Goal: Information Seeking & Learning: Compare options

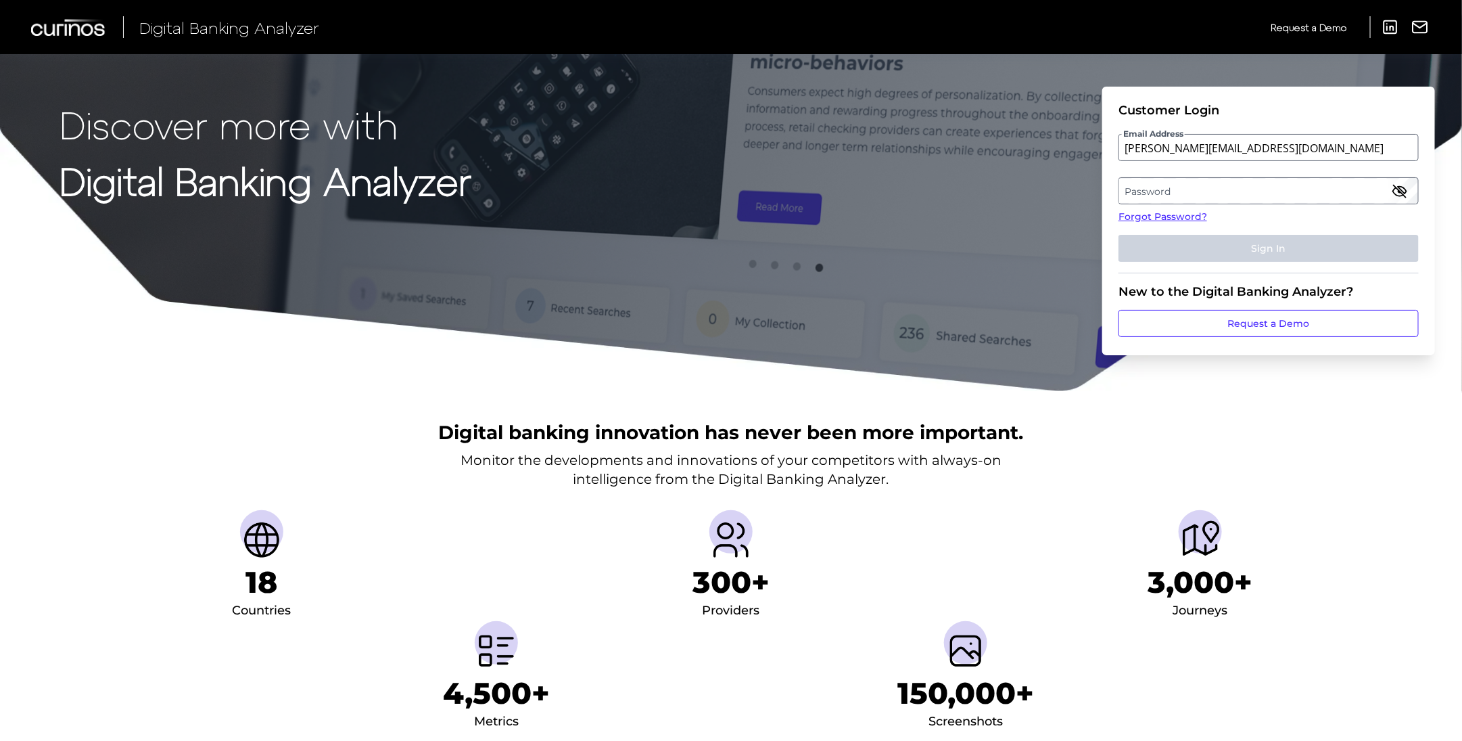
type input "[PERSON_NAME][EMAIL_ADDRESS][DOMAIN_NAME]"
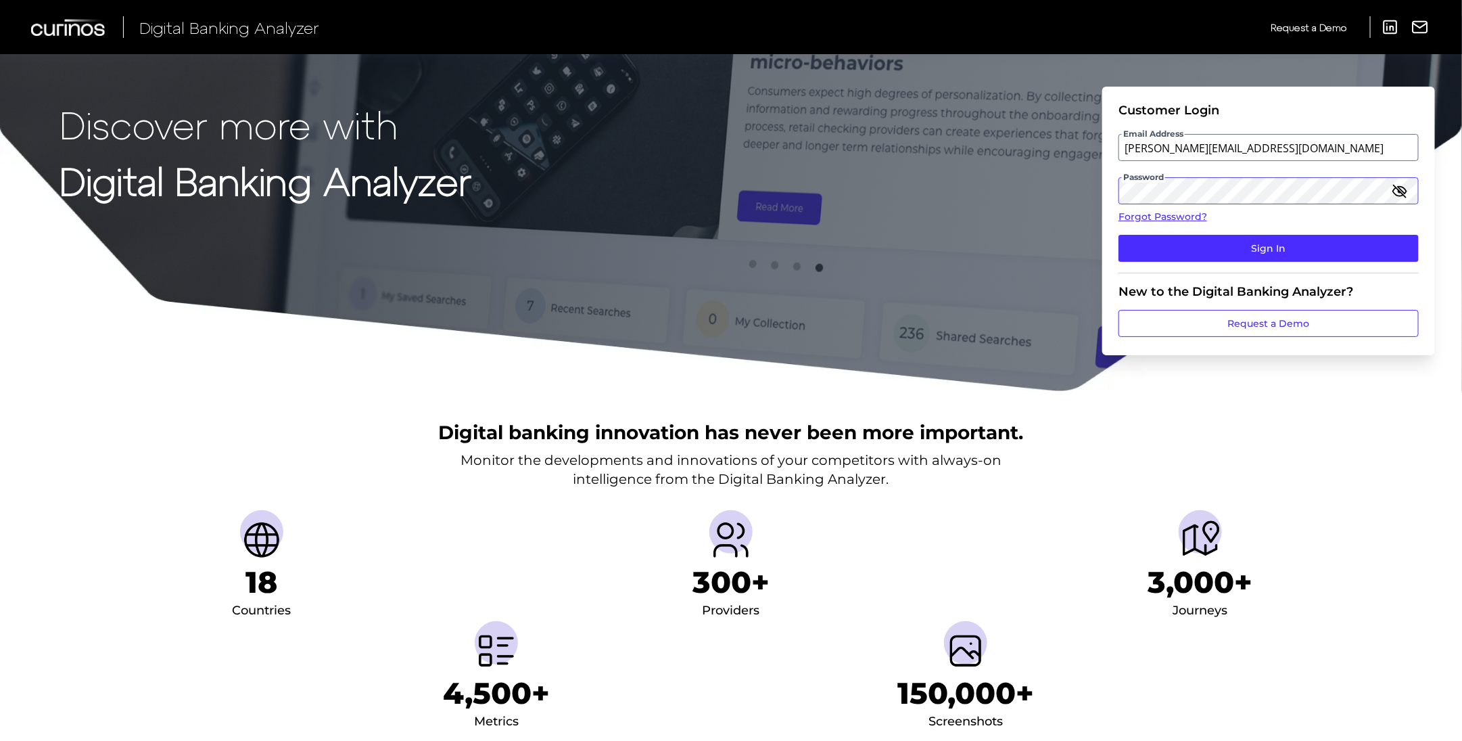
click at [1119, 235] on button "Sign In" at bounding box center [1269, 248] width 300 height 27
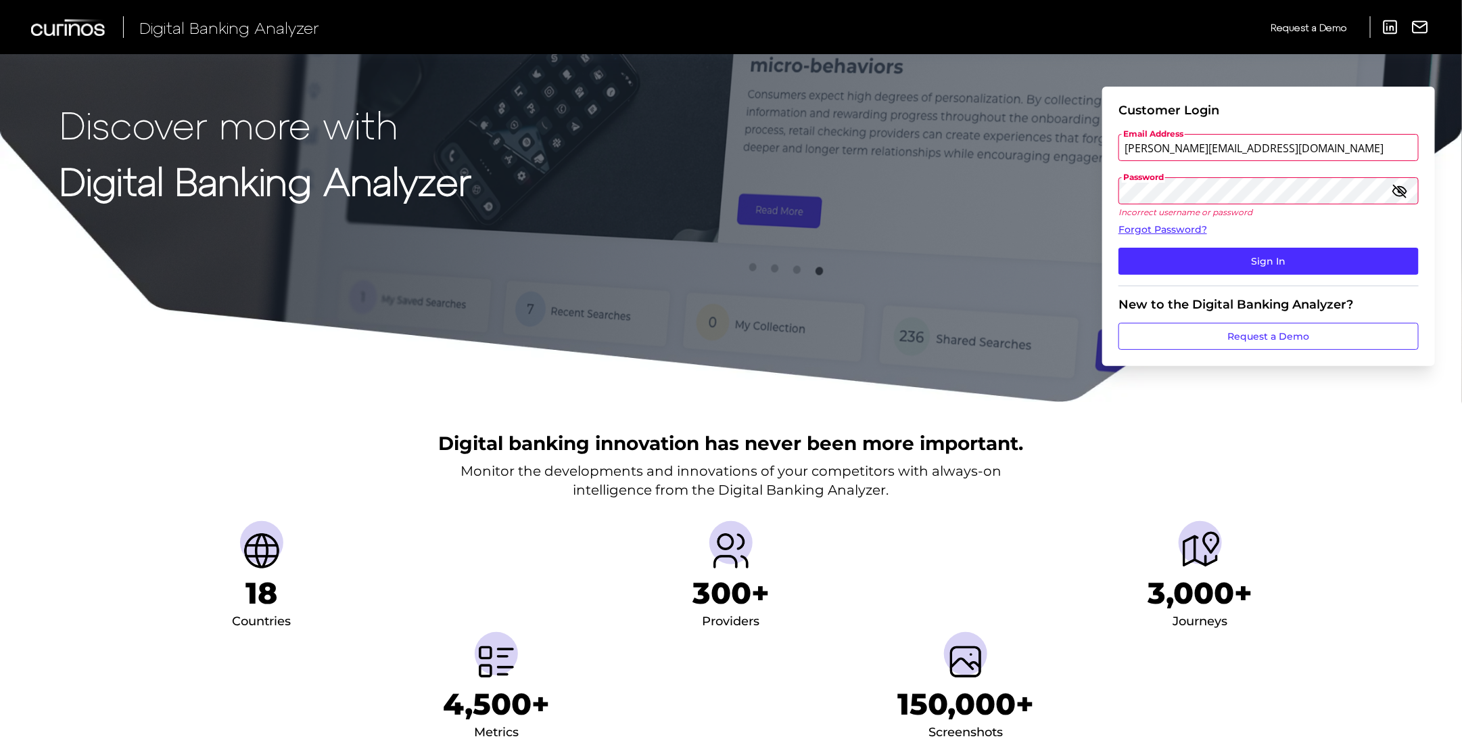
click at [1047, 190] on div "Discover more with Digital Banking Analyzer Customer Login Email Address [PERSO…" at bounding box center [731, 201] width 1462 height 403
click at [1119, 248] on button "Sign In" at bounding box center [1269, 261] width 300 height 27
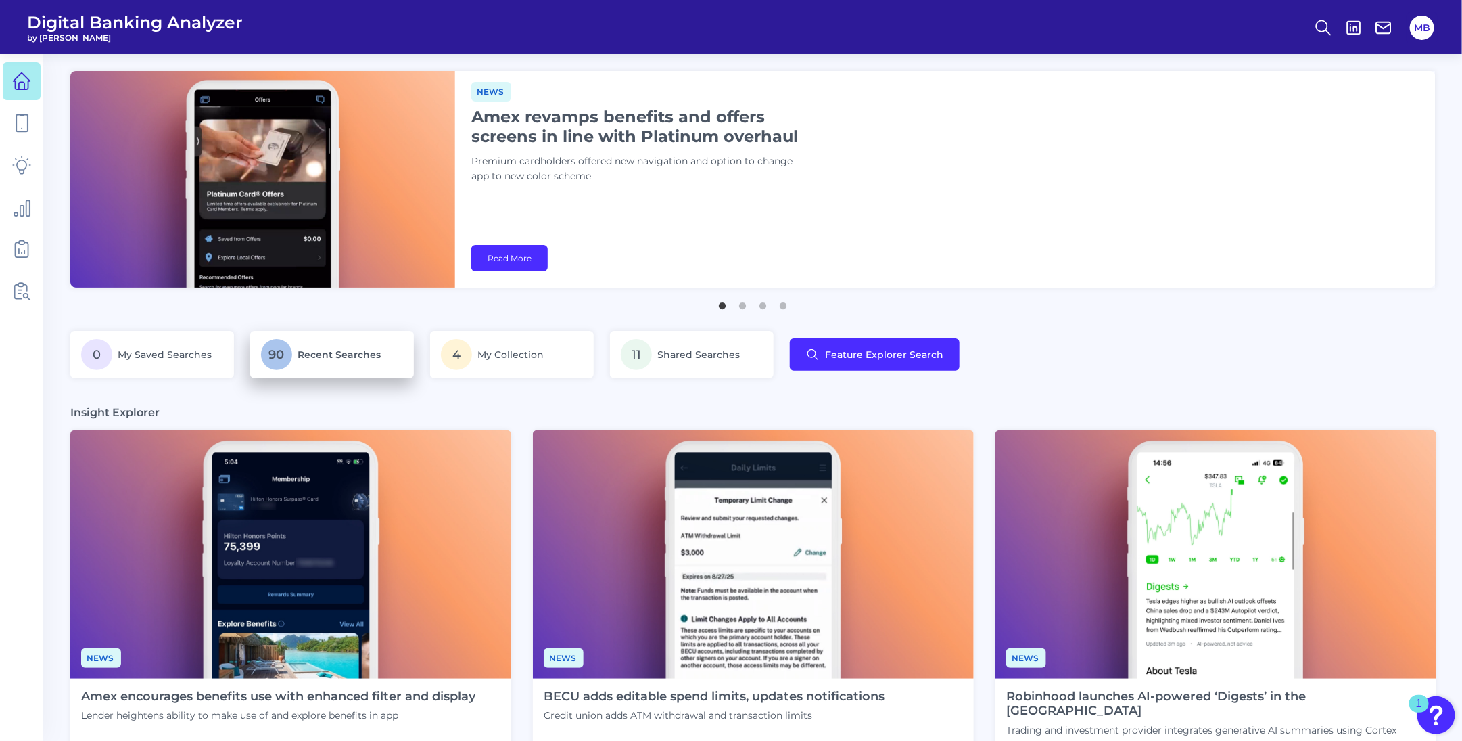
click at [325, 352] on span "Recent Searches" at bounding box center [339, 354] width 83 height 12
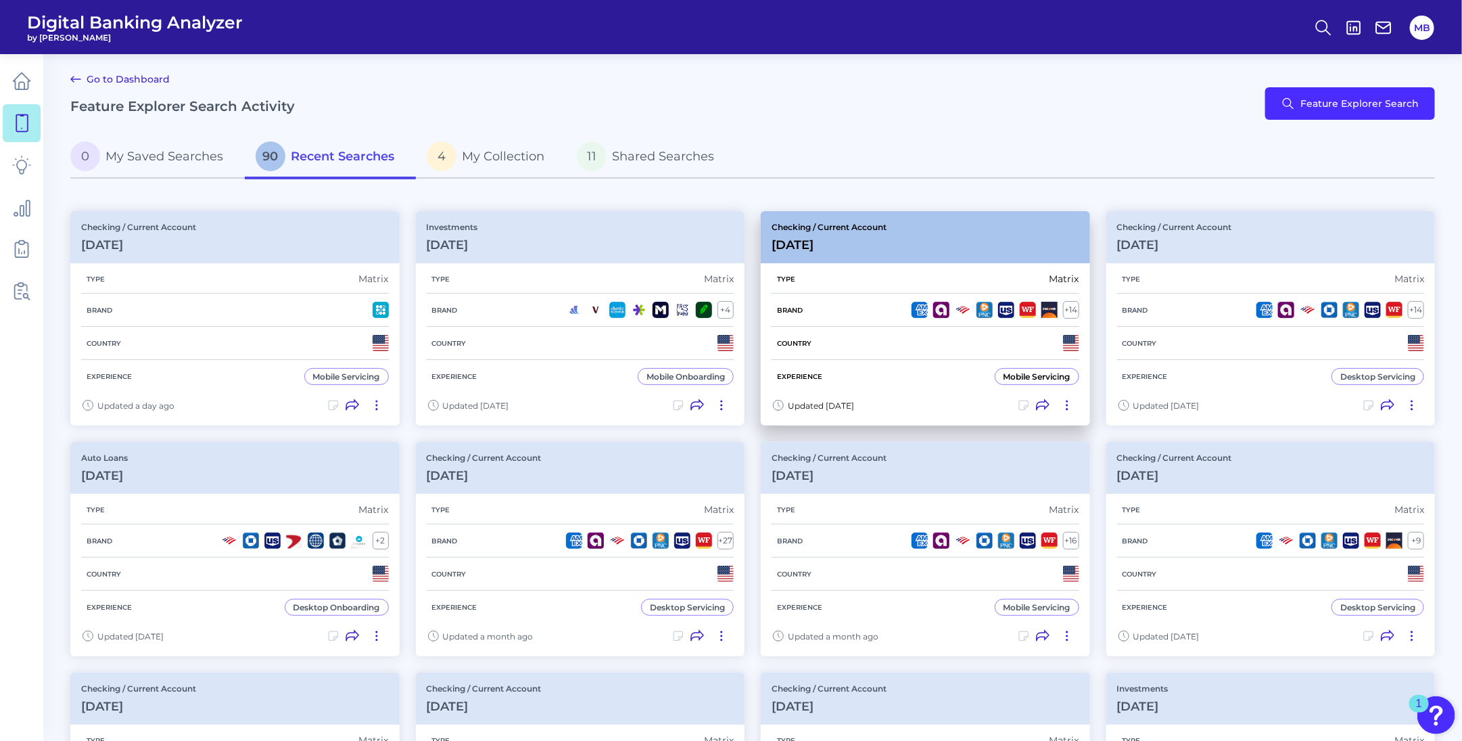
click at [883, 275] on div "Type Matrix" at bounding box center [926, 278] width 308 height 29
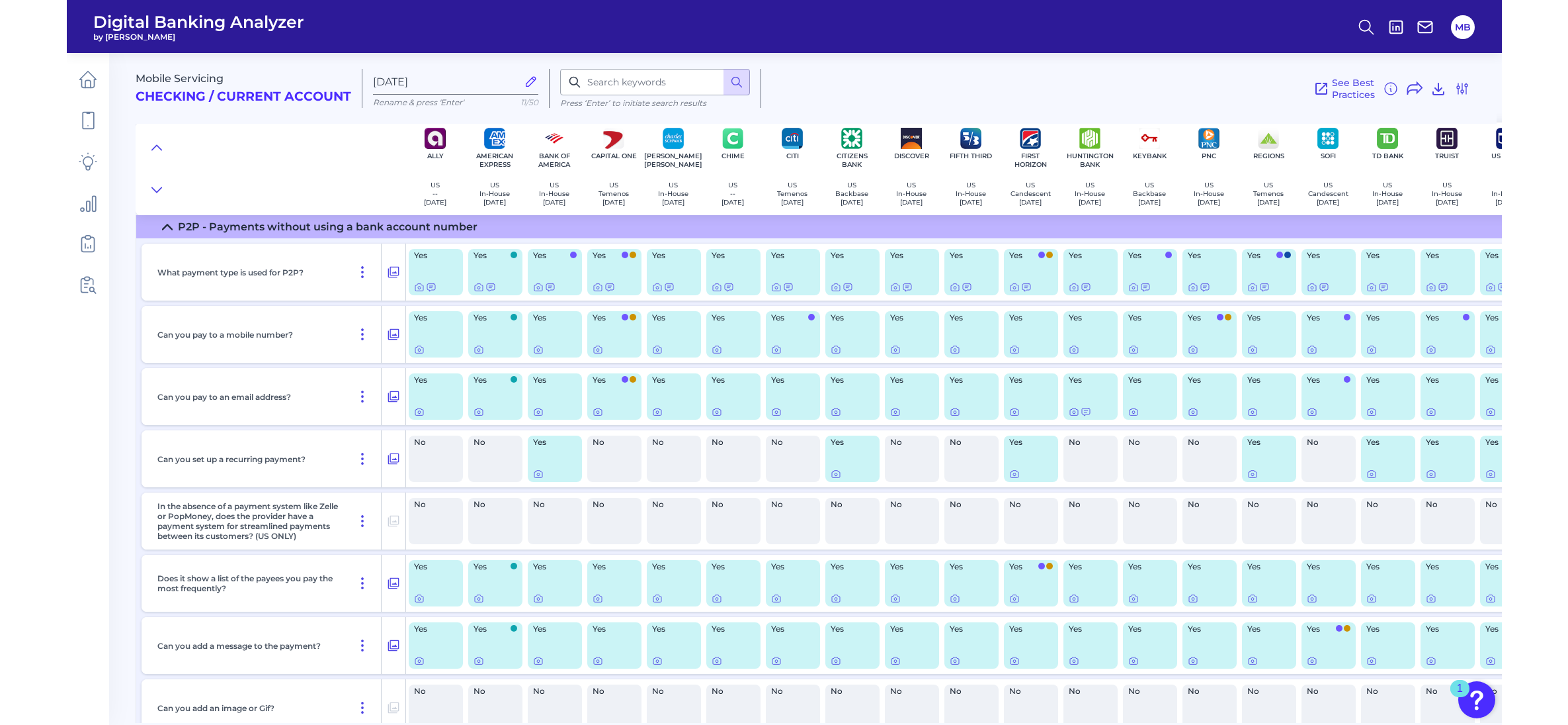
scroll to position [1571, 0]
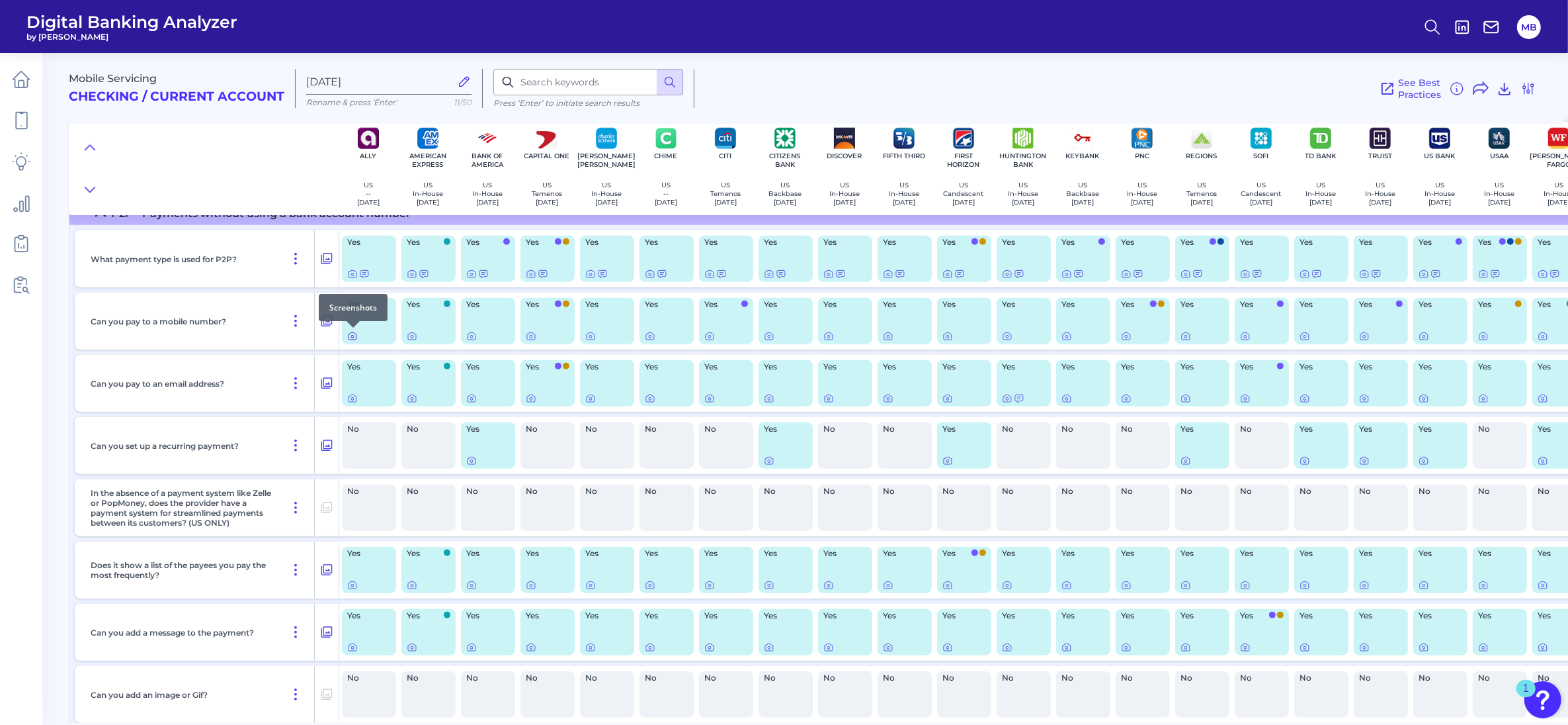
click at [349, 335] on icon at bounding box center [352, 336] width 11 height 11
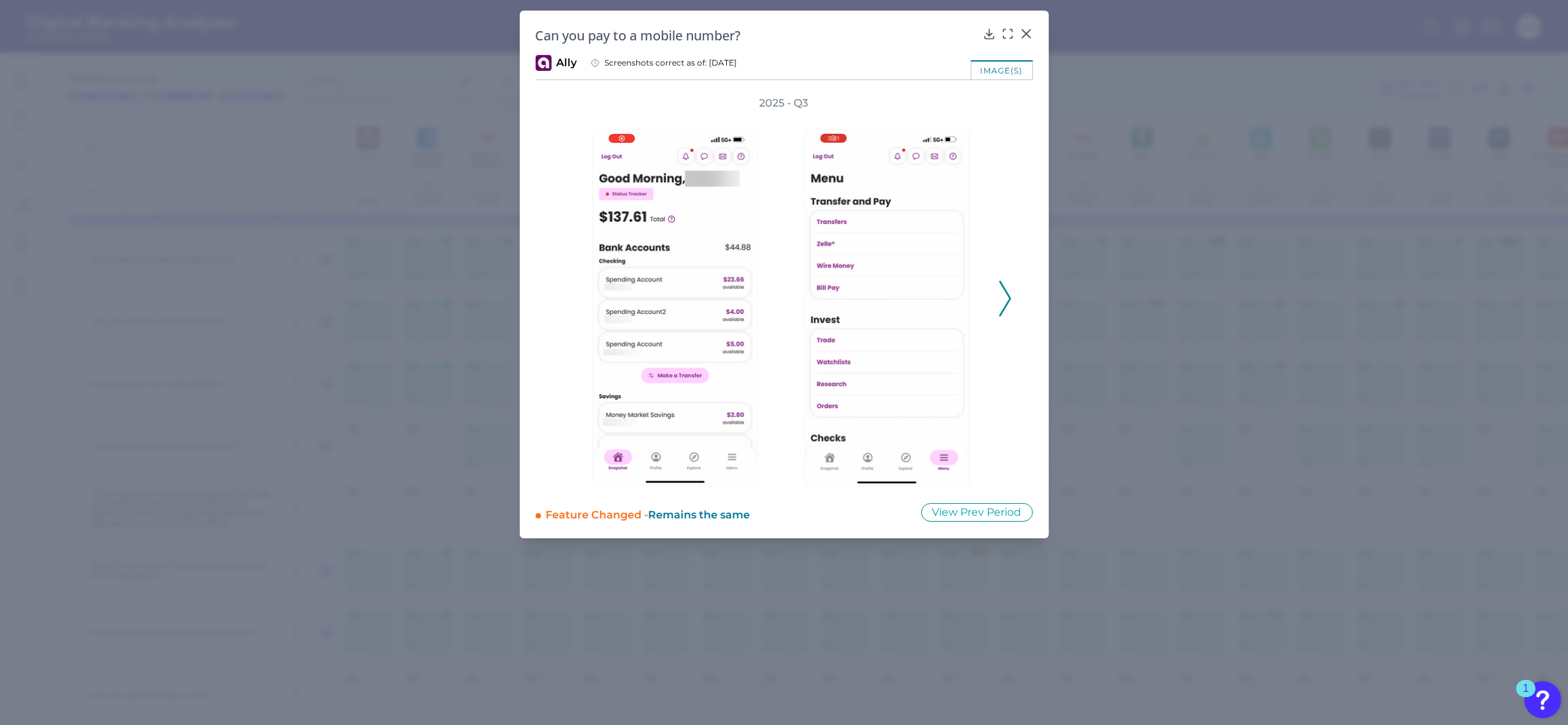
click at [1009, 295] on polyline at bounding box center [1006, 297] width 10 height 33
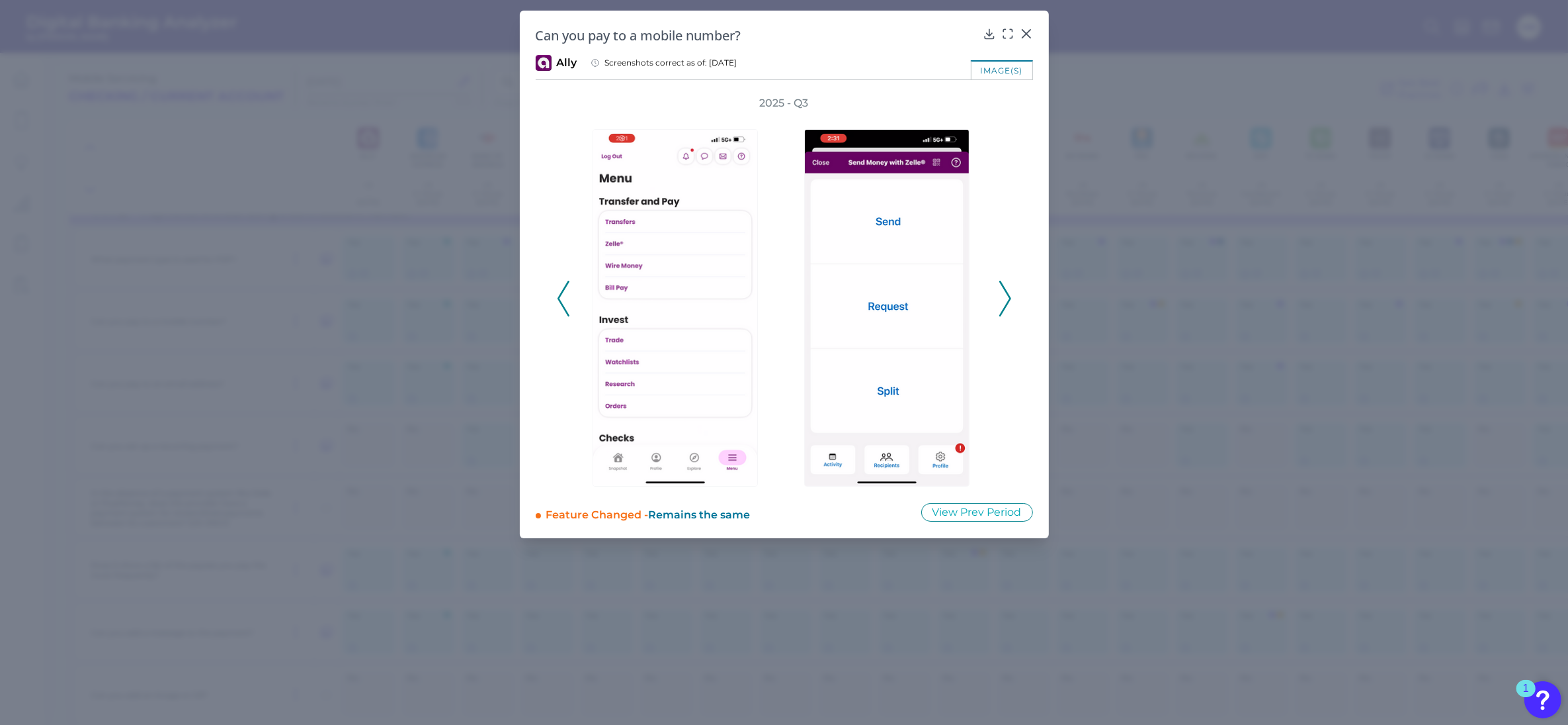
click at [999, 305] on button at bounding box center [1006, 298] width 14 height 36
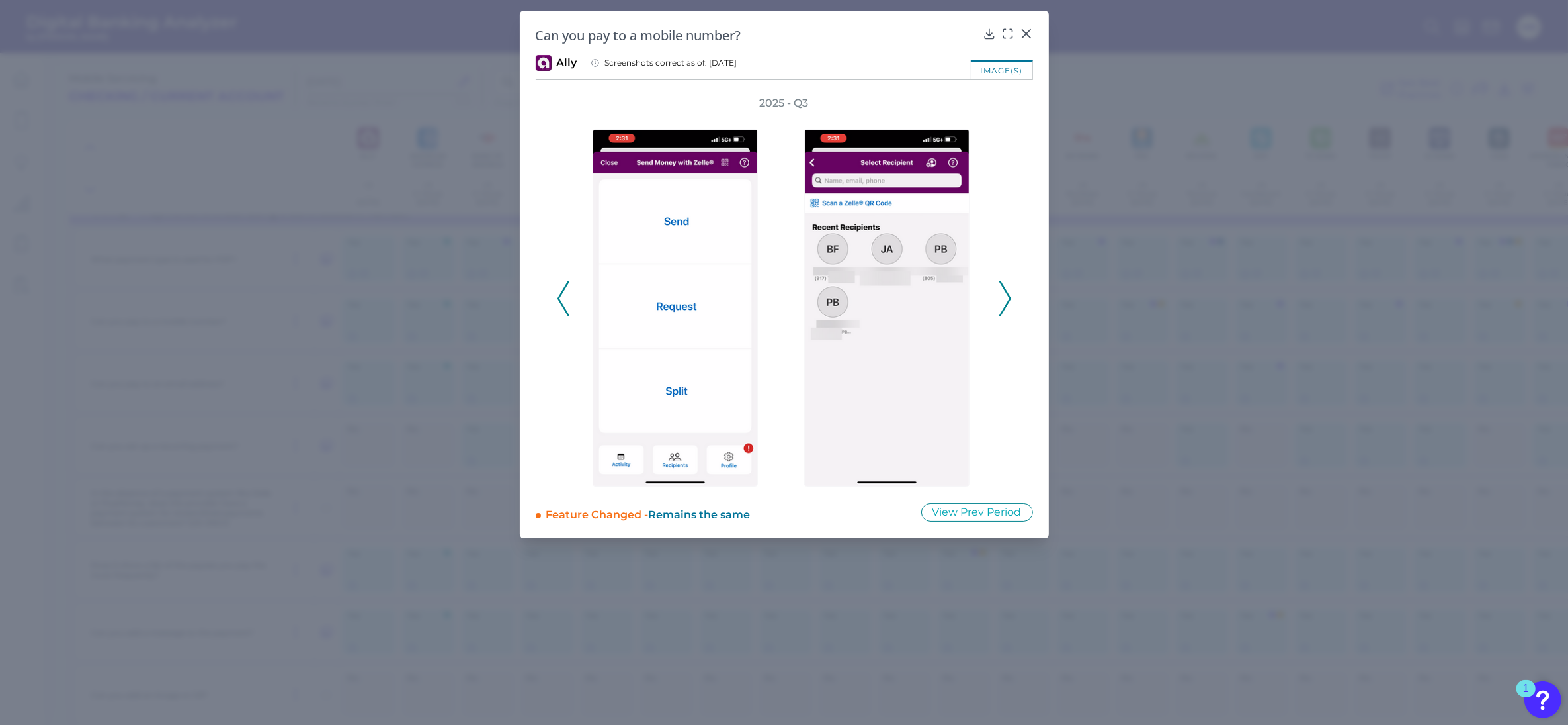
click at [1010, 299] on button at bounding box center [1006, 298] width 14 height 36
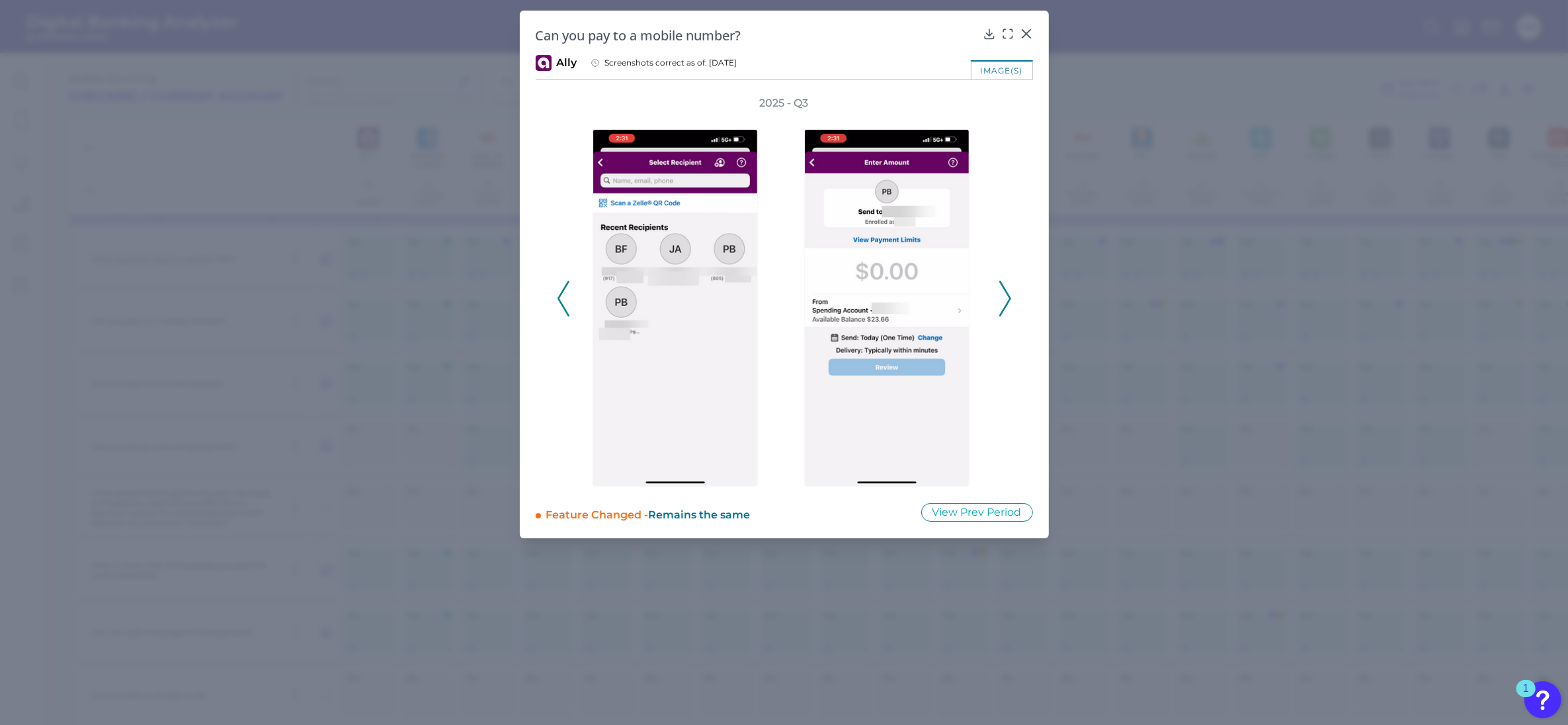
click at [997, 295] on div "2025 - Q3" at bounding box center [784, 291] width 455 height 390
click at [1005, 301] on icon at bounding box center [1006, 298] width 12 height 36
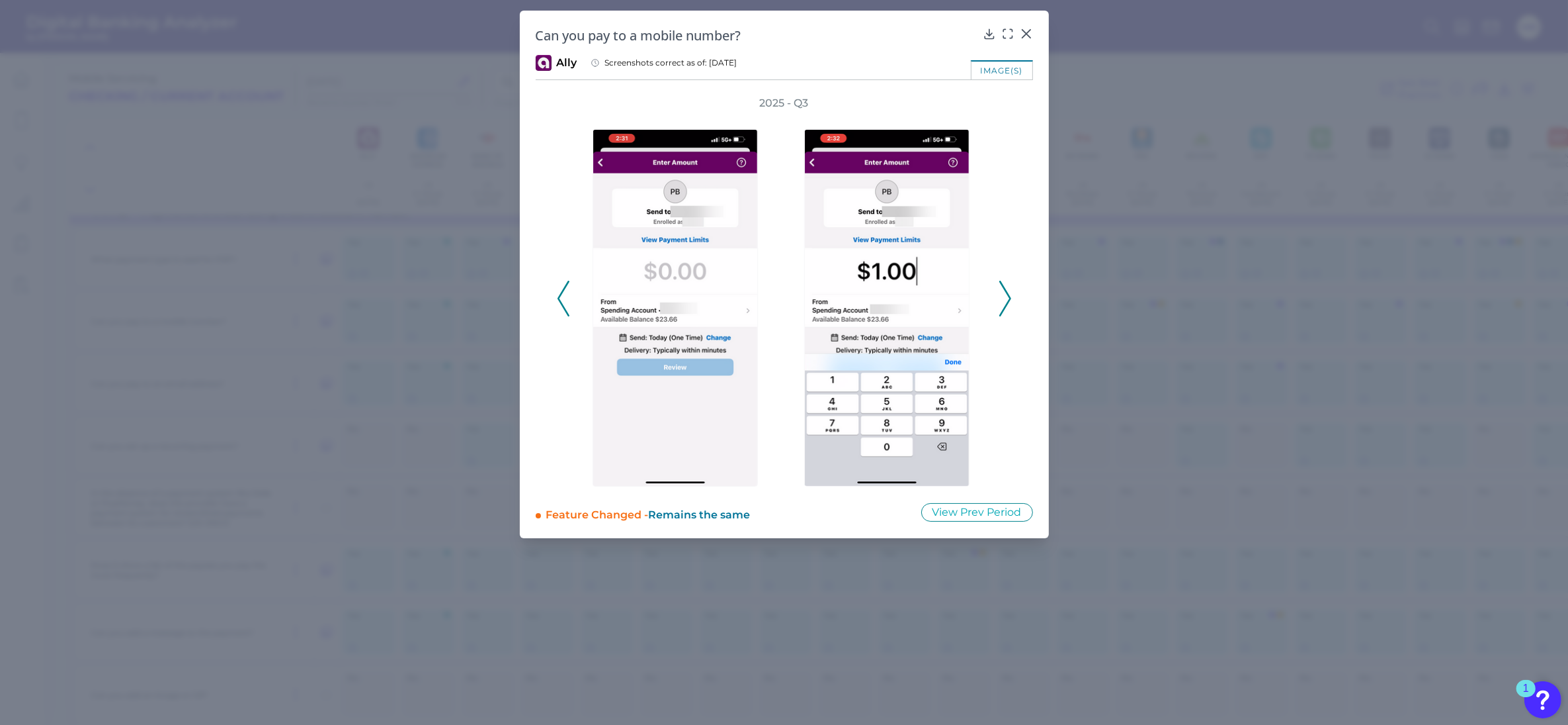
click at [1008, 295] on icon at bounding box center [1006, 298] width 12 height 36
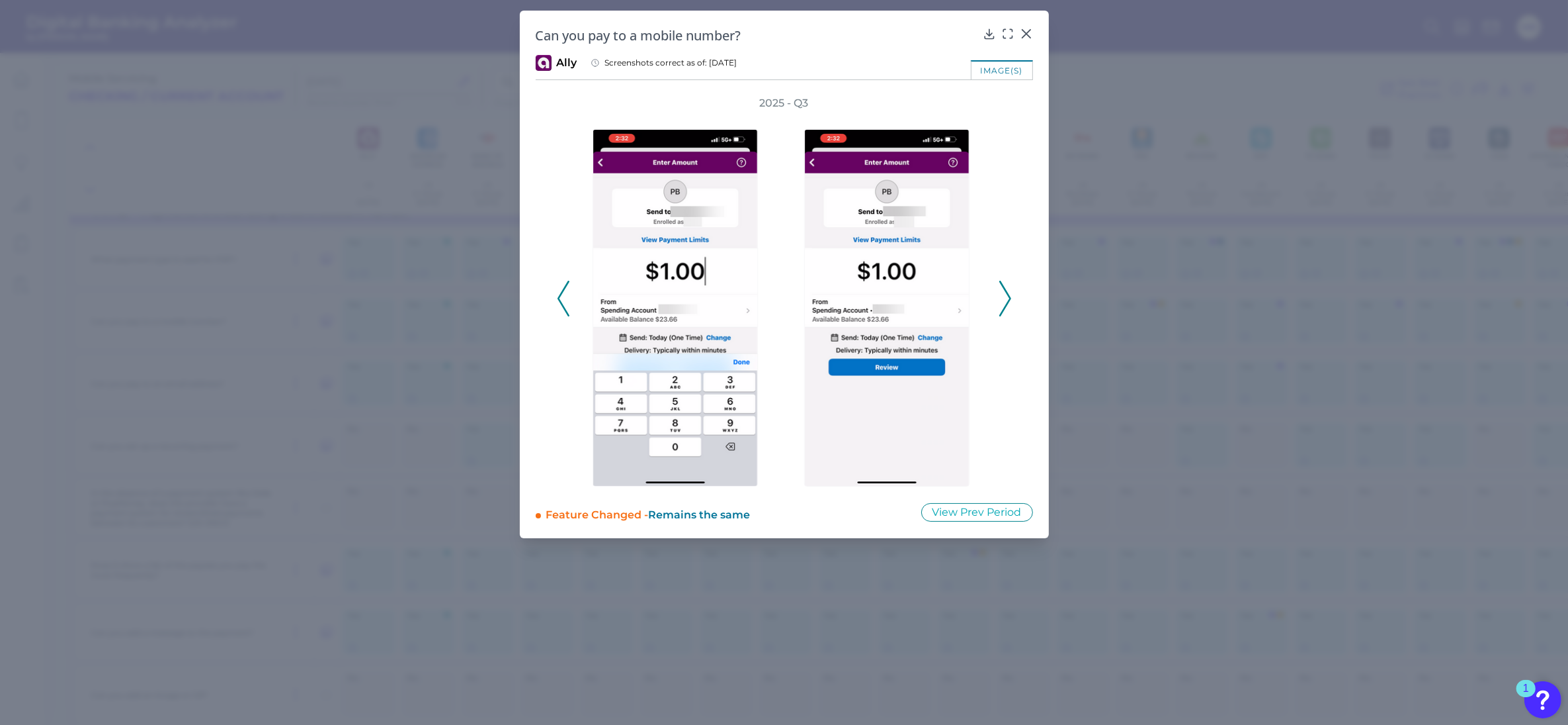
click at [1008, 295] on icon at bounding box center [1006, 298] width 12 height 36
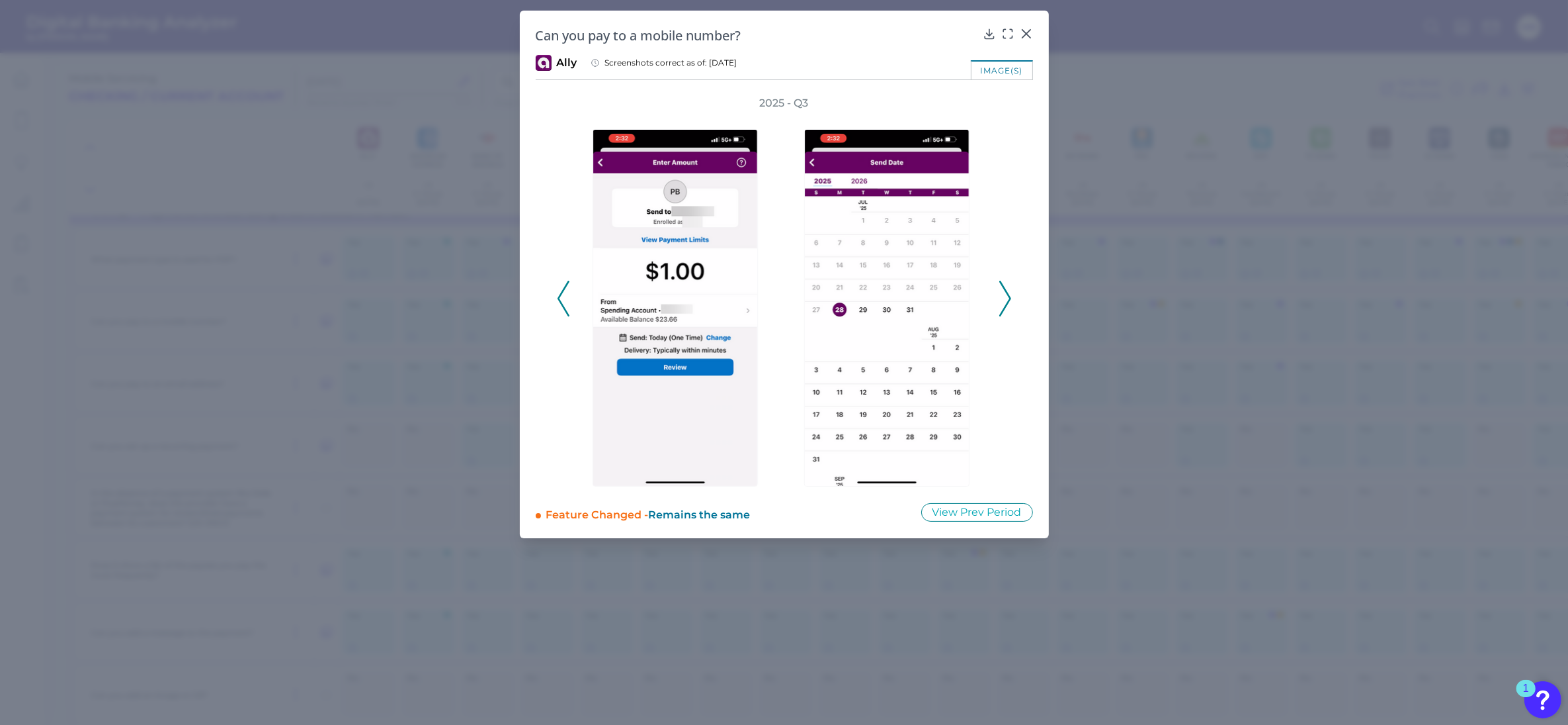
click at [1008, 299] on icon at bounding box center [1006, 298] width 12 height 36
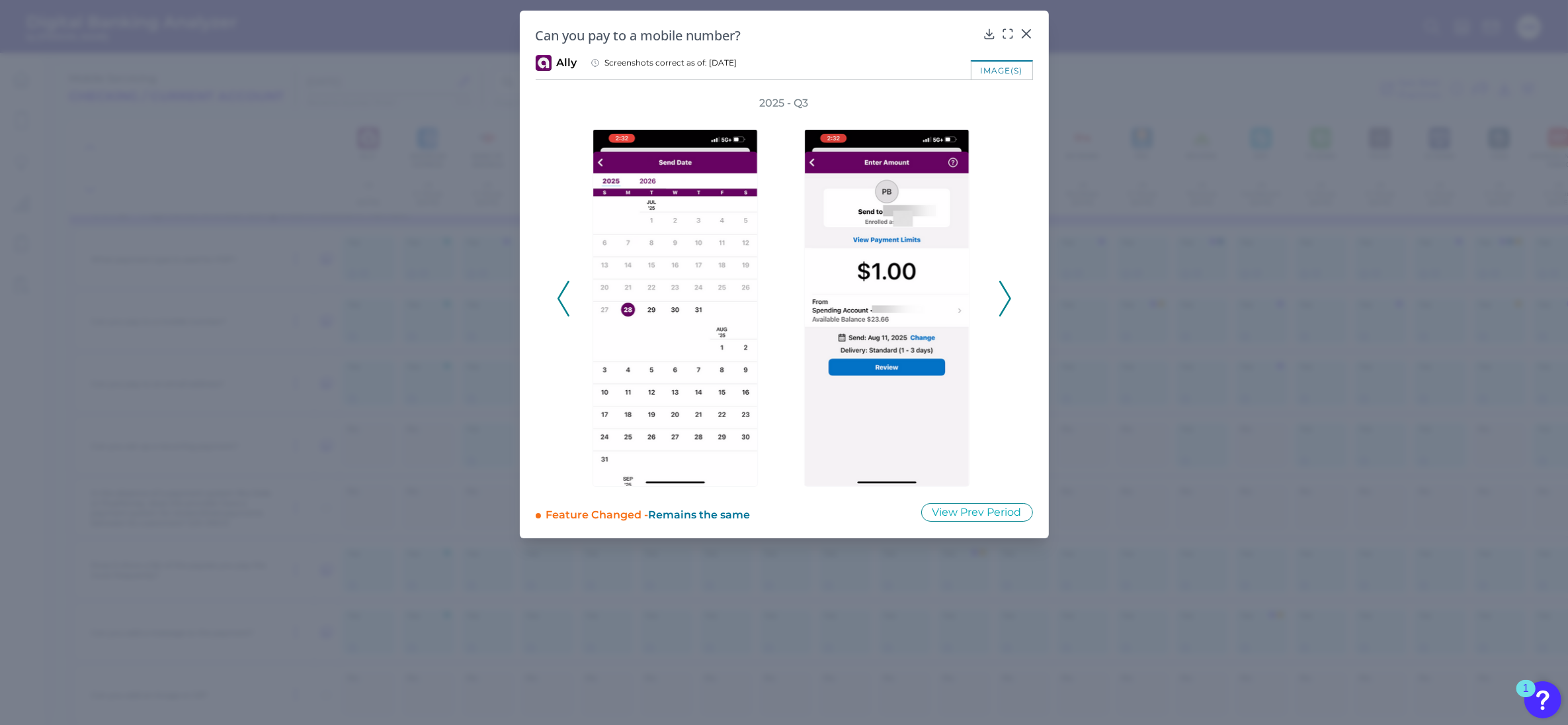
click at [1008, 295] on icon at bounding box center [1006, 298] width 12 height 36
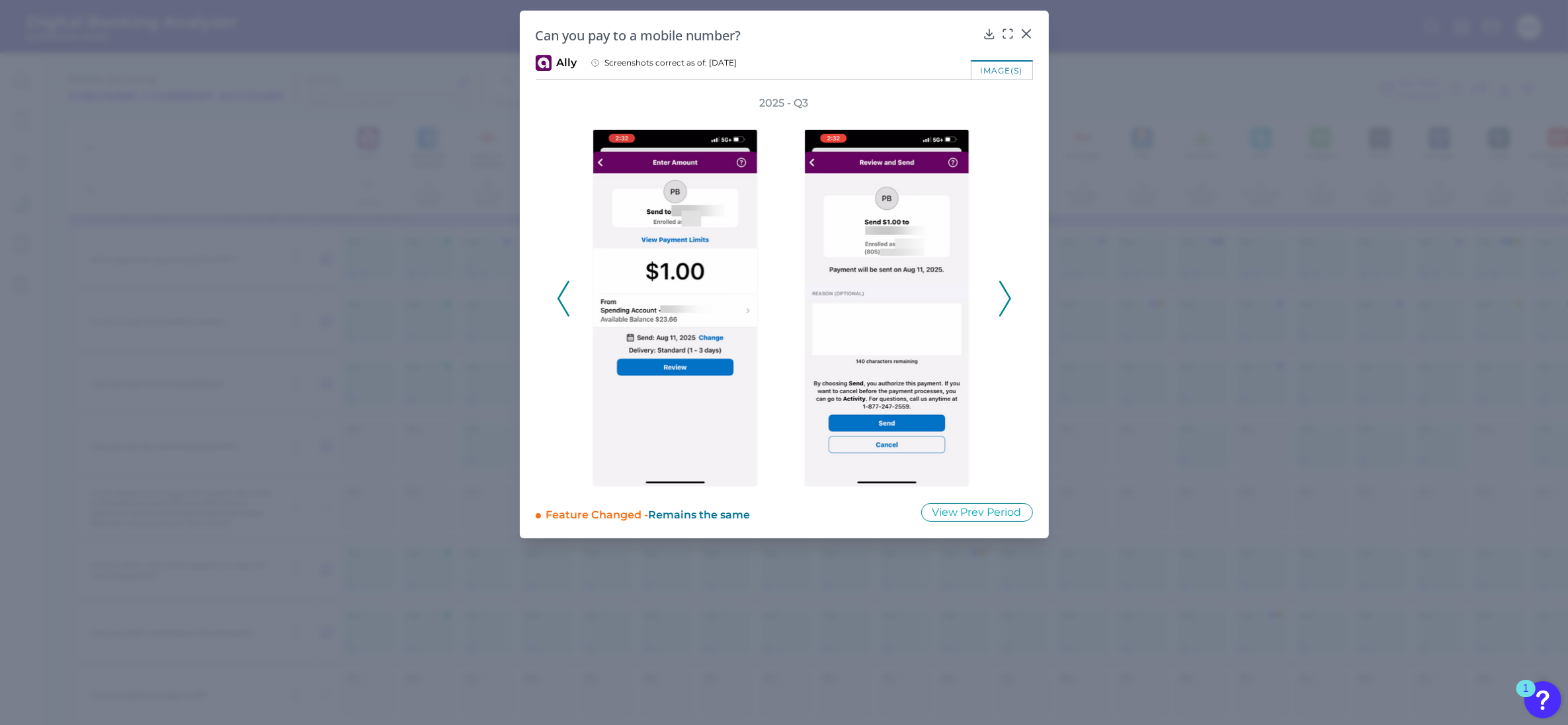
click at [1004, 295] on icon at bounding box center [1006, 298] width 12 height 36
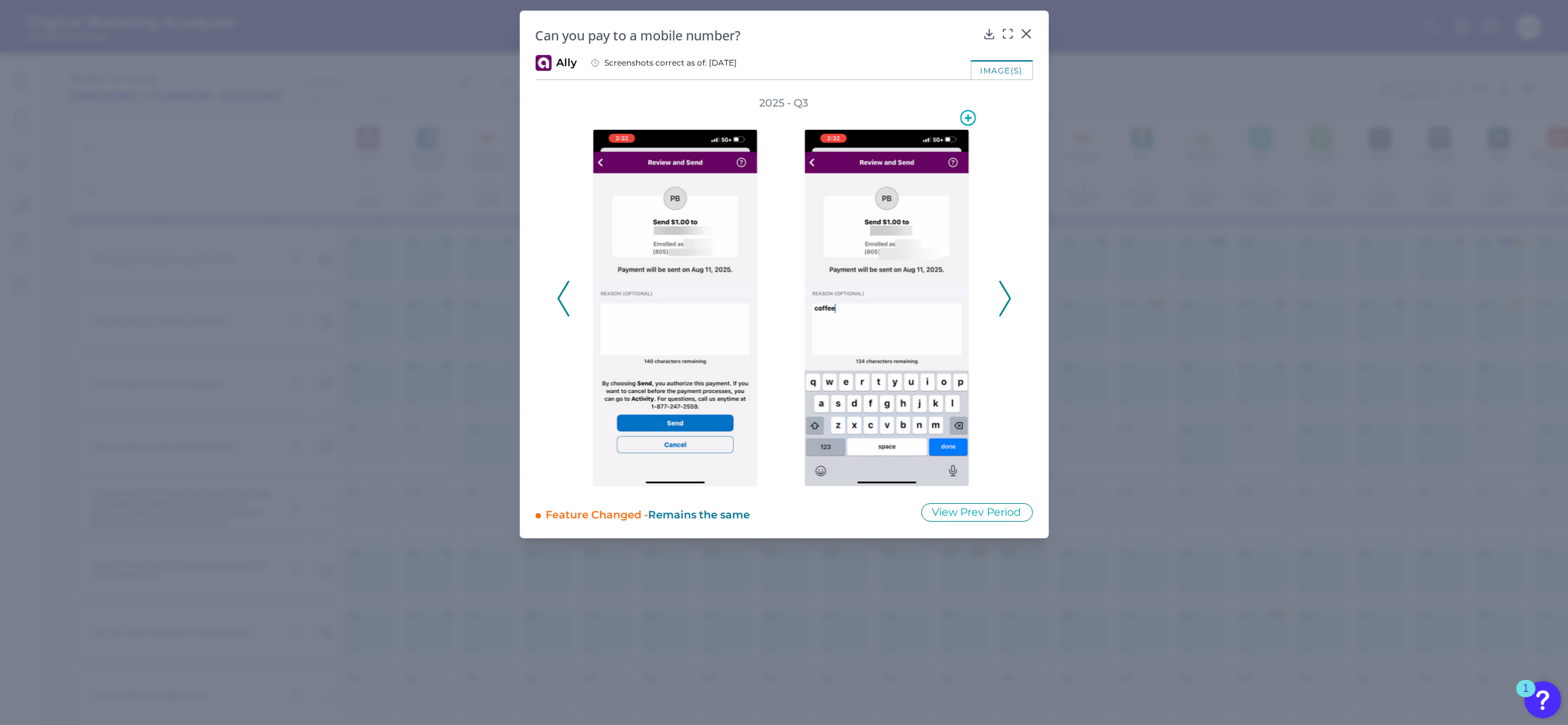
click at [931, 289] on img at bounding box center [886, 307] width 165 height 357
click at [1001, 299] on icon at bounding box center [1006, 298] width 12 height 36
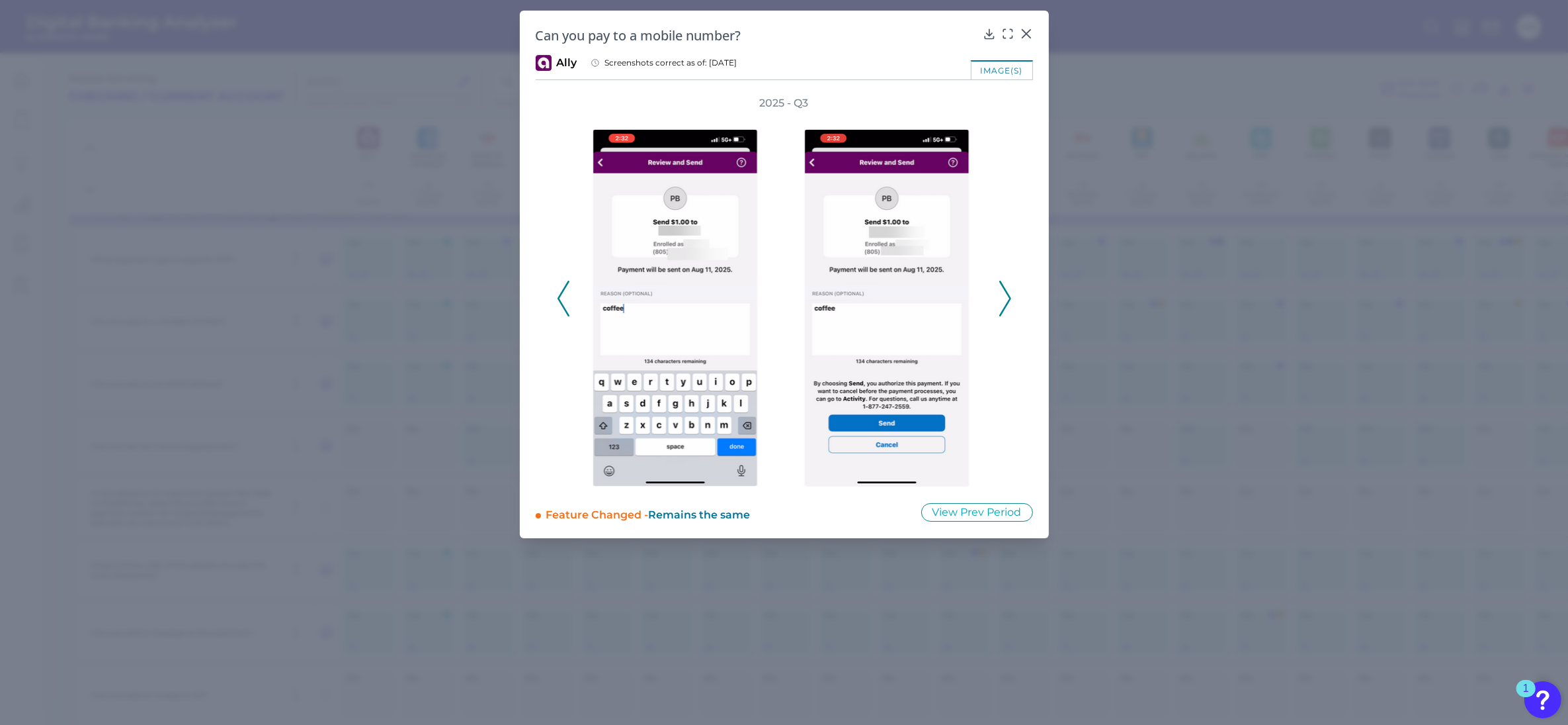
click at [1006, 293] on icon at bounding box center [1006, 298] width 12 height 36
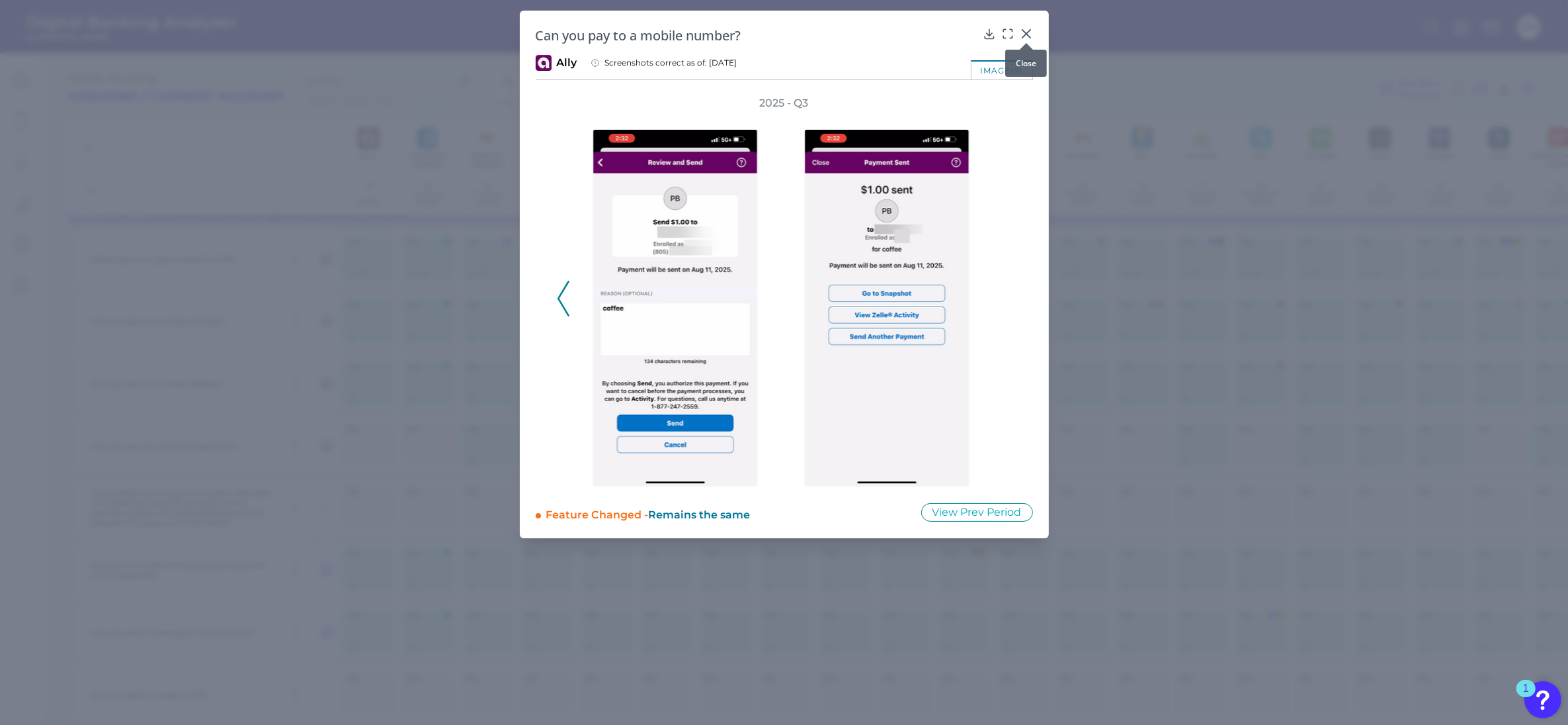
click at [1027, 33] on icon at bounding box center [1026, 33] width 8 height 8
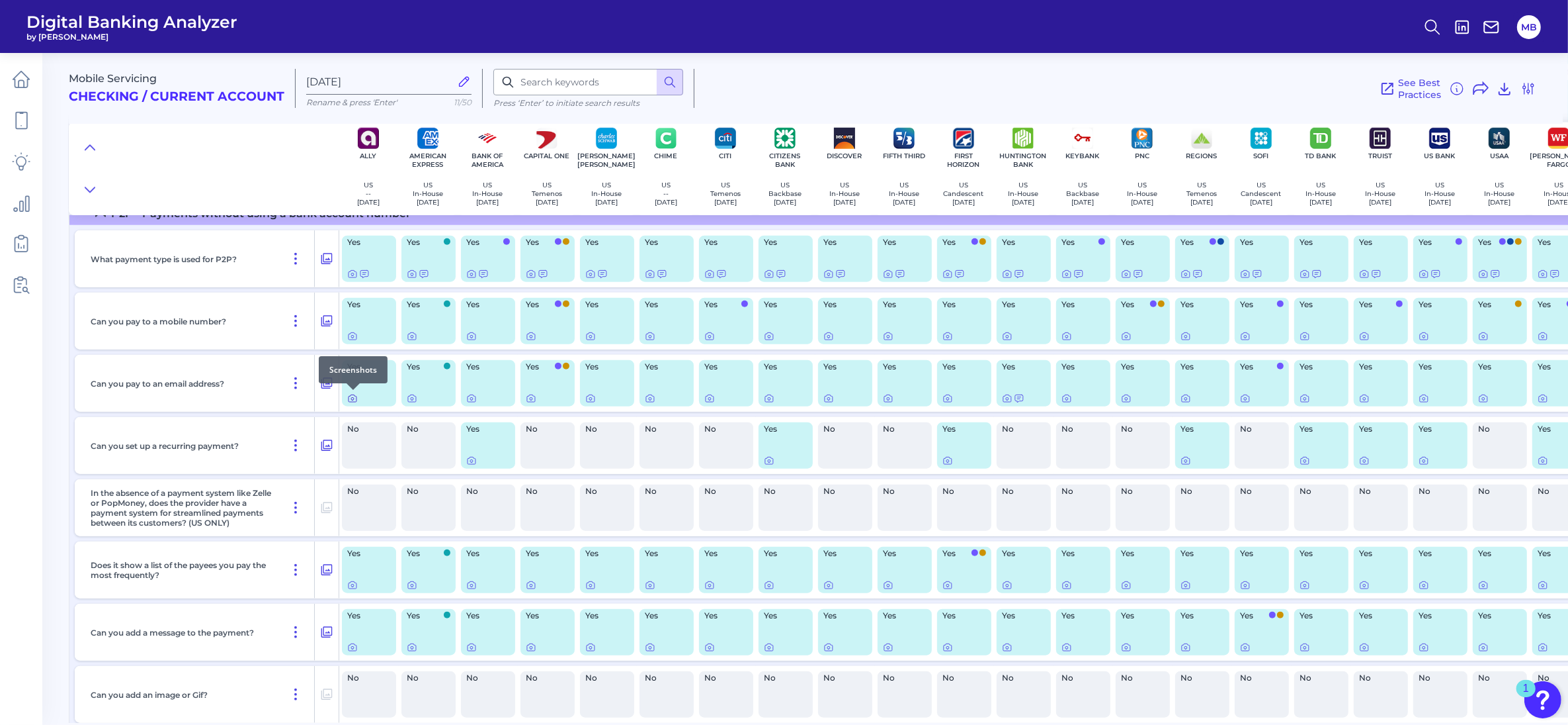
click at [351, 397] on icon at bounding box center [352, 398] width 3 height 3
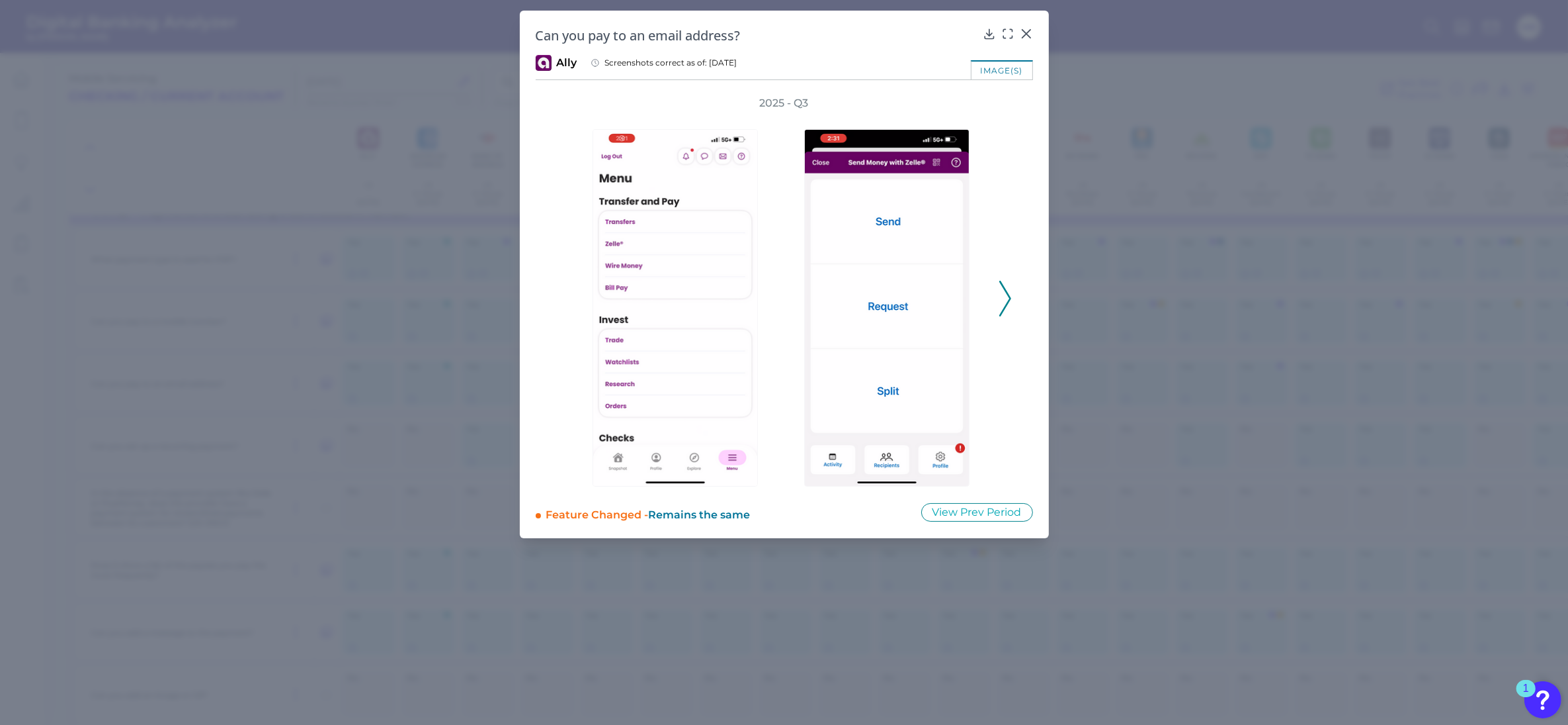
click at [1005, 294] on icon at bounding box center [1006, 298] width 12 height 36
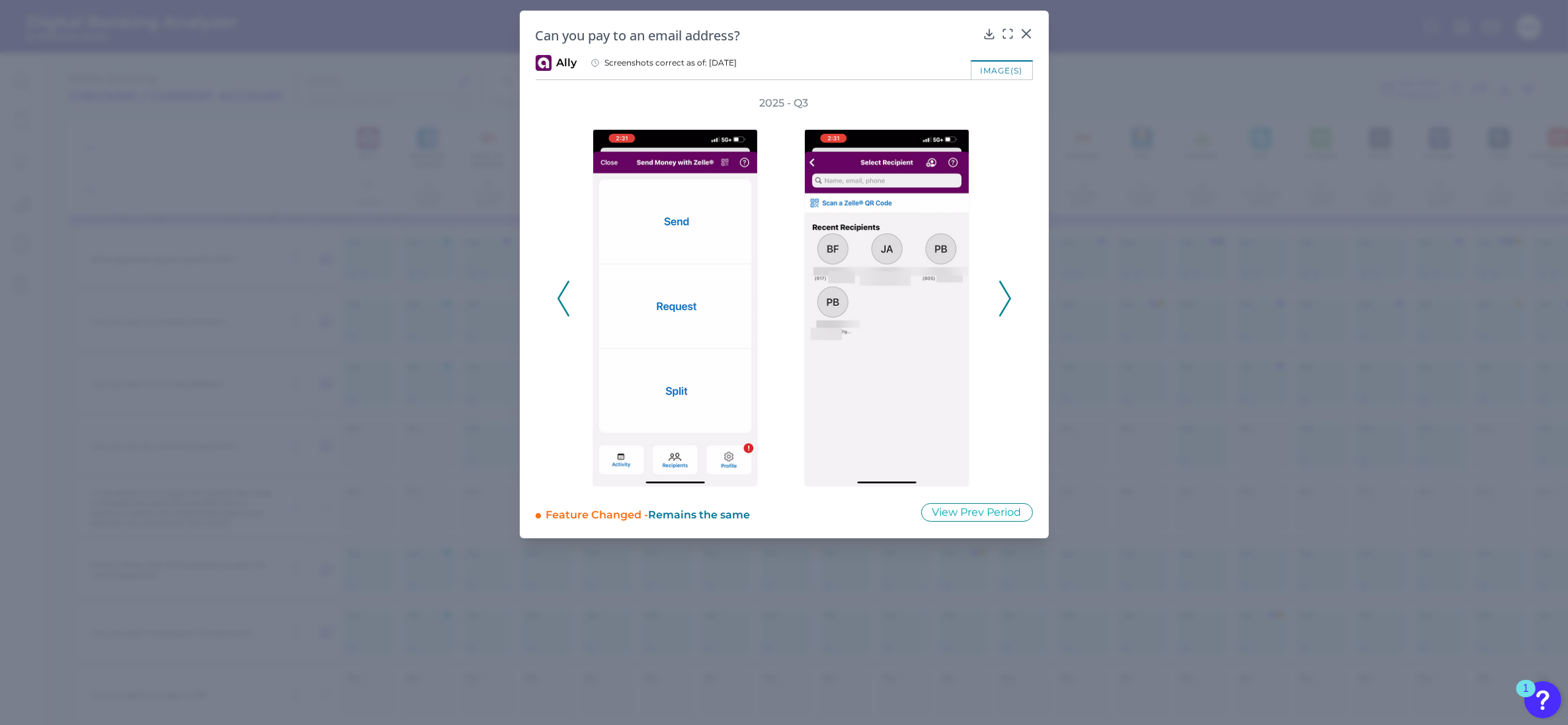
click at [1005, 294] on icon at bounding box center [1006, 298] width 12 height 36
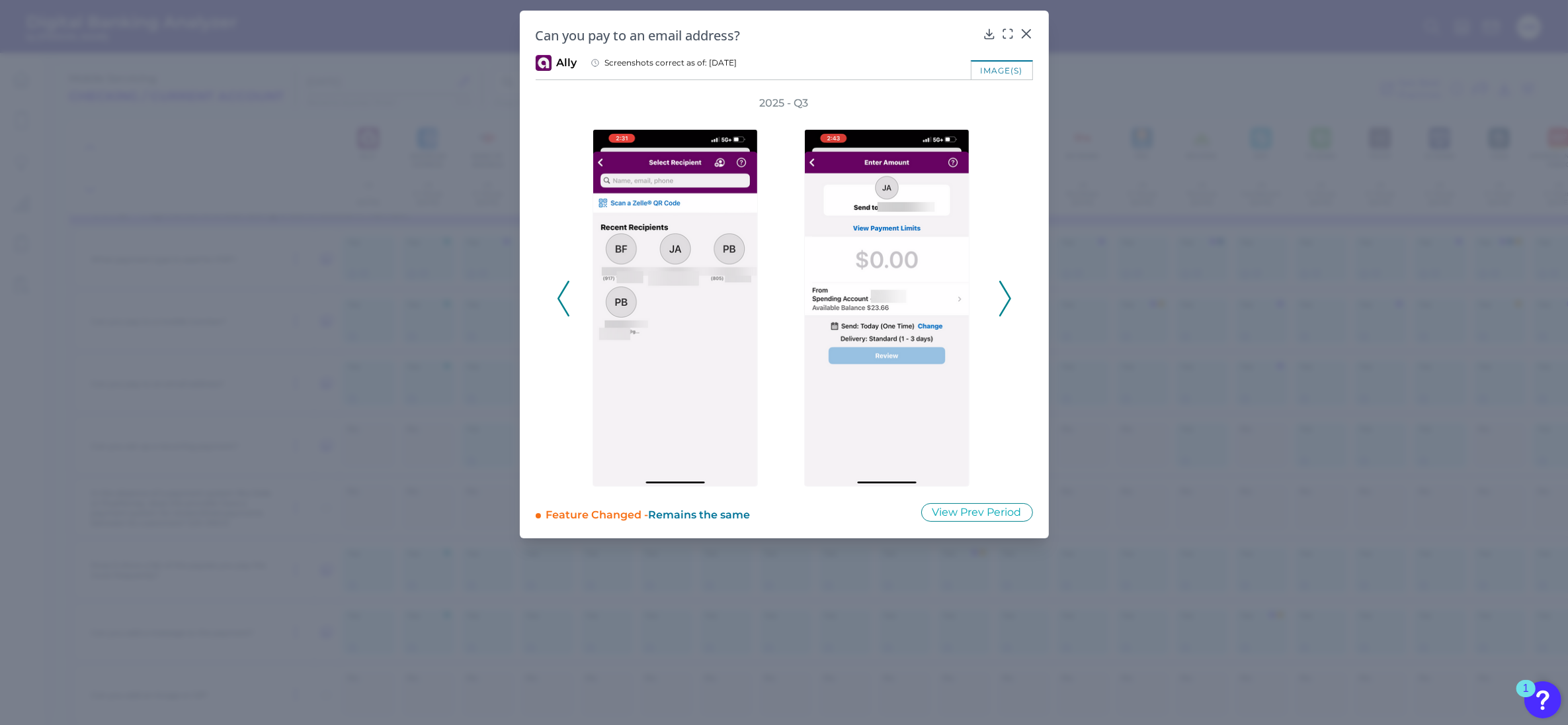
click at [1004, 294] on icon at bounding box center [1006, 298] width 12 height 36
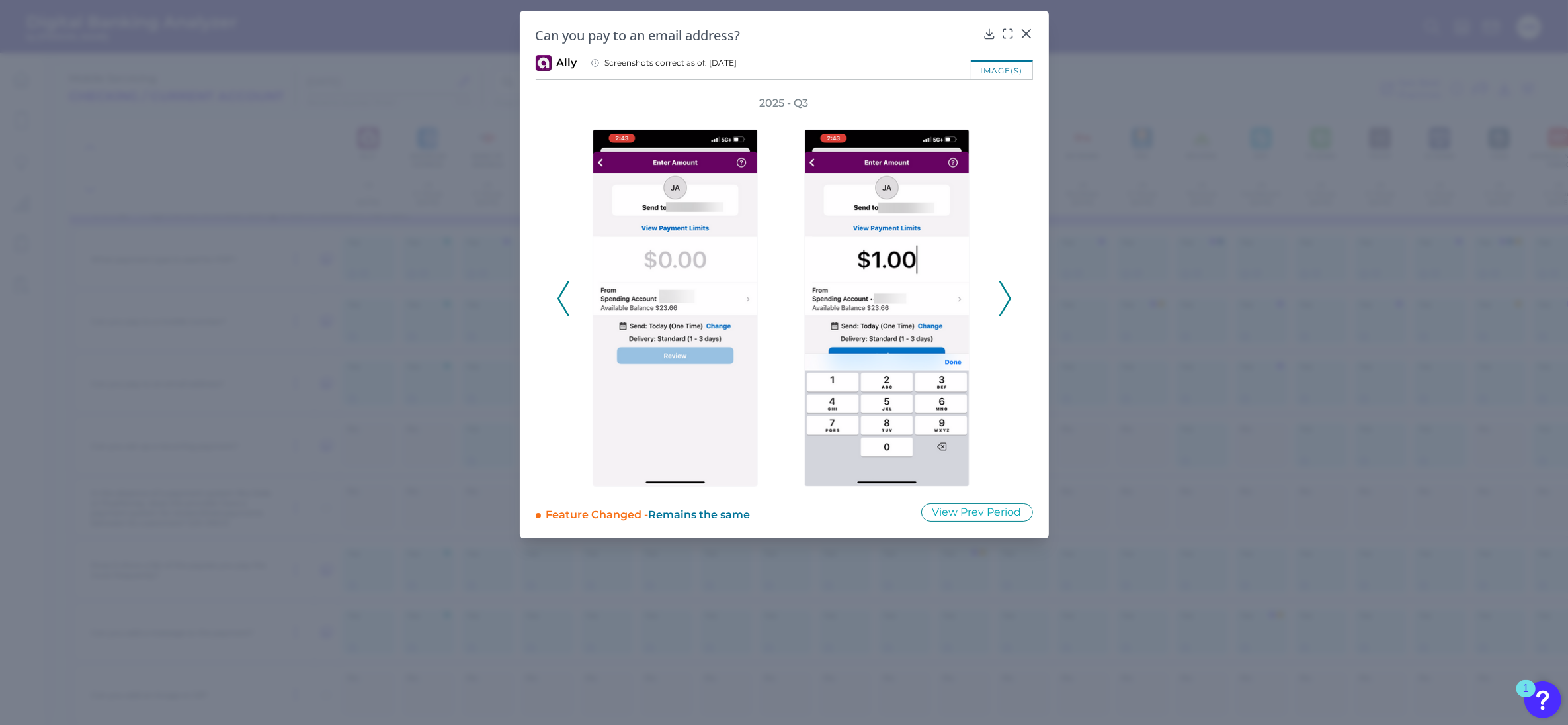
click at [1004, 294] on icon at bounding box center [1006, 298] width 12 height 36
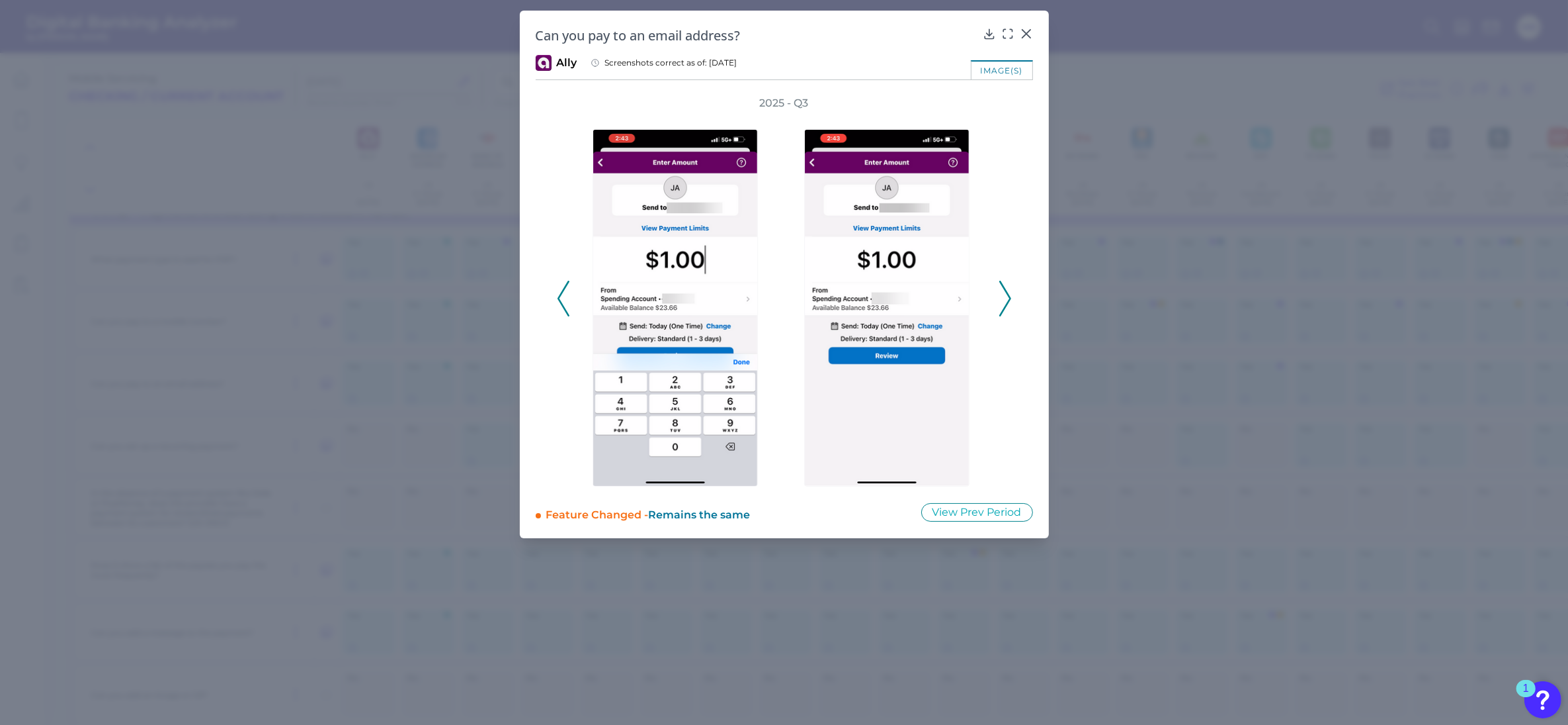
click at [1004, 294] on icon at bounding box center [1006, 298] width 12 height 36
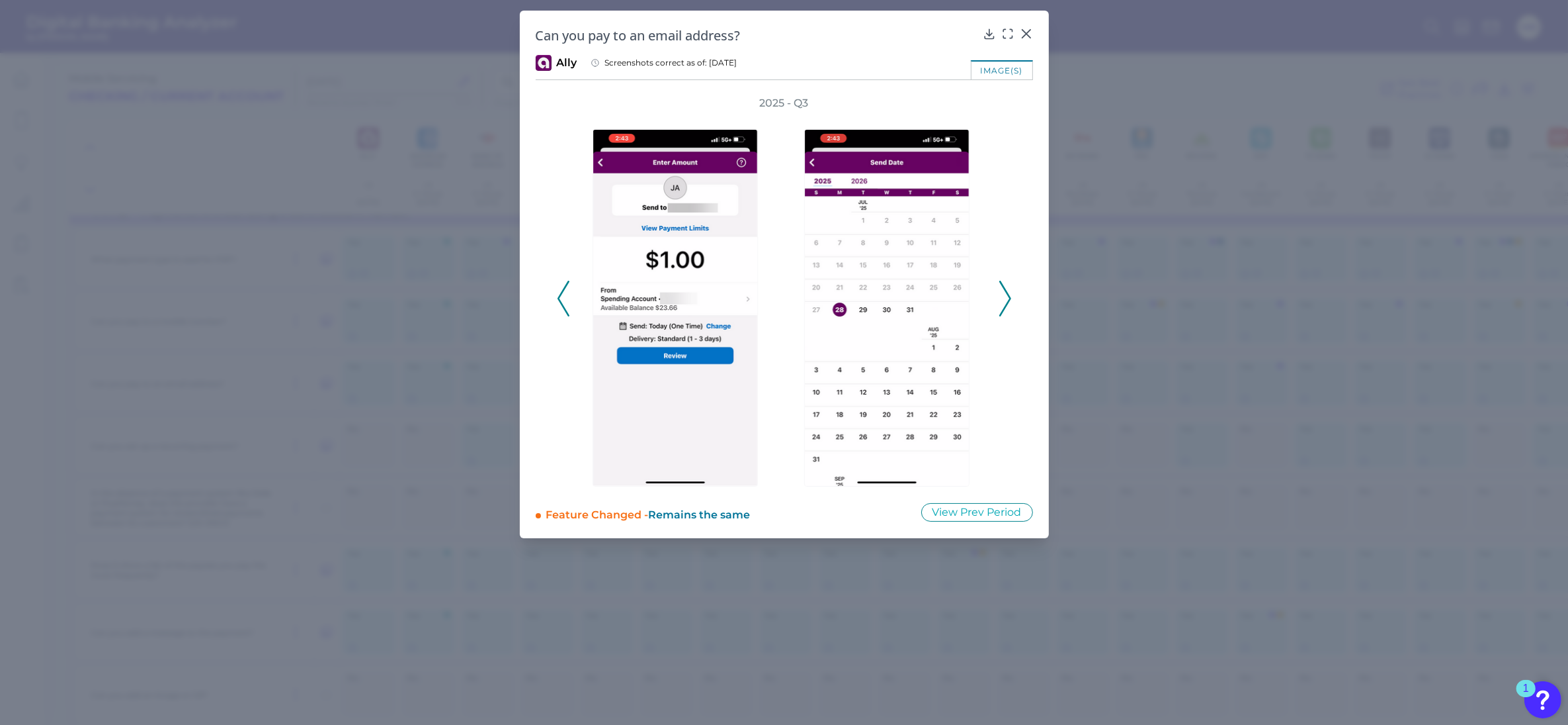
click at [1004, 294] on icon at bounding box center [1006, 298] width 12 height 36
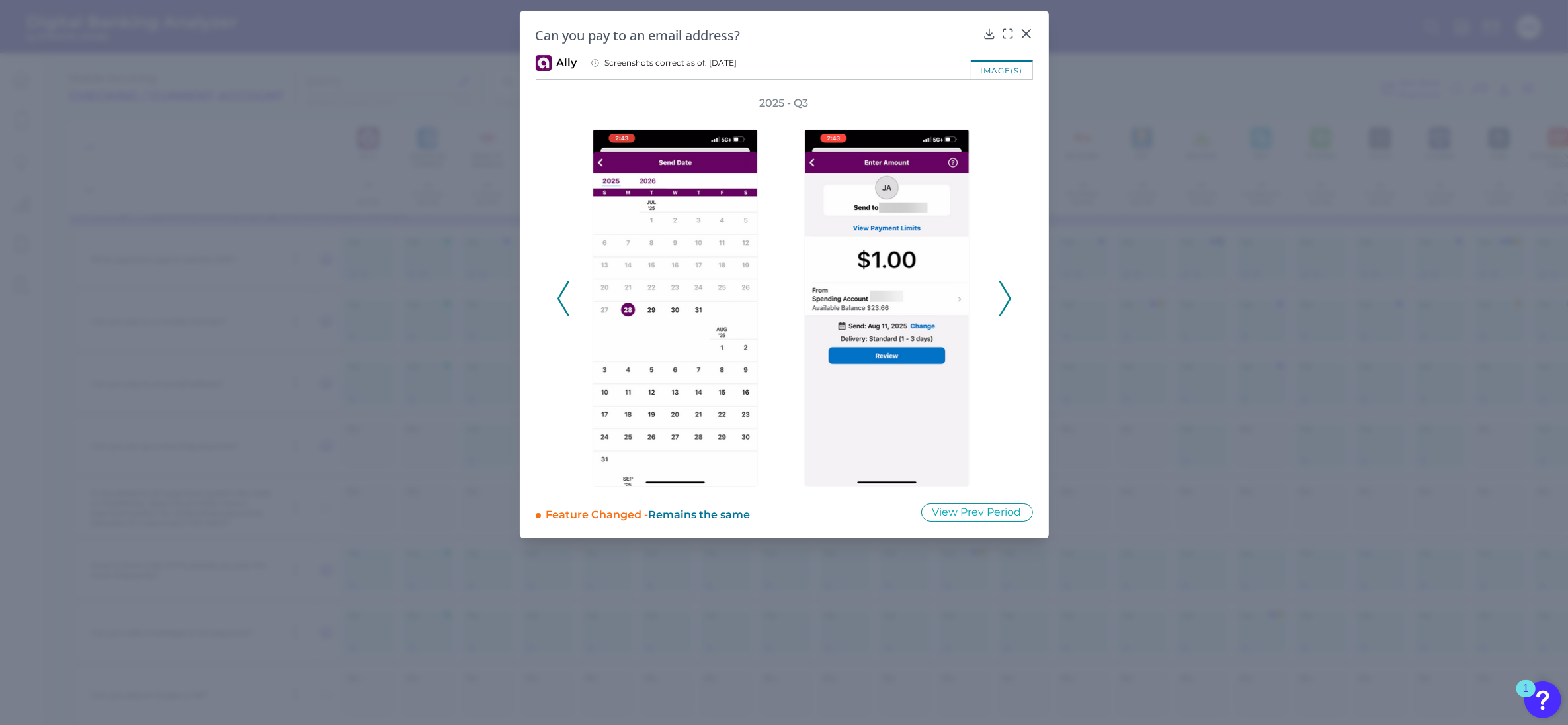
click at [1004, 294] on icon at bounding box center [1006, 298] width 12 height 36
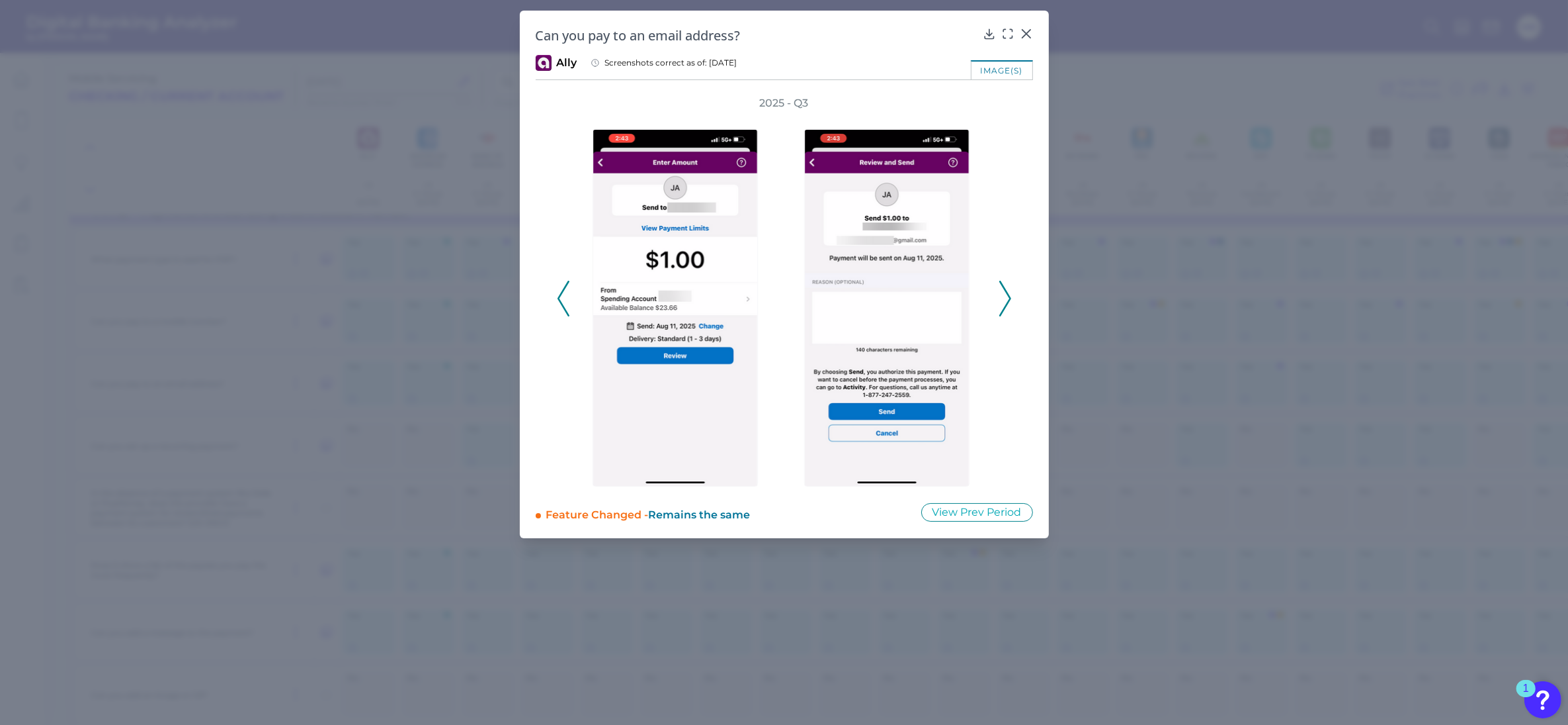
click at [1004, 294] on icon at bounding box center [1006, 298] width 12 height 36
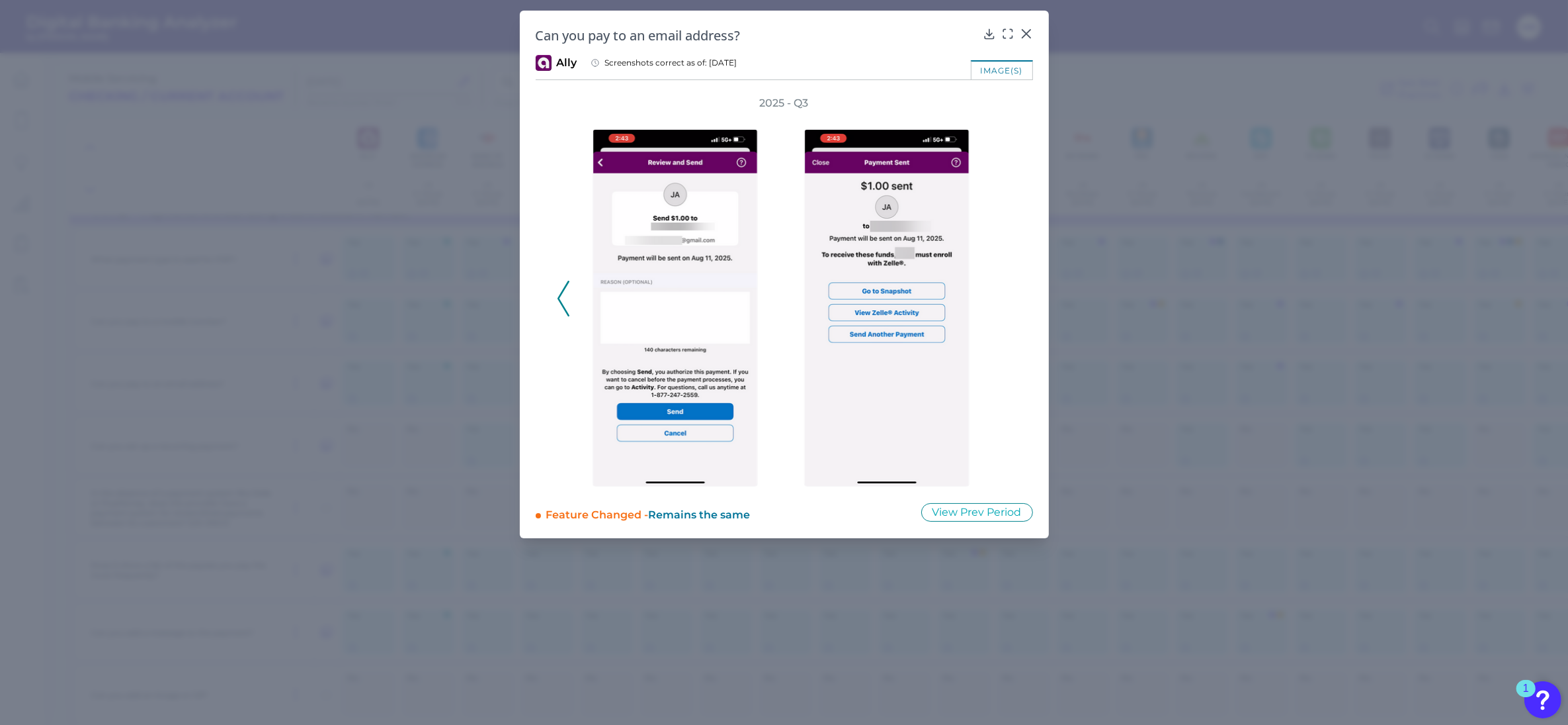
click at [1004, 294] on div "2025 - Q3" at bounding box center [784, 291] width 455 height 390
click at [566, 295] on icon at bounding box center [563, 298] width 12 height 36
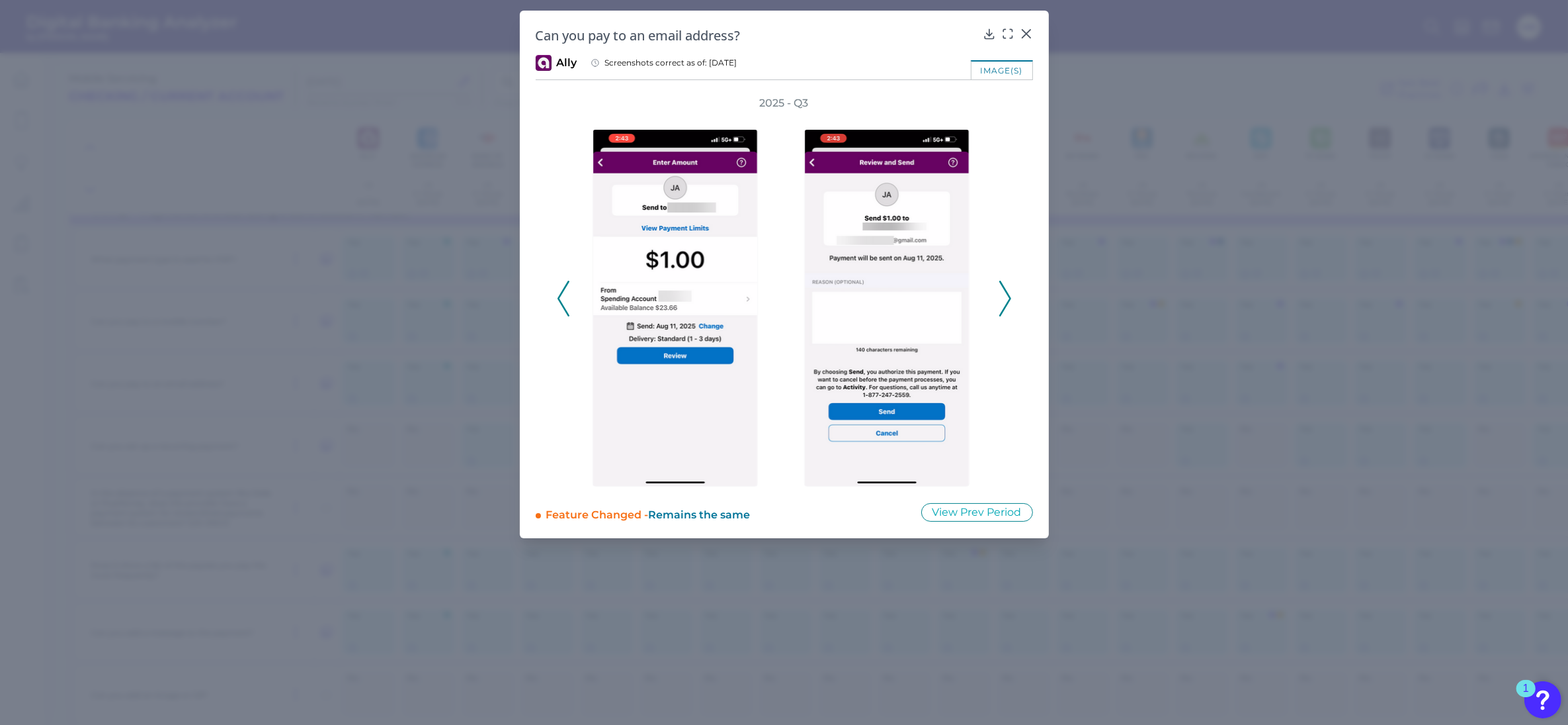
click at [565, 295] on icon at bounding box center [563, 298] width 12 height 36
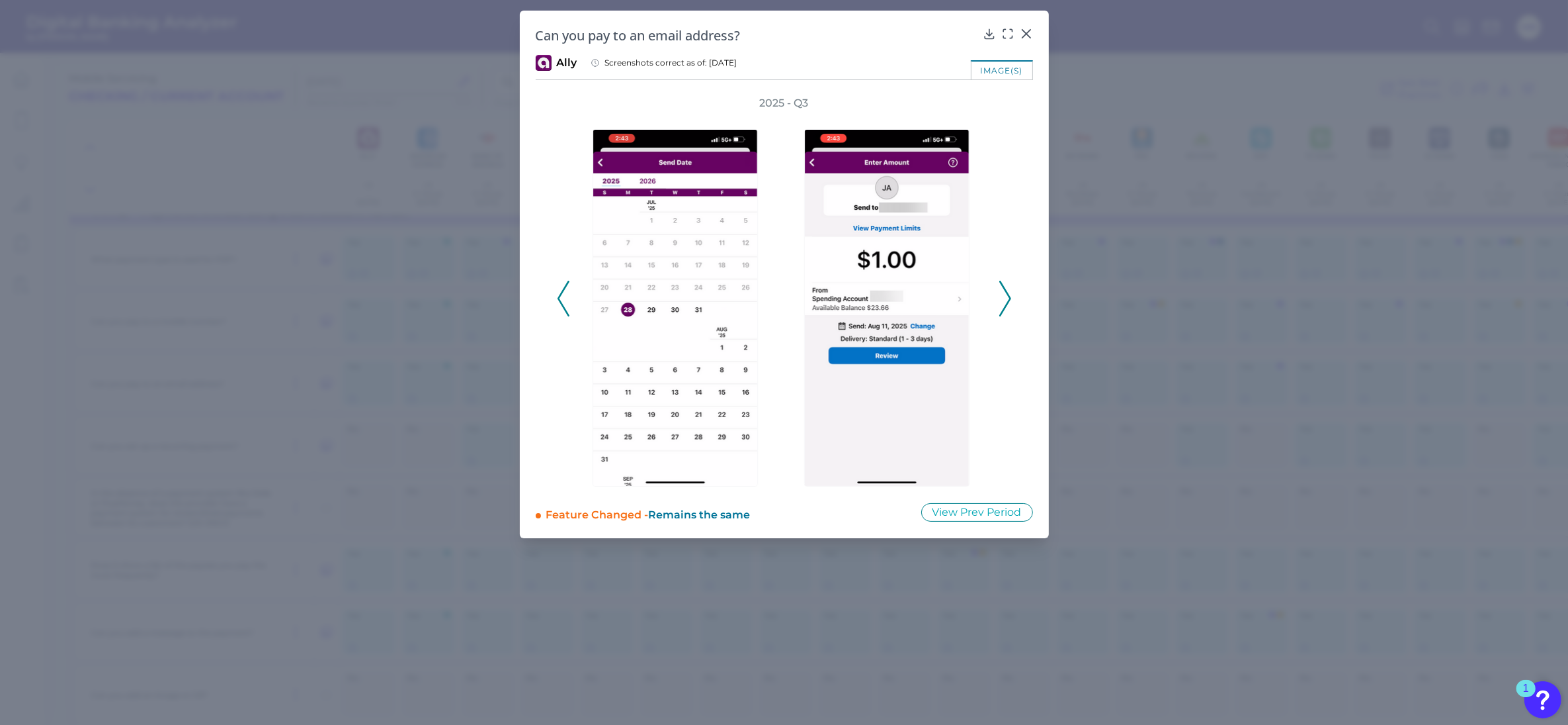
click at [565, 295] on icon at bounding box center [563, 298] width 12 height 36
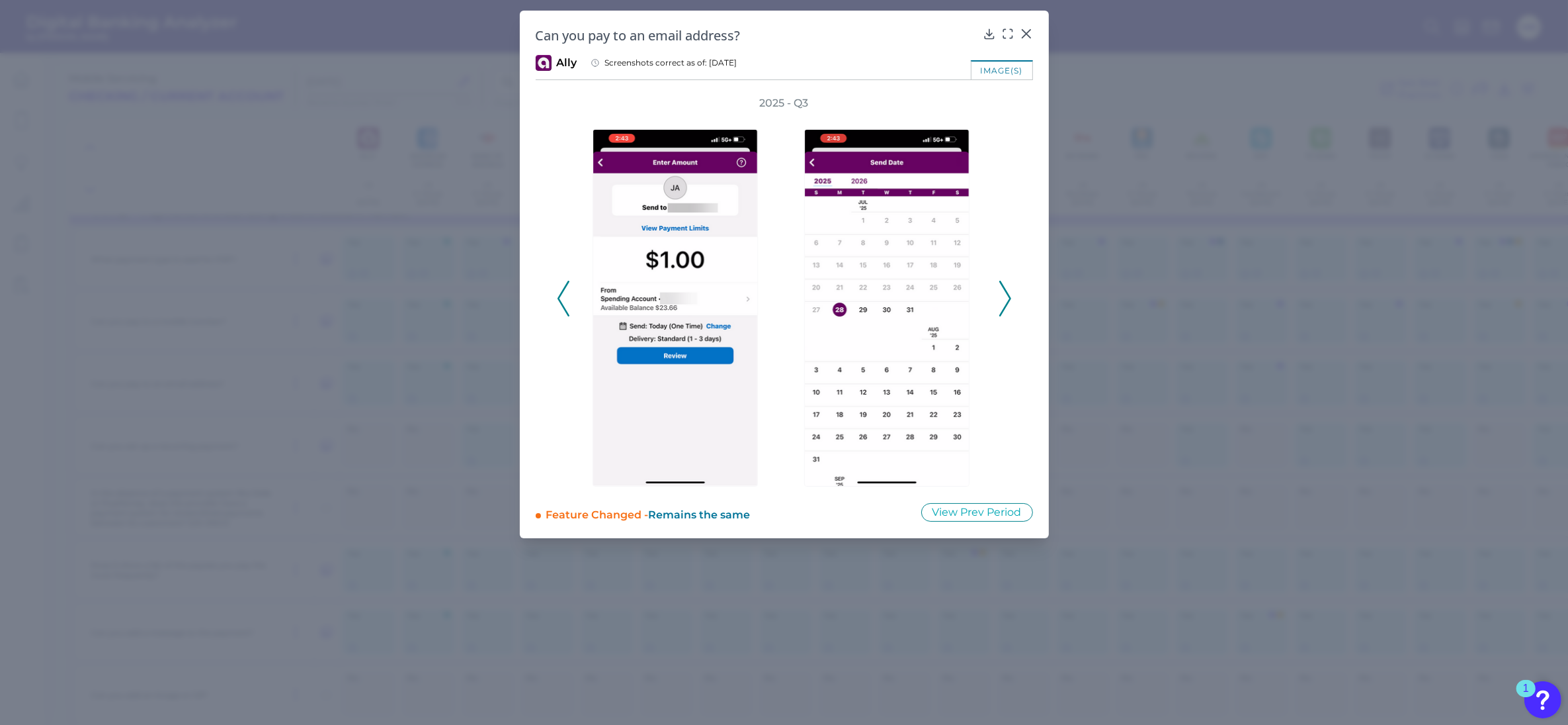
click at [565, 295] on icon at bounding box center [563, 298] width 12 height 36
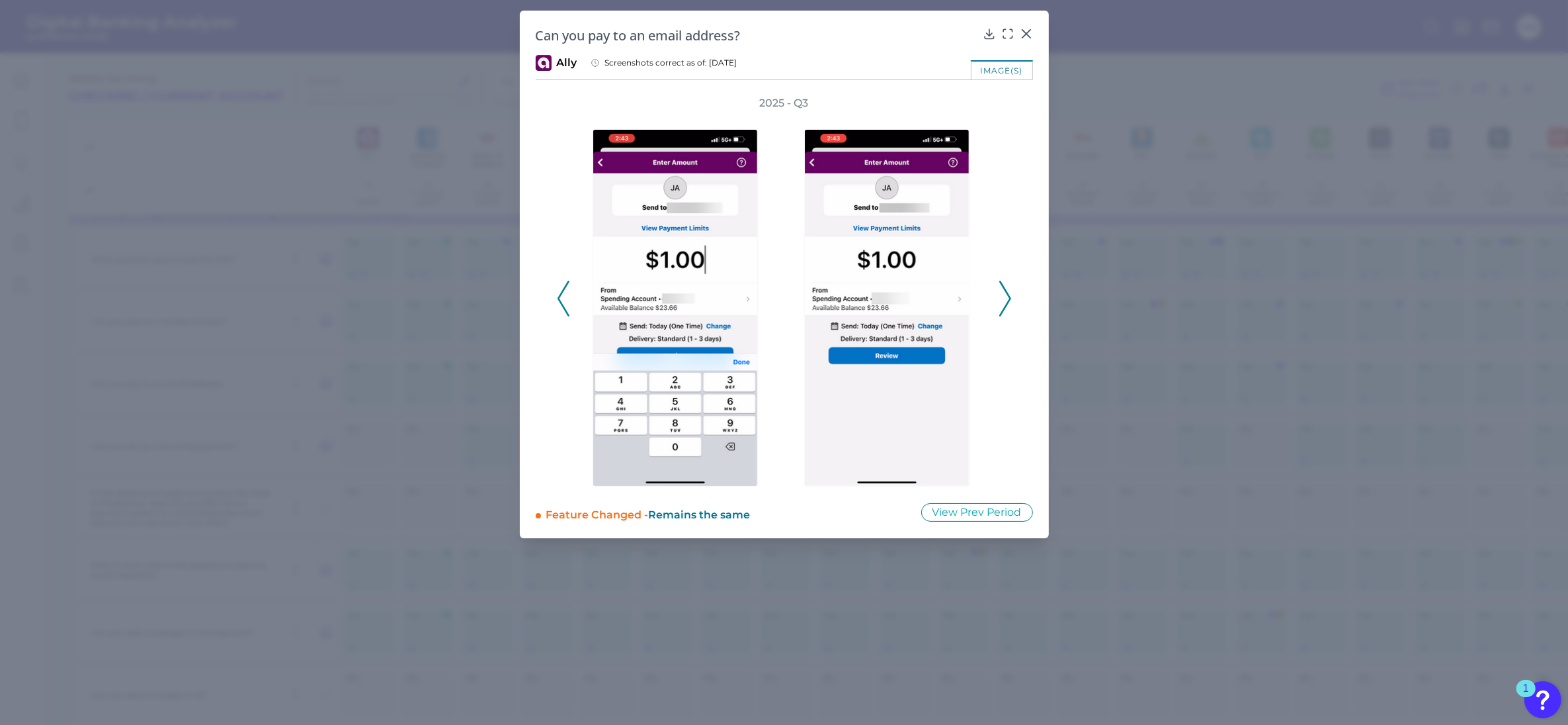
click at [565, 295] on icon at bounding box center [563, 298] width 12 height 36
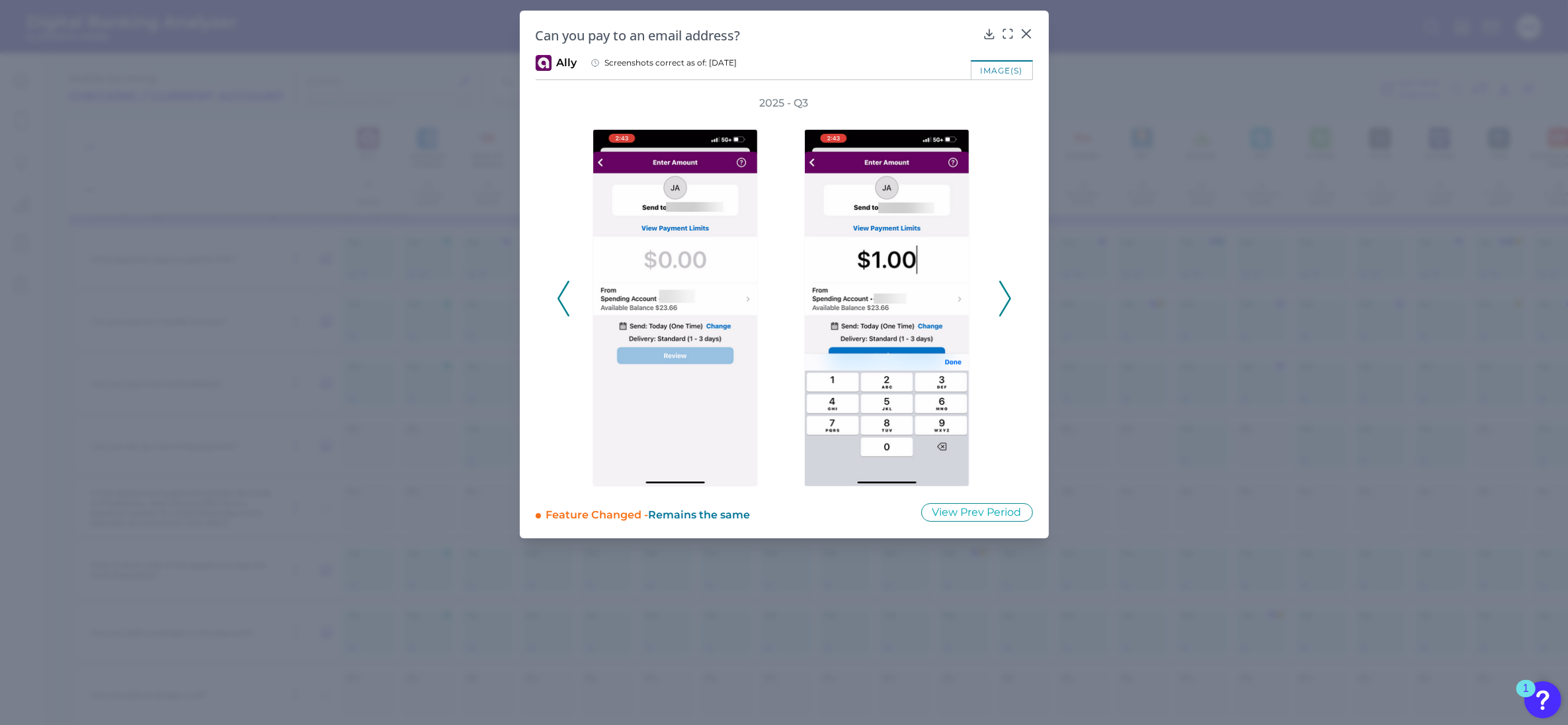
click at [565, 295] on icon at bounding box center [563, 298] width 12 height 36
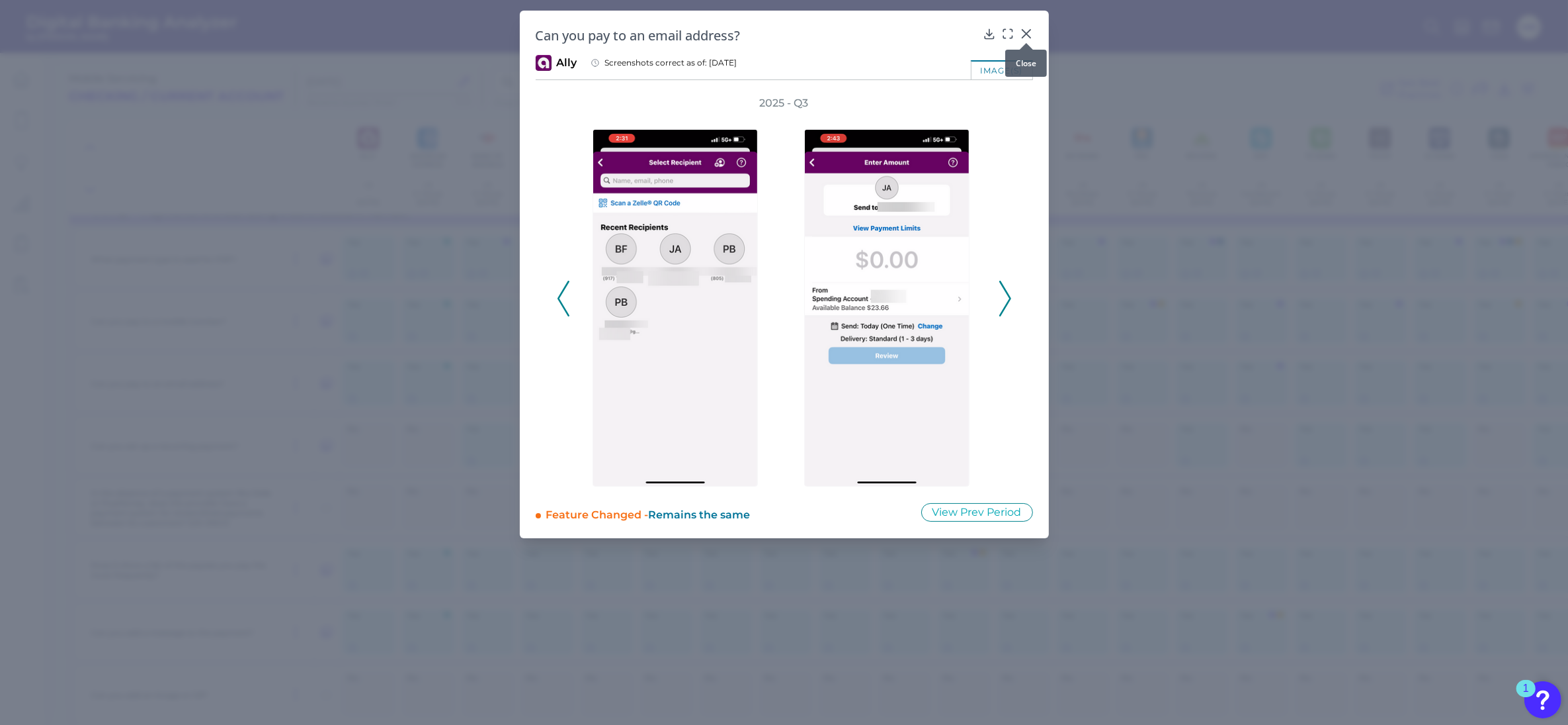
click at [1025, 36] on div at bounding box center [1027, 43] width 14 height 14
click at [1023, 33] on icon at bounding box center [1027, 34] width 14 height 14
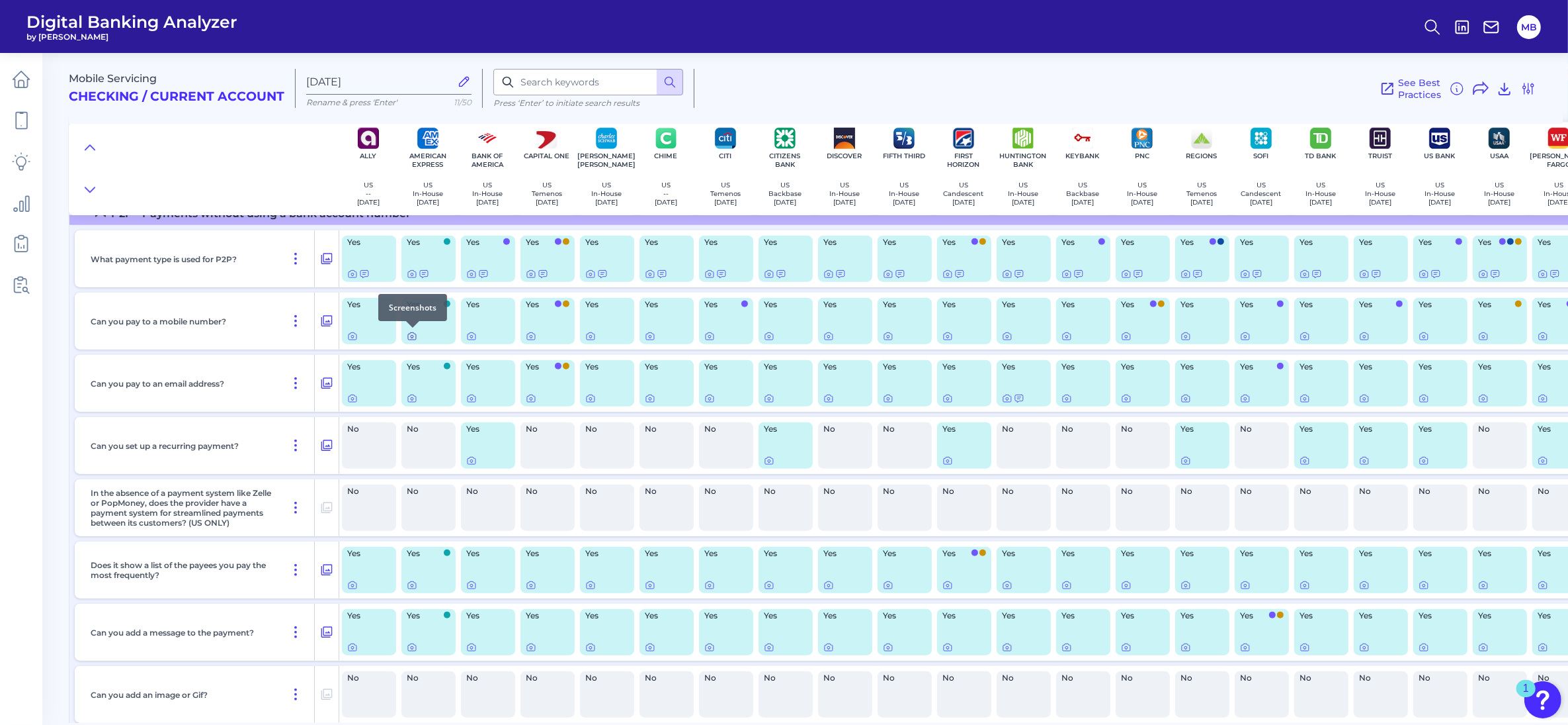
click at [414, 336] on icon at bounding box center [412, 337] width 3 height 3
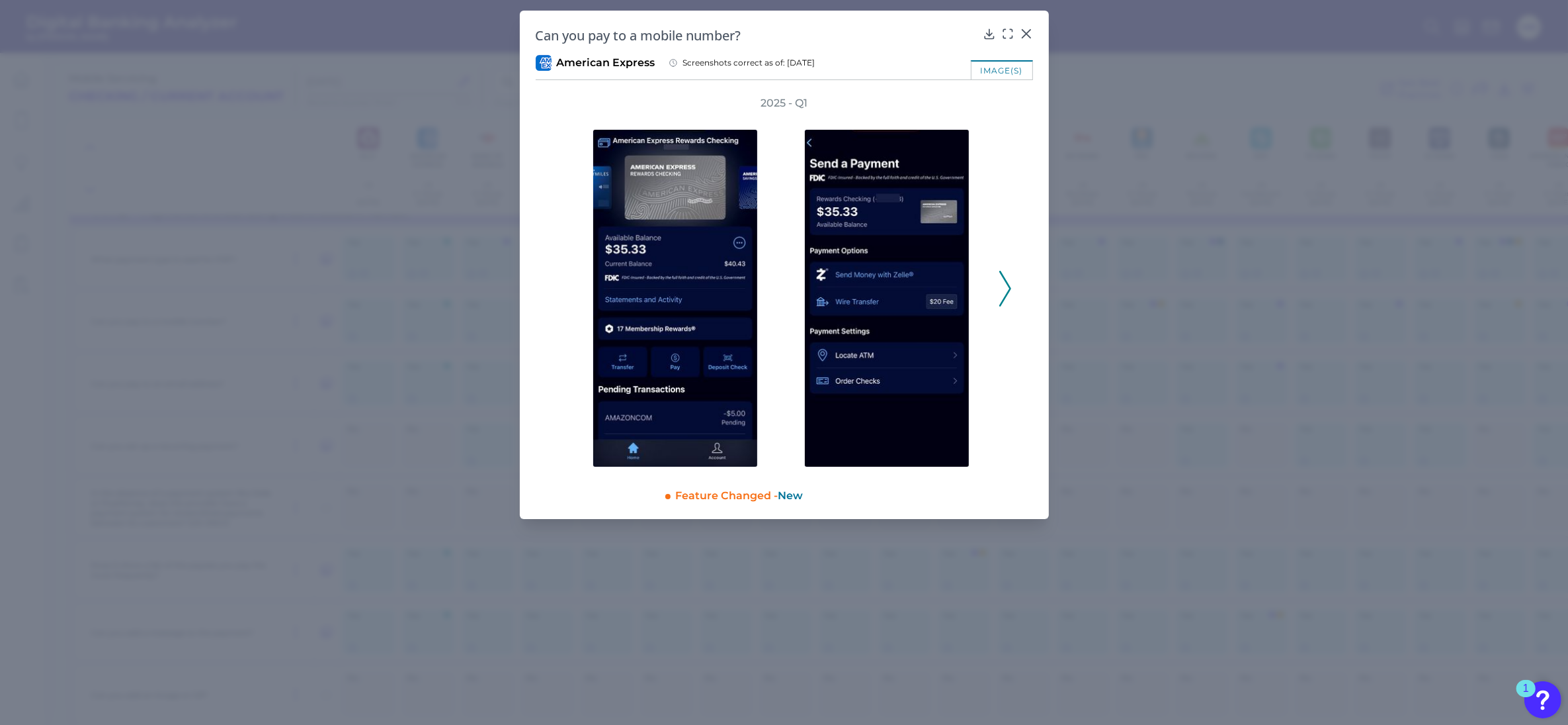
click at [1001, 288] on icon at bounding box center [1006, 289] width 12 height 36
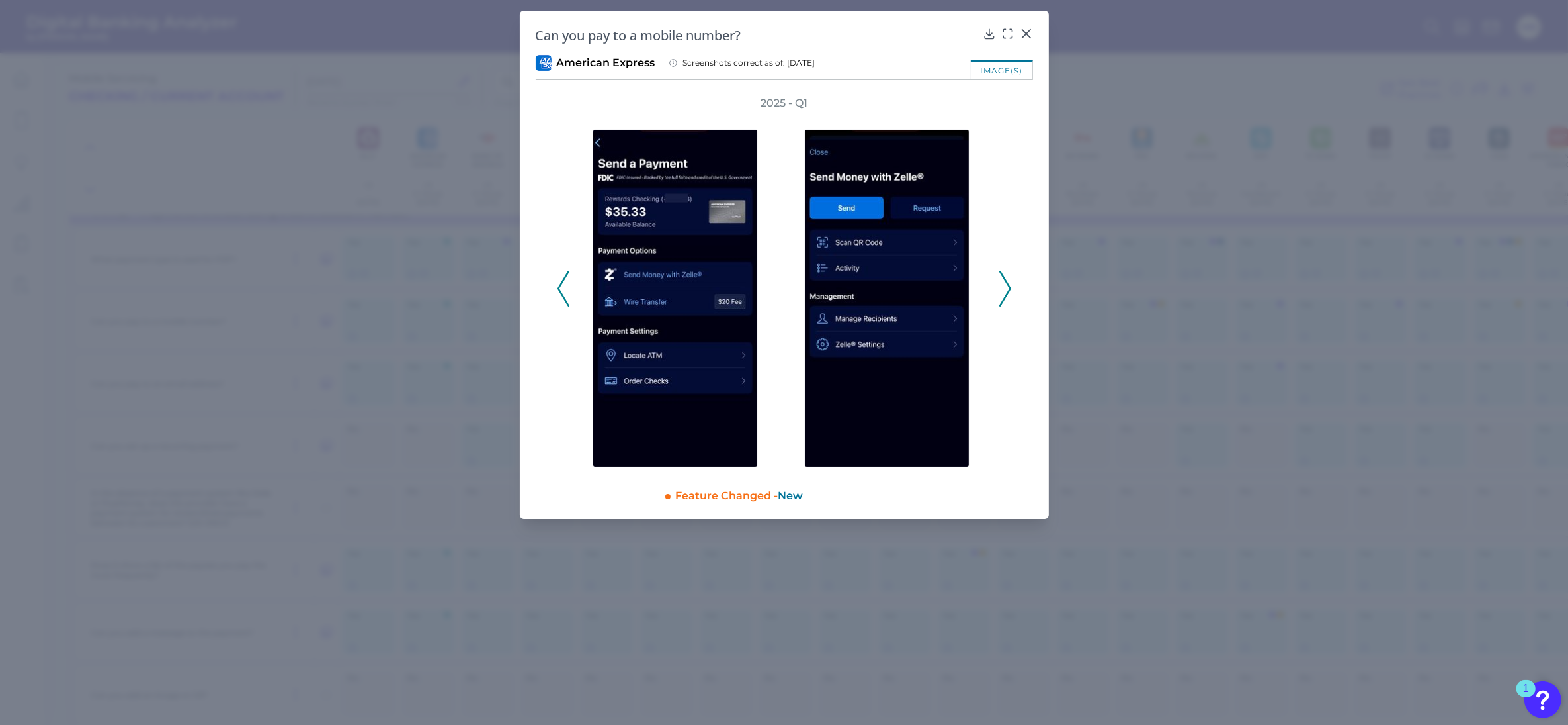
click at [1003, 285] on icon at bounding box center [1006, 289] width 12 height 36
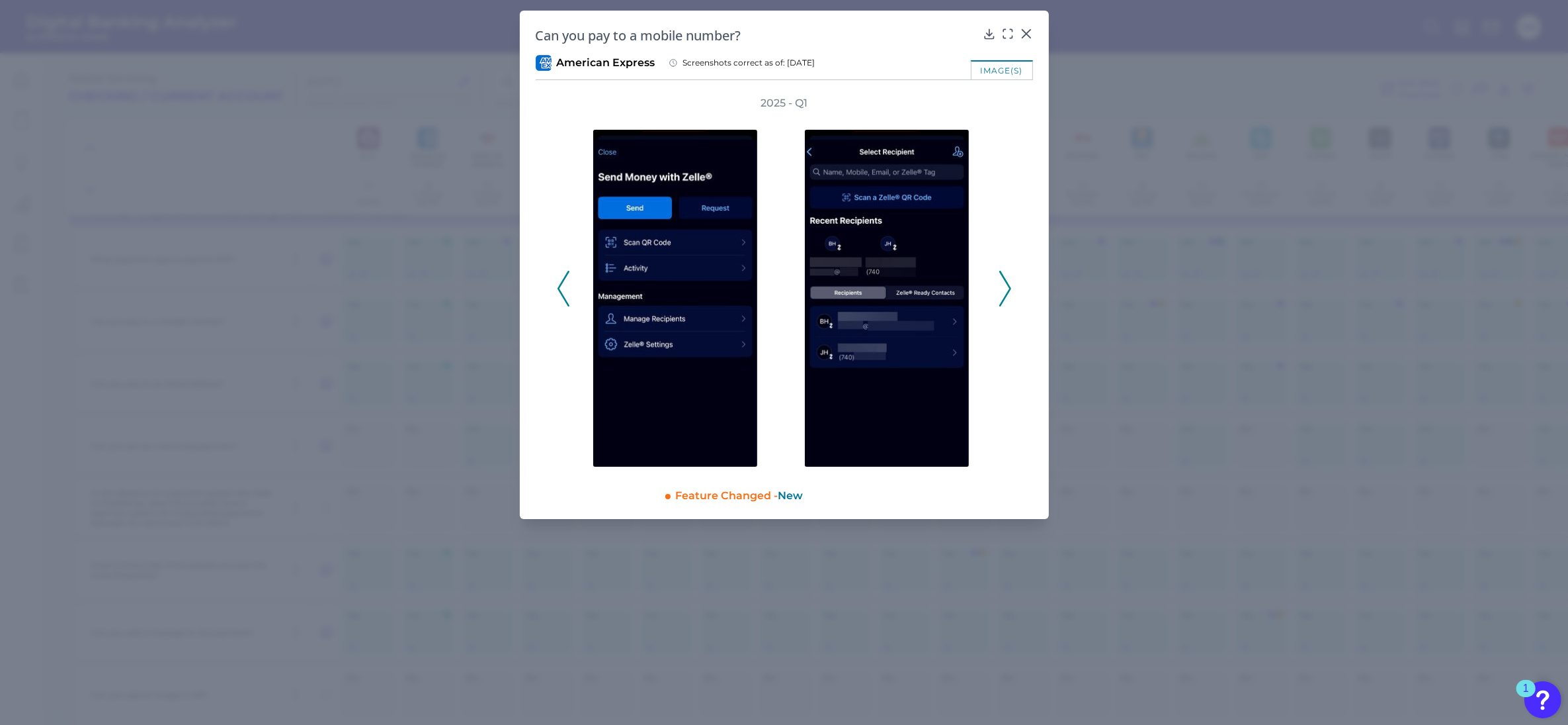
click at [1003, 285] on icon at bounding box center [1006, 289] width 12 height 36
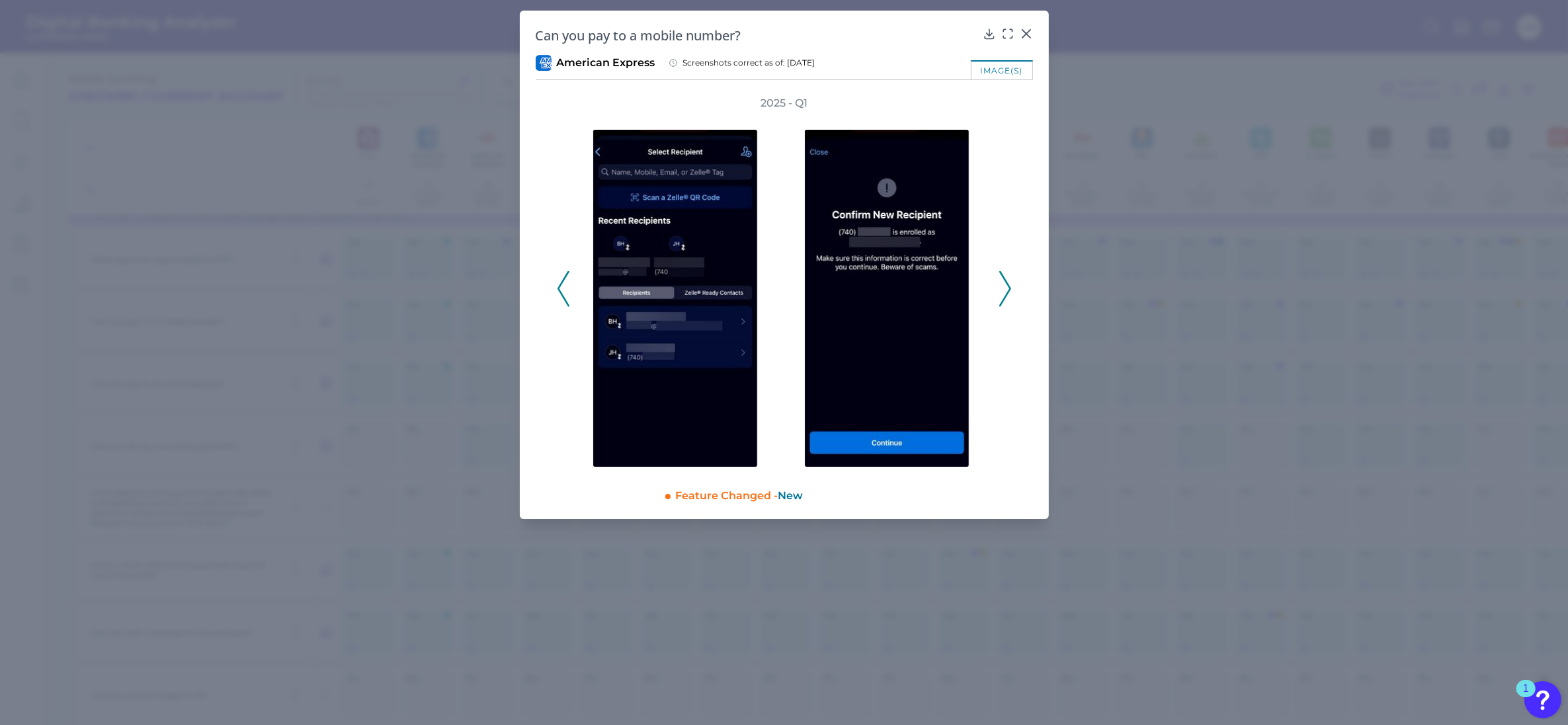
click at [1003, 285] on icon at bounding box center [1006, 289] width 12 height 36
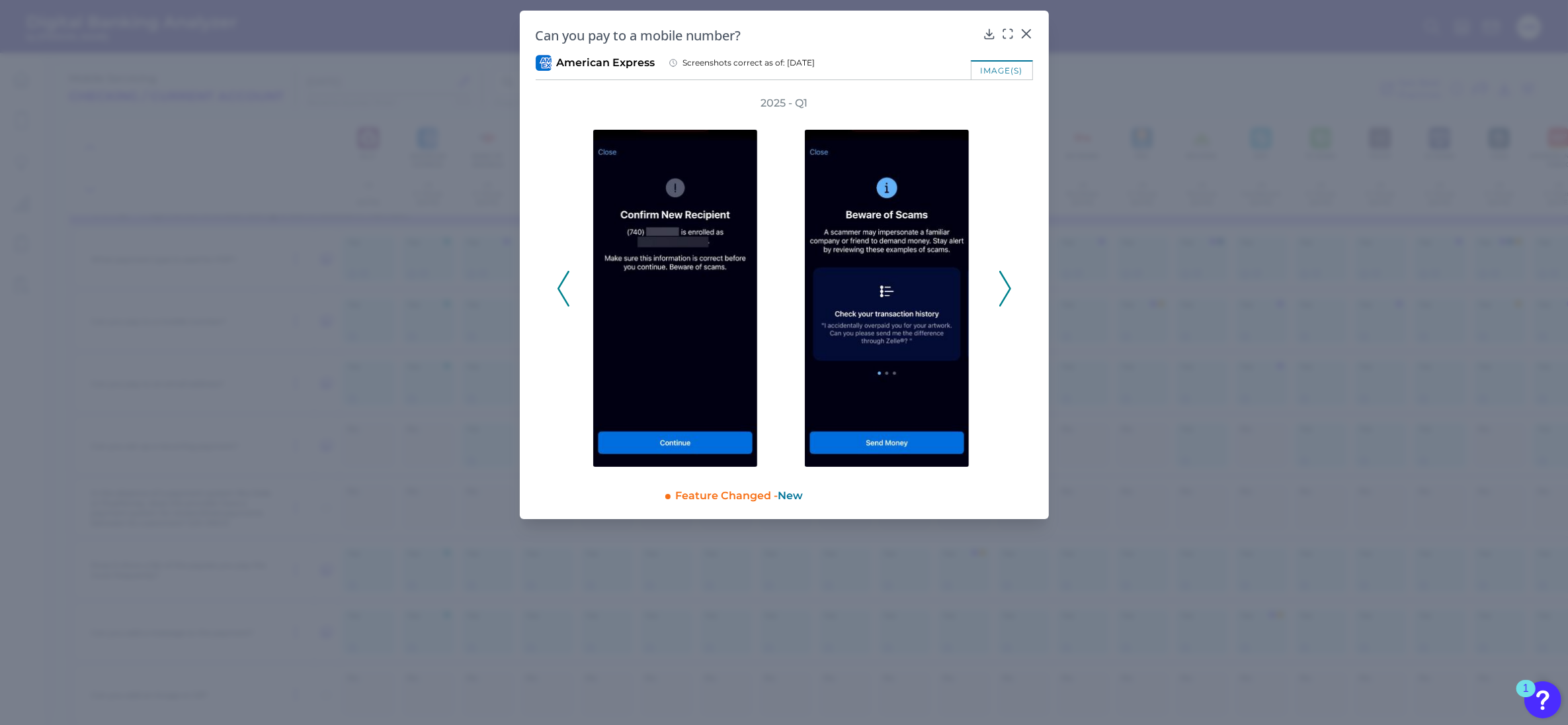
click at [1003, 285] on icon at bounding box center [1006, 289] width 12 height 36
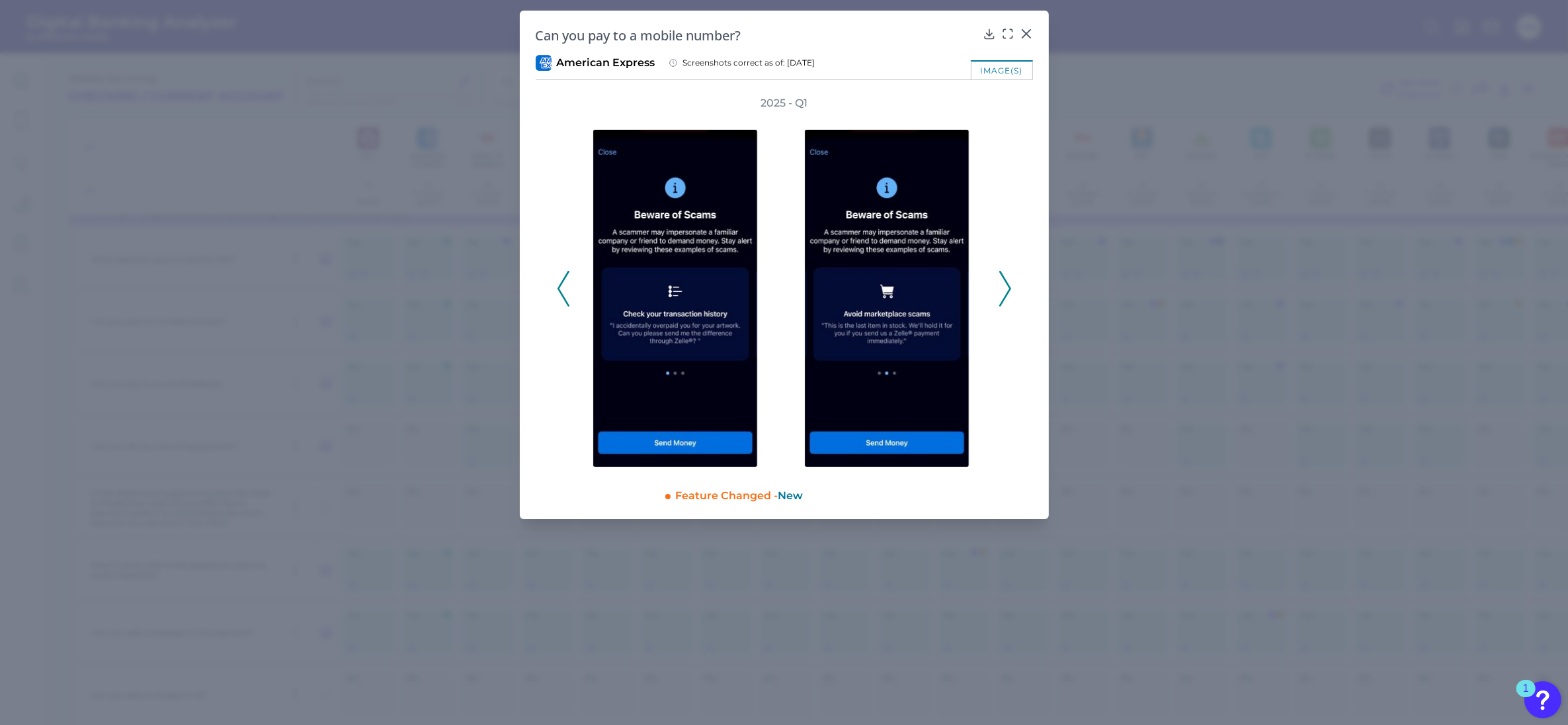
click at [1003, 285] on icon at bounding box center [1006, 289] width 12 height 36
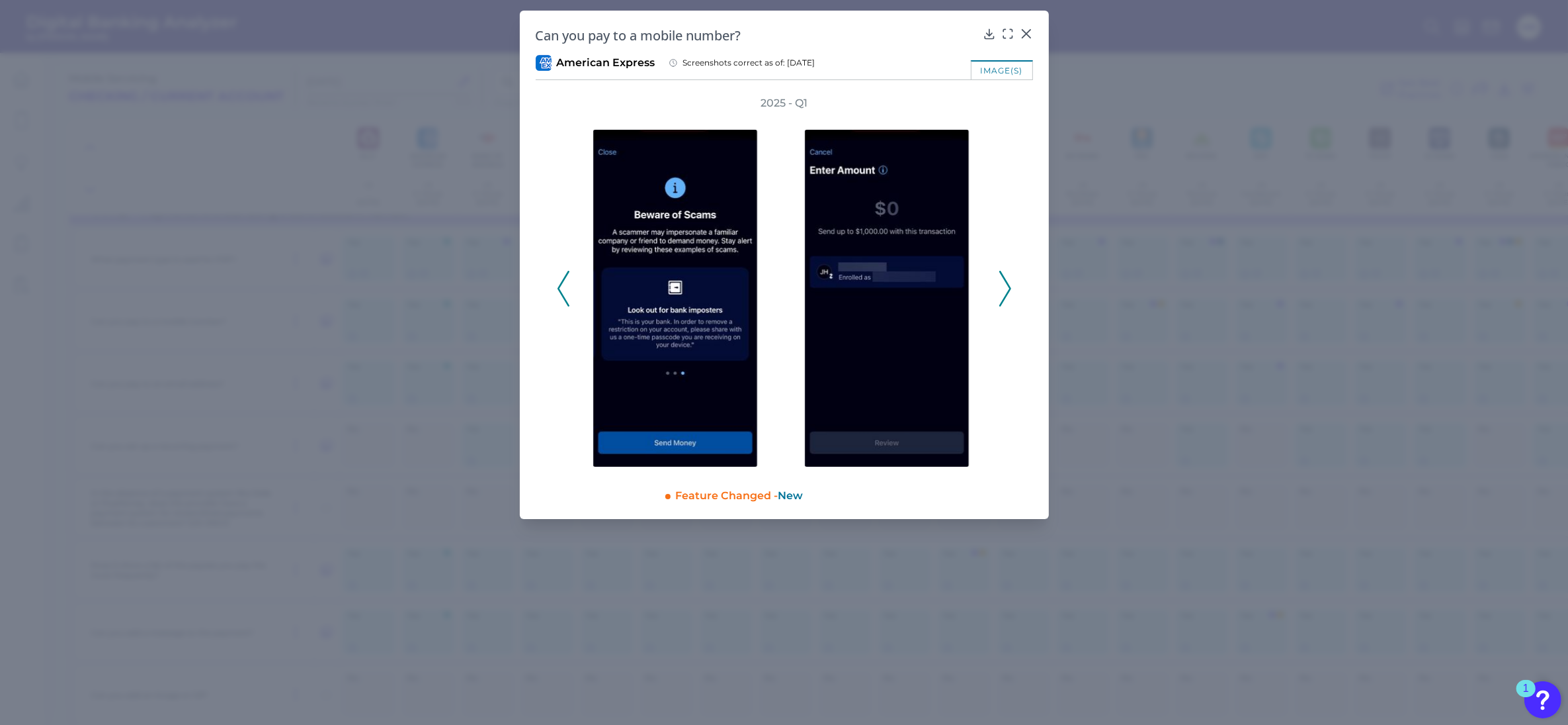
click at [1003, 285] on icon at bounding box center [1006, 289] width 12 height 36
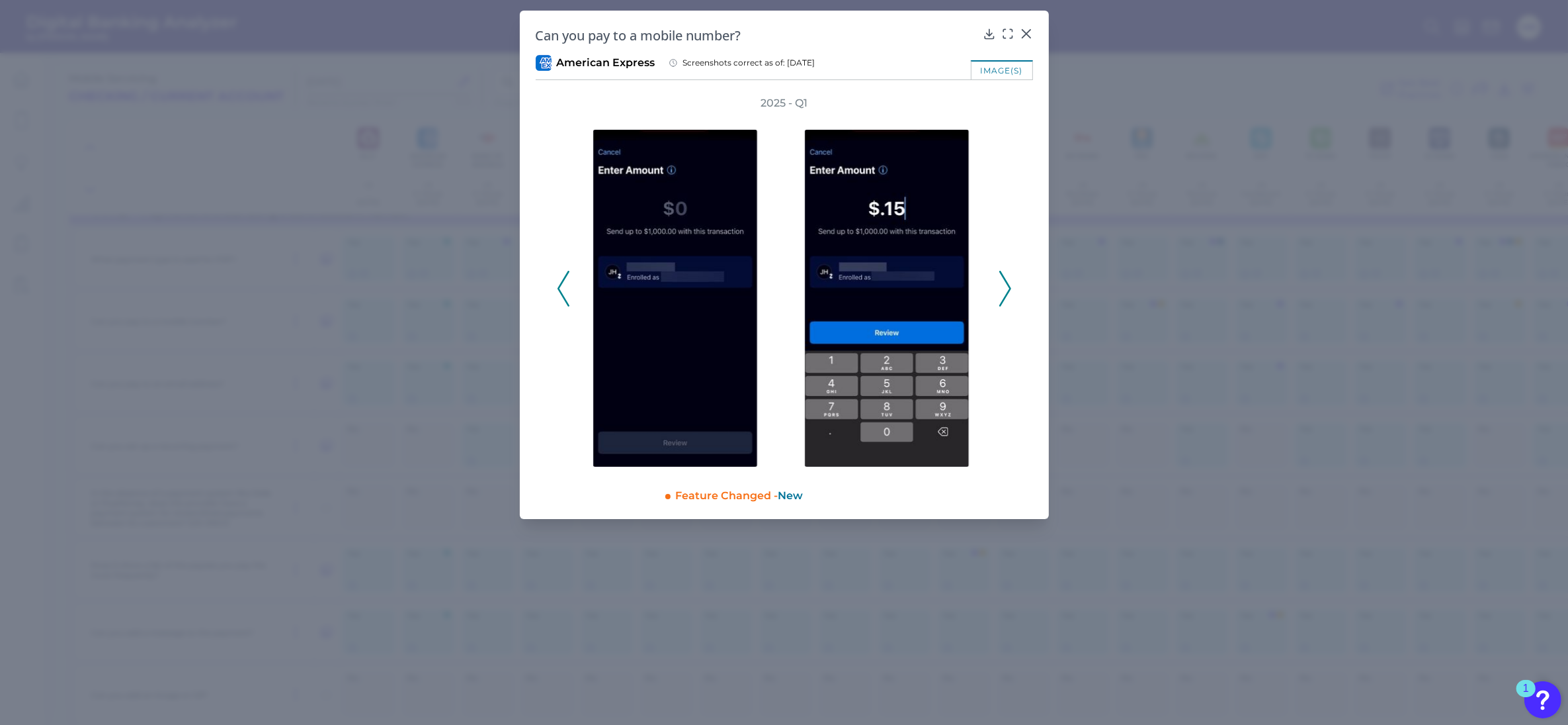
click at [1003, 285] on icon at bounding box center [1006, 289] width 12 height 36
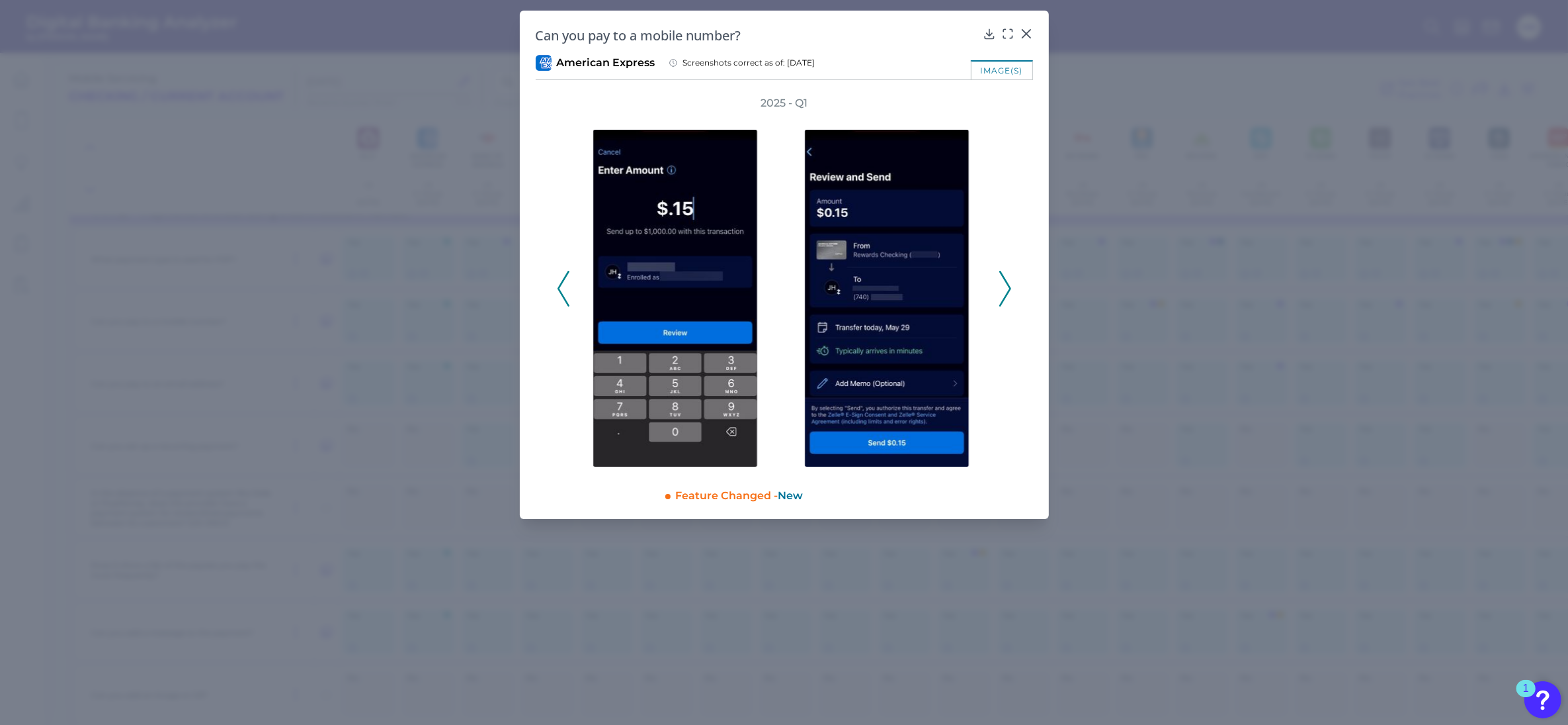
click at [1003, 285] on icon at bounding box center [1006, 289] width 12 height 36
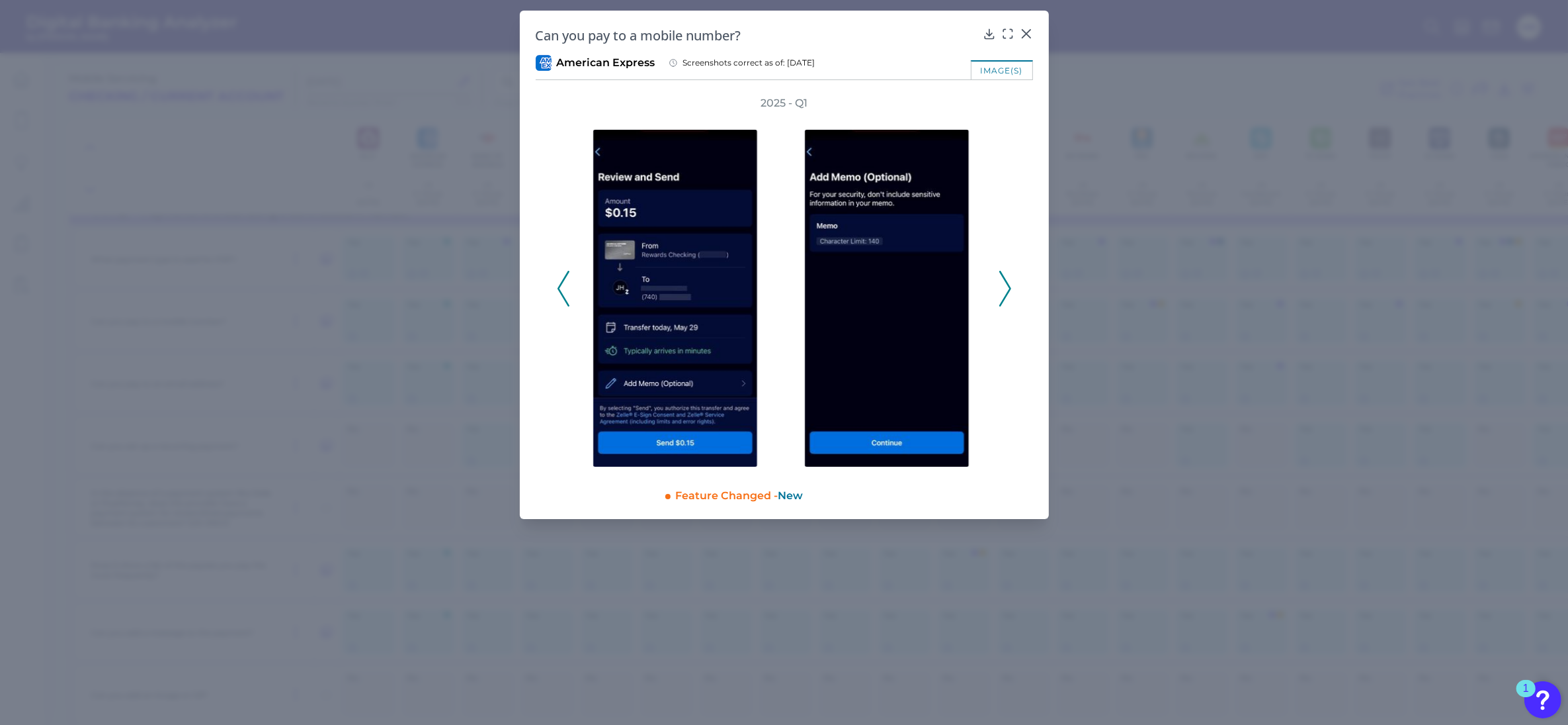
click at [1003, 285] on icon at bounding box center [1006, 289] width 12 height 36
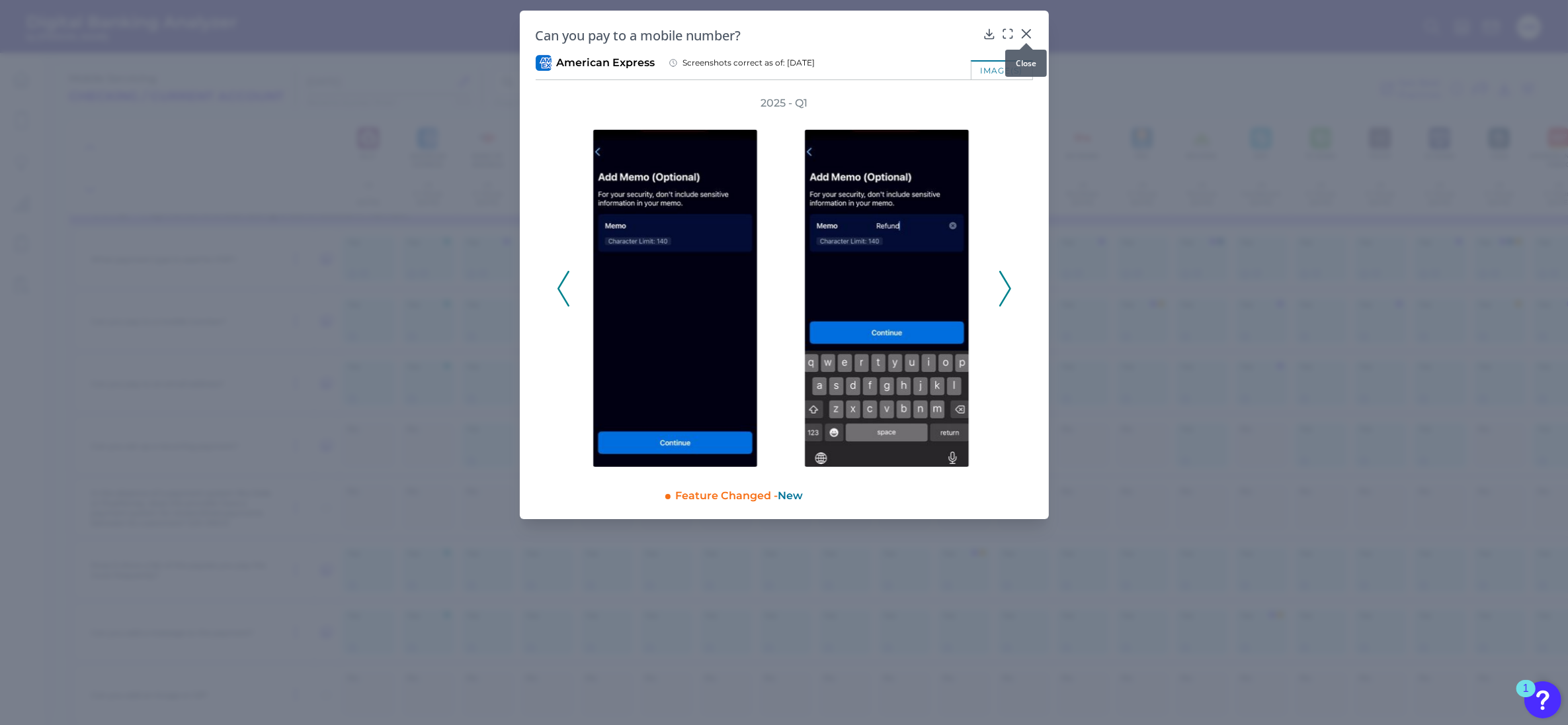
click at [1027, 35] on icon at bounding box center [1026, 33] width 8 height 8
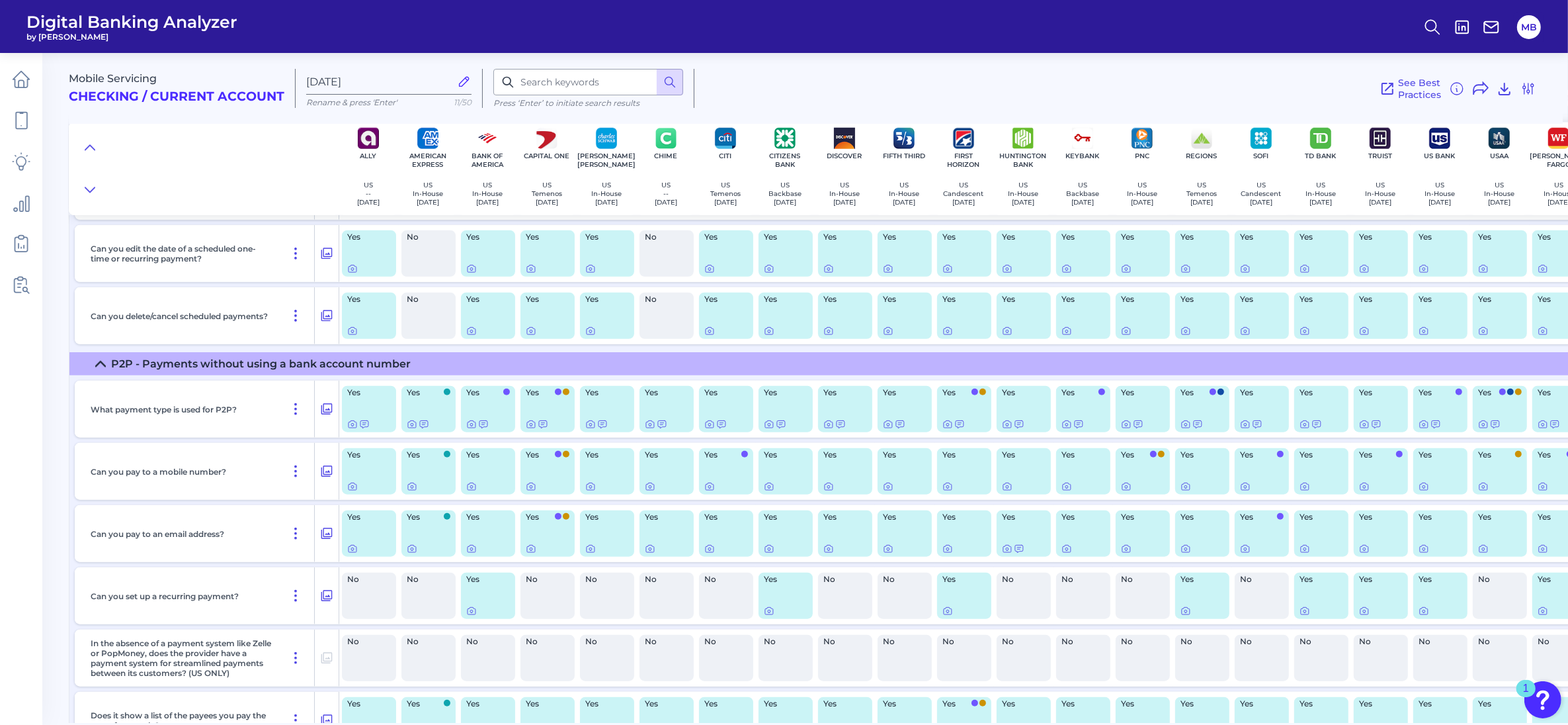
scroll to position [1489, 0]
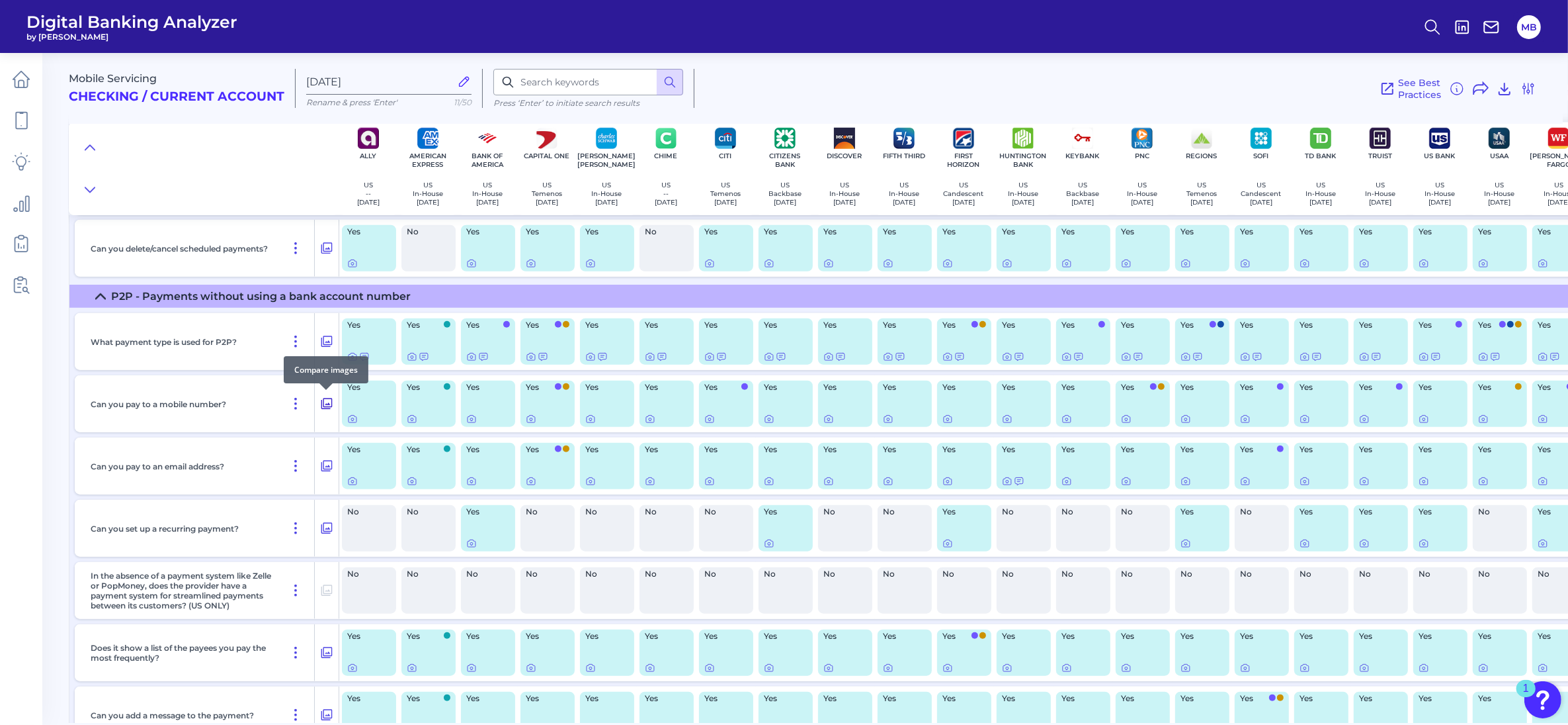
click at [322, 401] on icon at bounding box center [327, 403] width 11 height 11
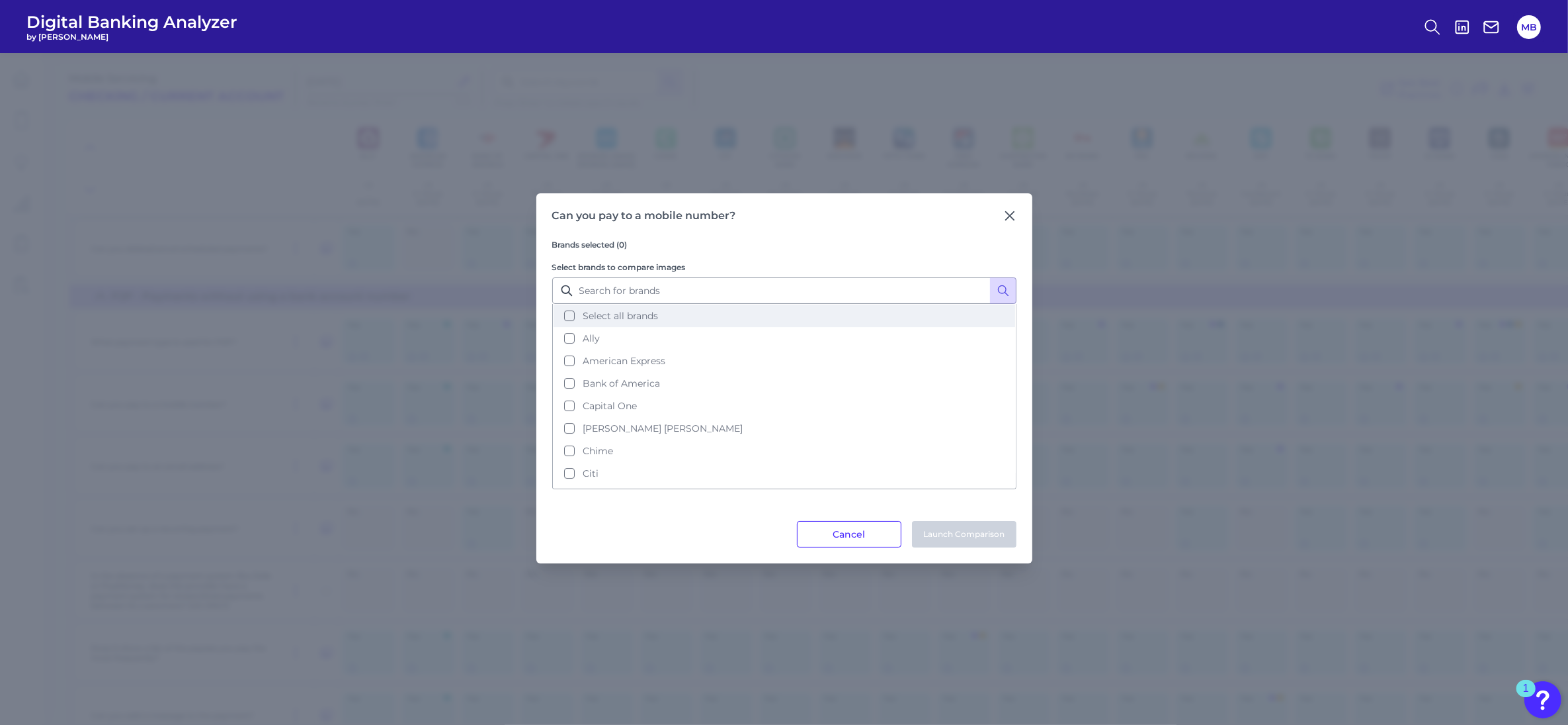
click at [567, 315] on button "Select all brands" at bounding box center [784, 315] width 462 height 23
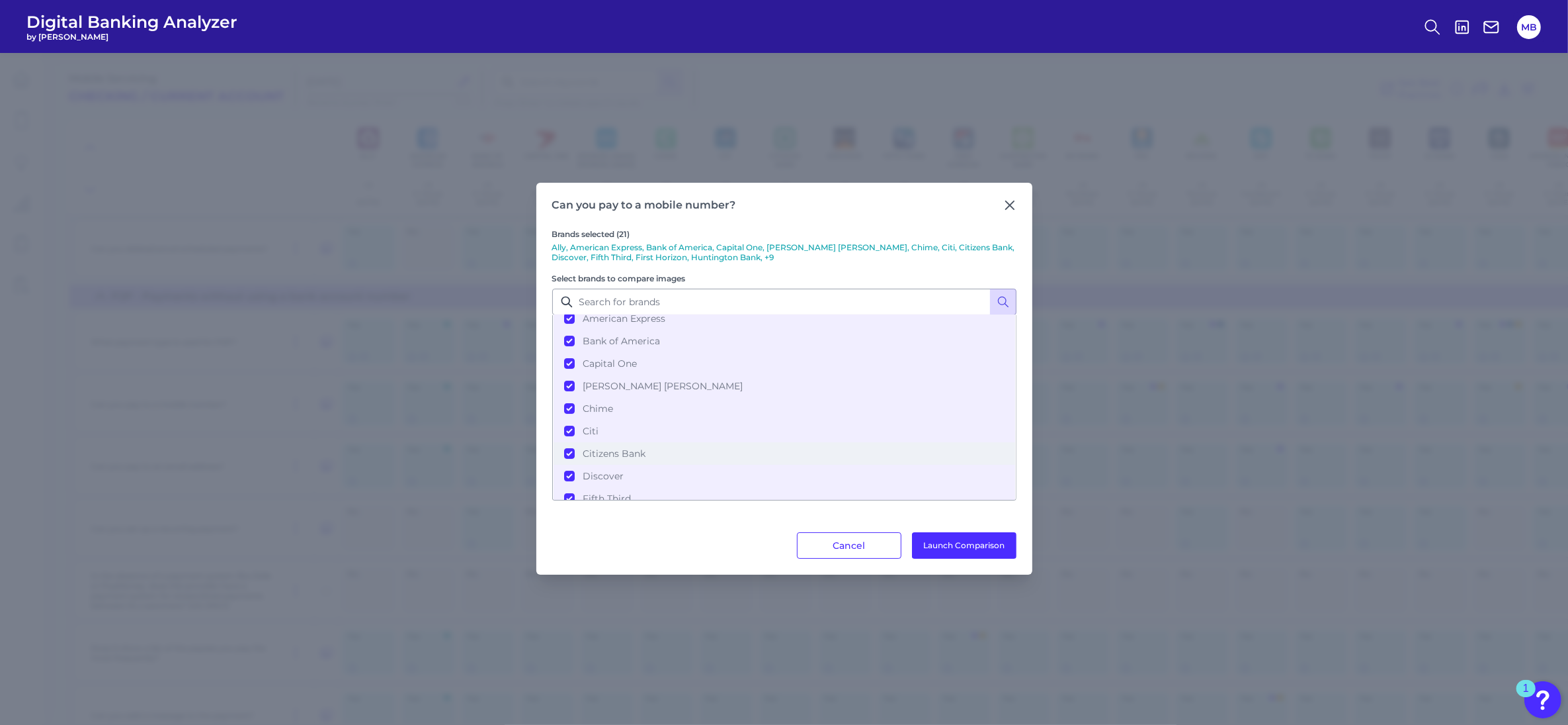
scroll to position [83, 0]
click at [567, 419] on button "Citizens Bank" at bounding box center [784, 424] width 462 height 23
click at [566, 404] on button "First Horizon" at bounding box center [784, 408] width 462 height 23
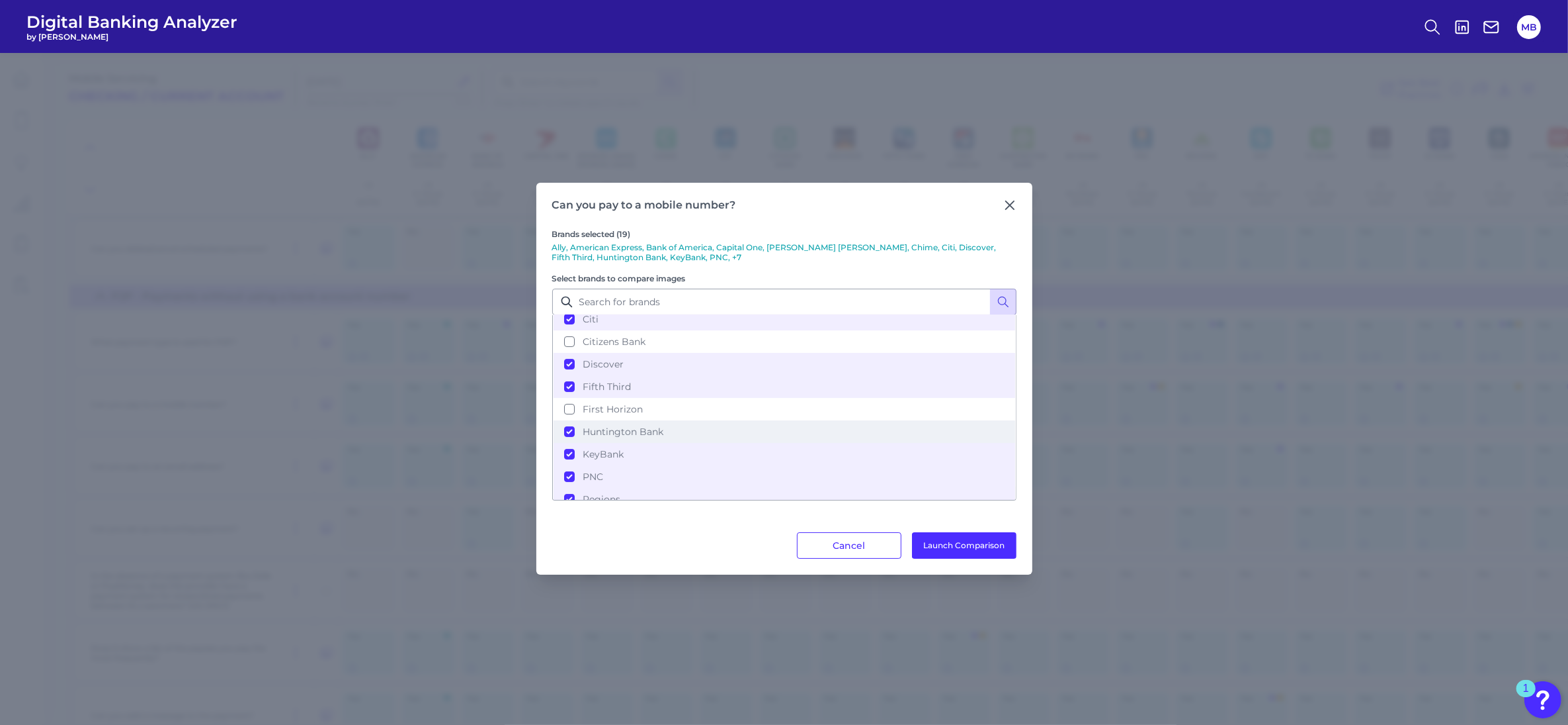
click at [566, 424] on button "Huntington Bank" at bounding box center [784, 430] width 462 height 23
click at [567, 449] on button "KeyBank" at bounding box center [784, 453] width 462 height 23
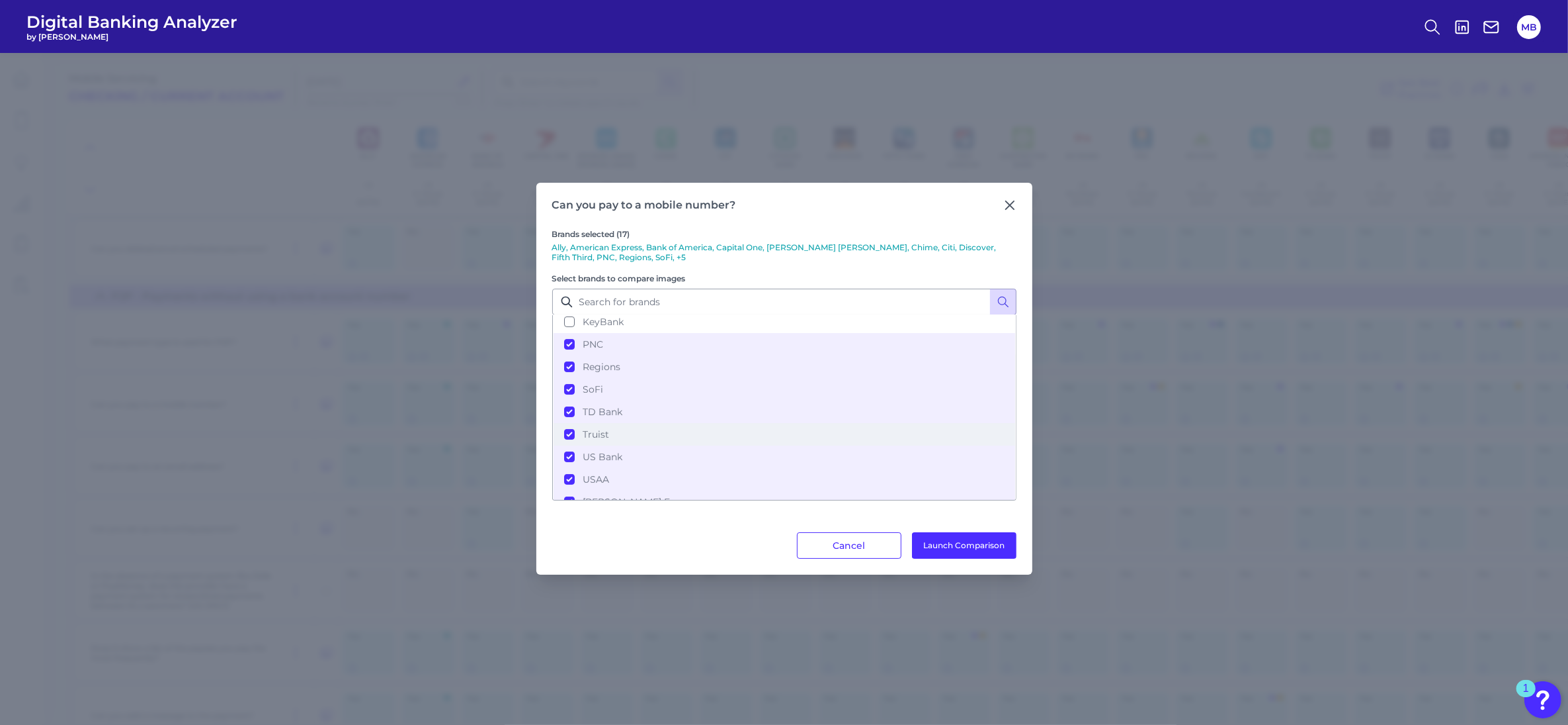
scroll to position [304, 0]
click at [571, 355] on button "Regions" at bounding box center [784, 359] width 462 height 23
click at [550, 346] on div "Can you pay to a mobile number? Brands selected (16) Ally, American Express, Ba…" at bounding box center [784, 379] width 496 height 391
click at [567, 352] on button "Regions" at bounding box center [784, 359] width 462 height 23
click at [973, 543] on button "Launch Comparison" at bounding box center [964, 545] width 105 height 26
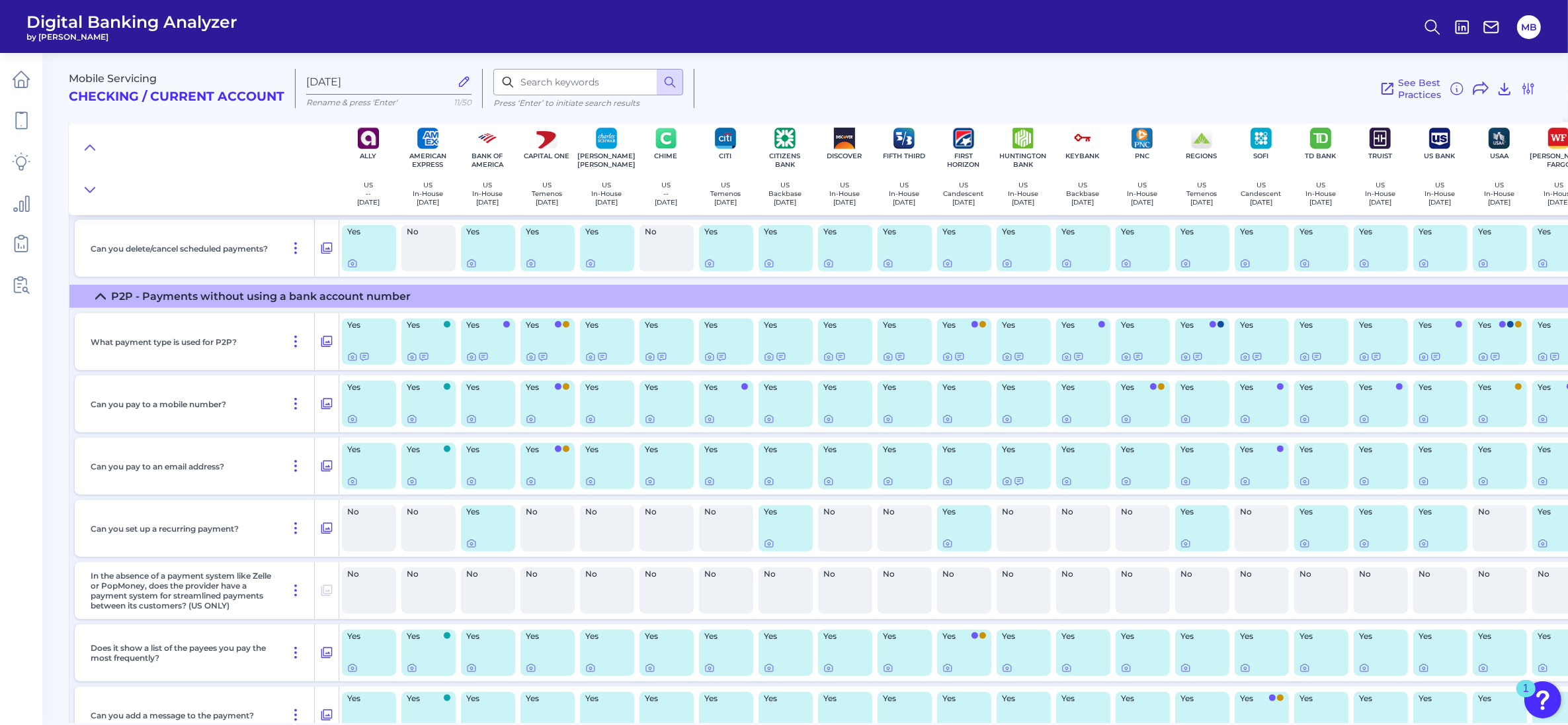
scroll to position [1489, 0]
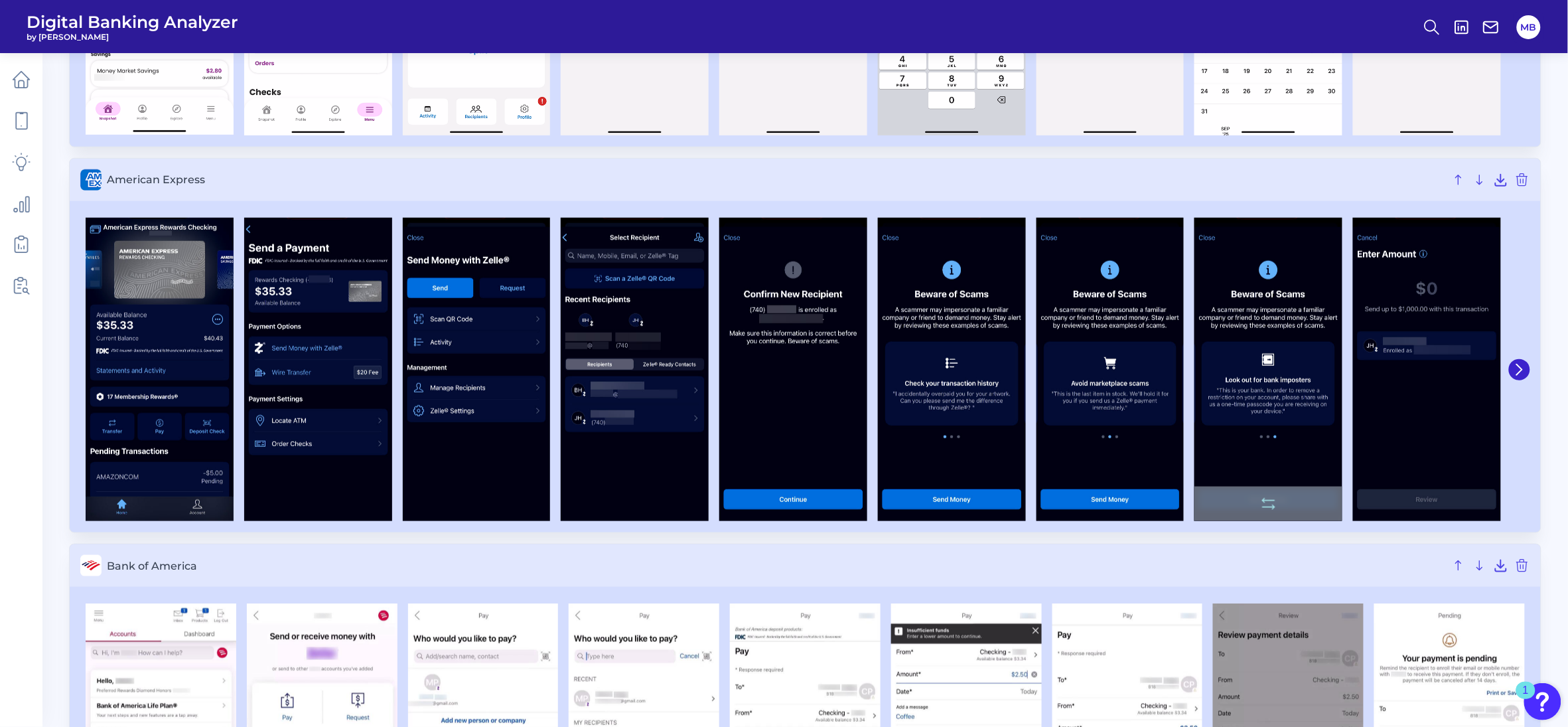
scroll to position [83, 0]
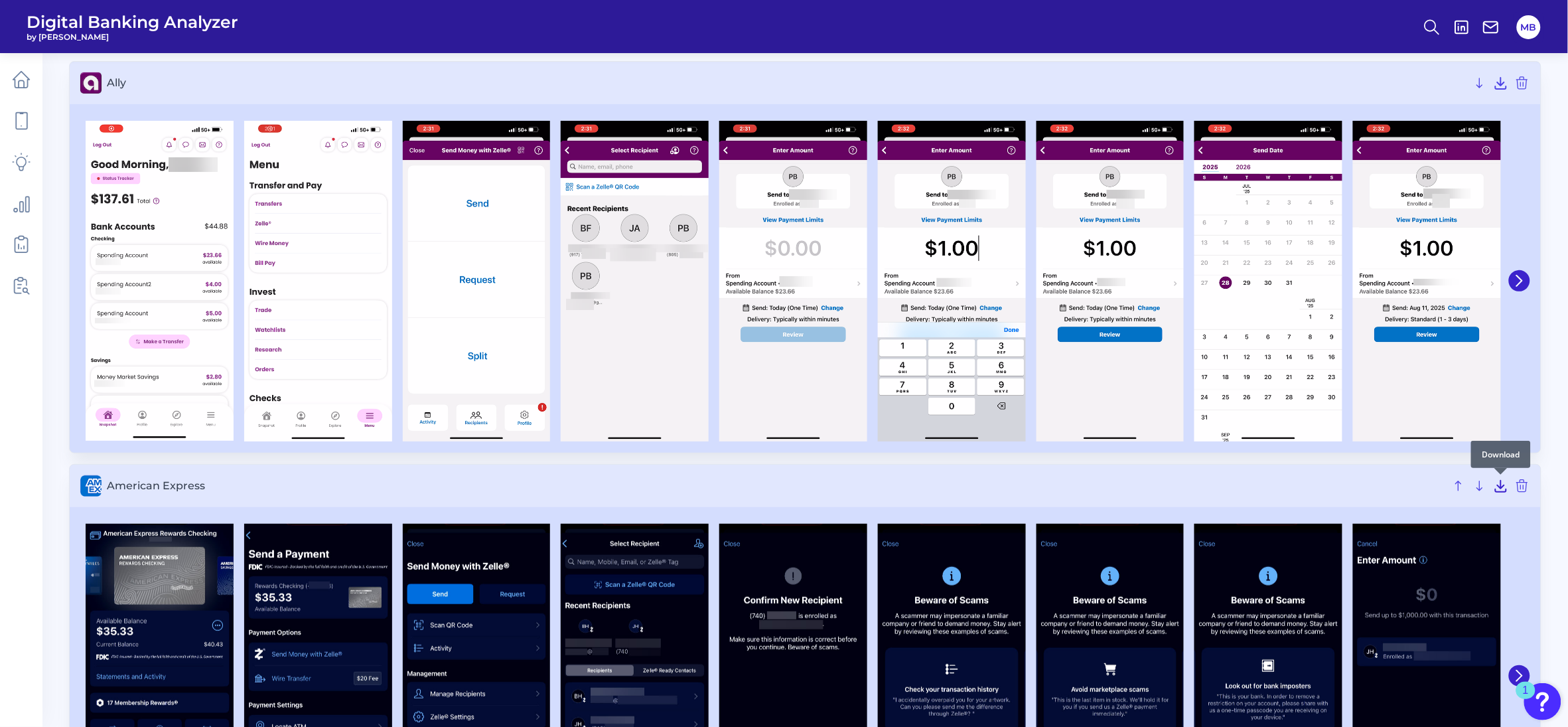
click at [1499, 491] on icon at bounding box center [1500, 486] width 11 height 11
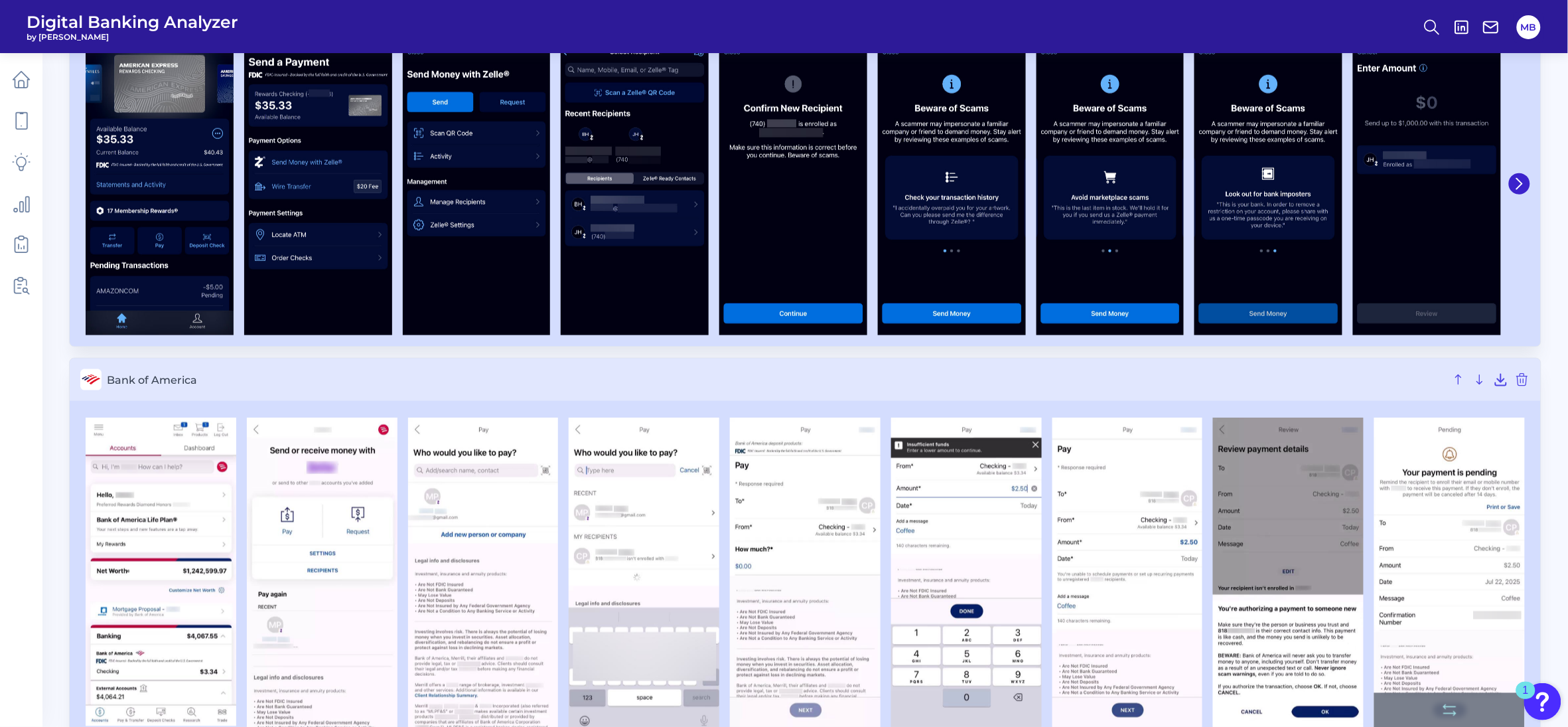
scroll to position [581, 0]
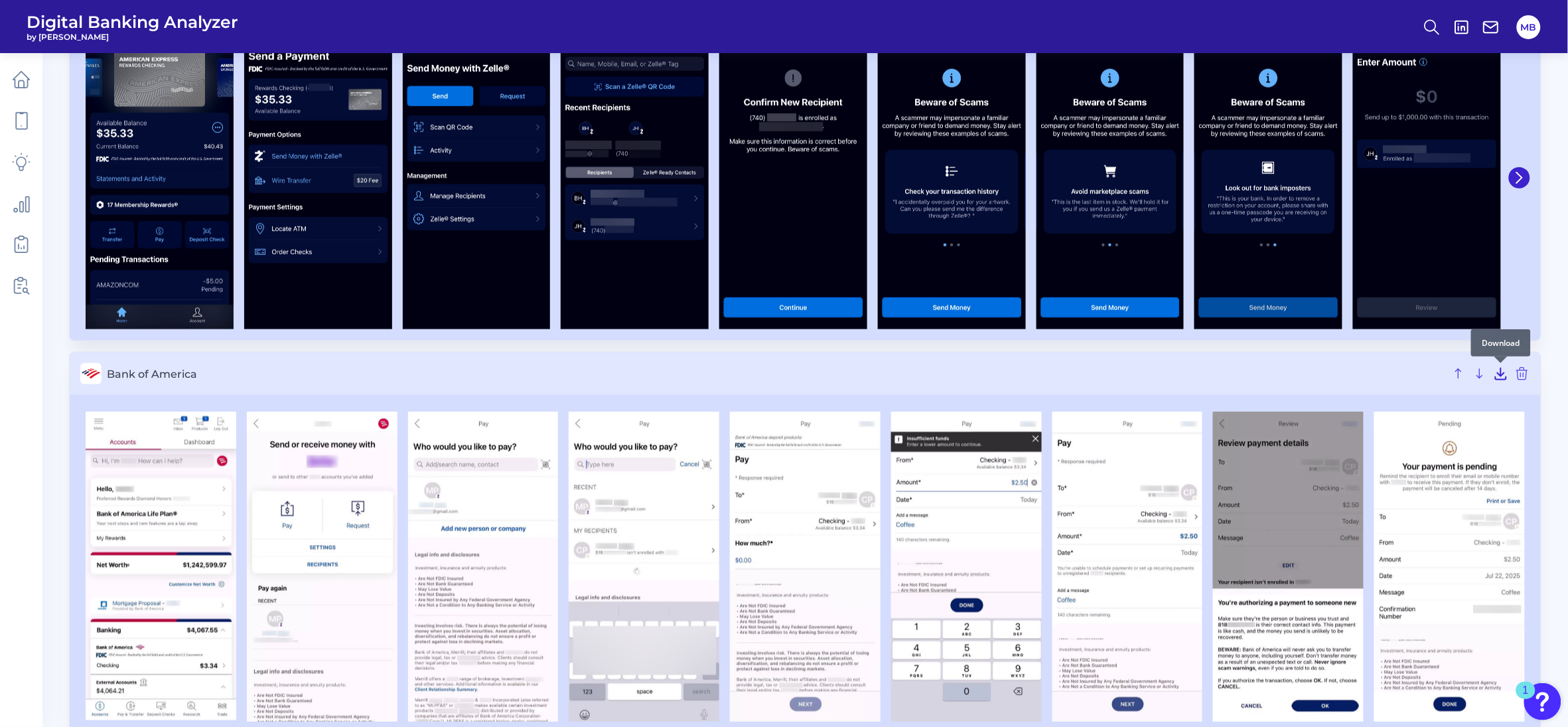
click at [1500, 374] on icon at bounding box center [1501, 374] width 16 height 16
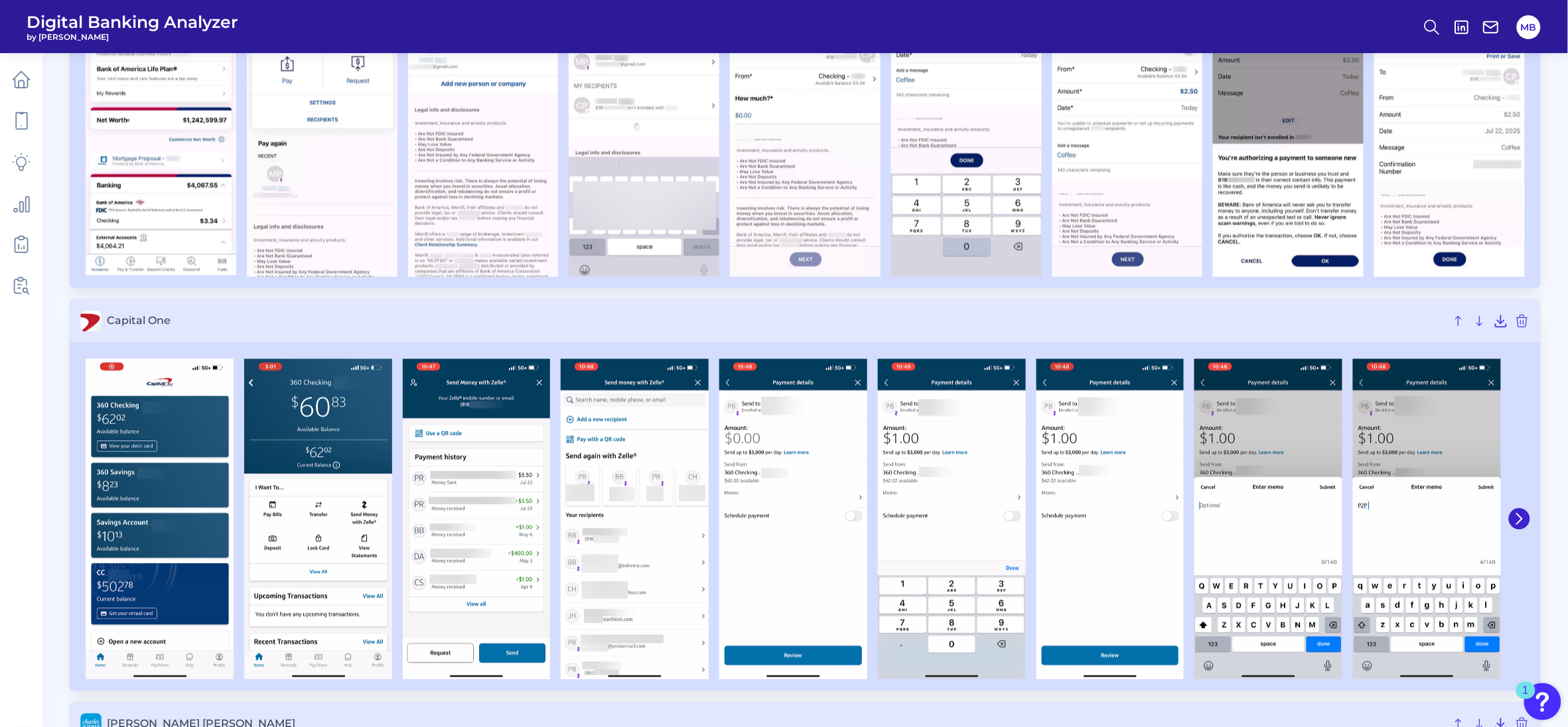
scroll to position [1078, 0]
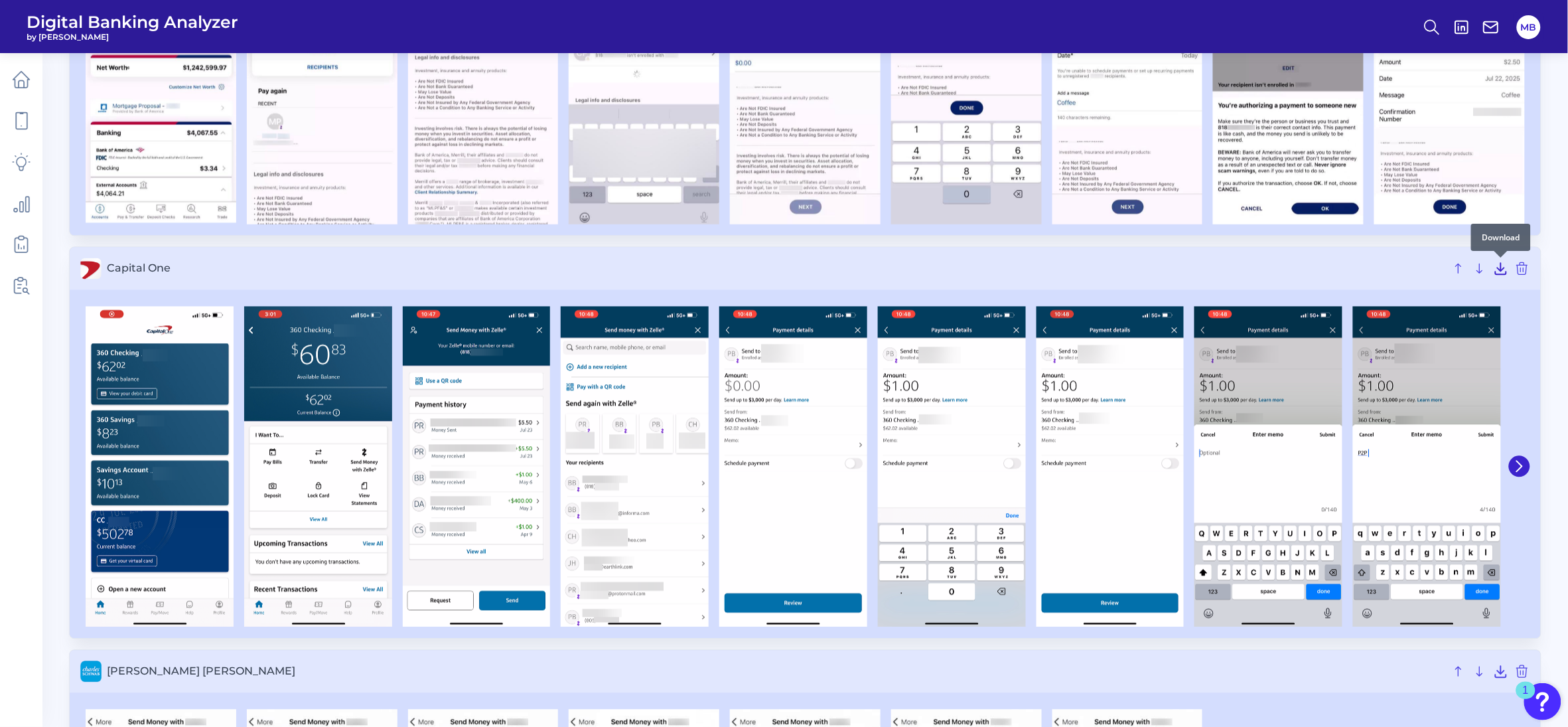
click at [1499, 270] on icon at bounding box center [1501, 268] width 16 height 16
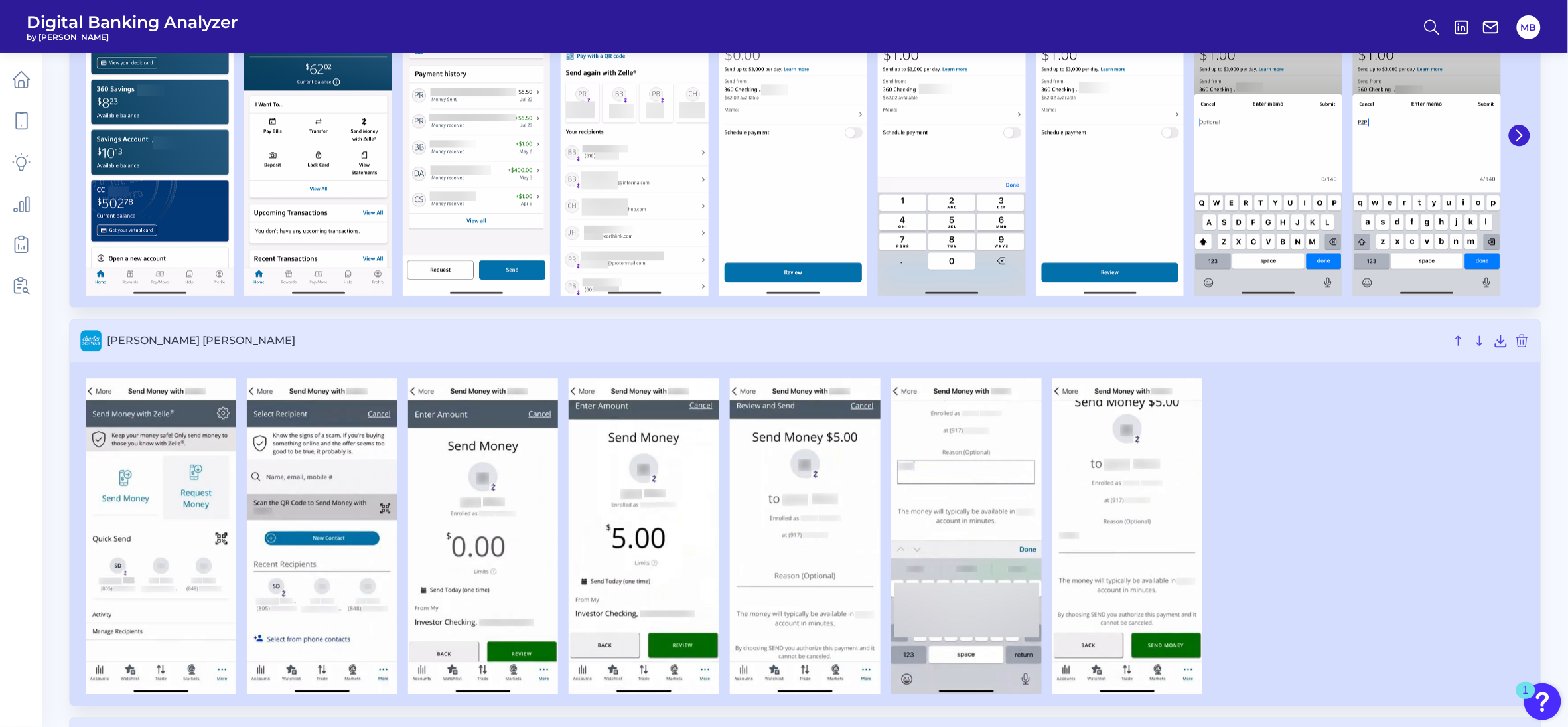
scroll to position [1410, 0]
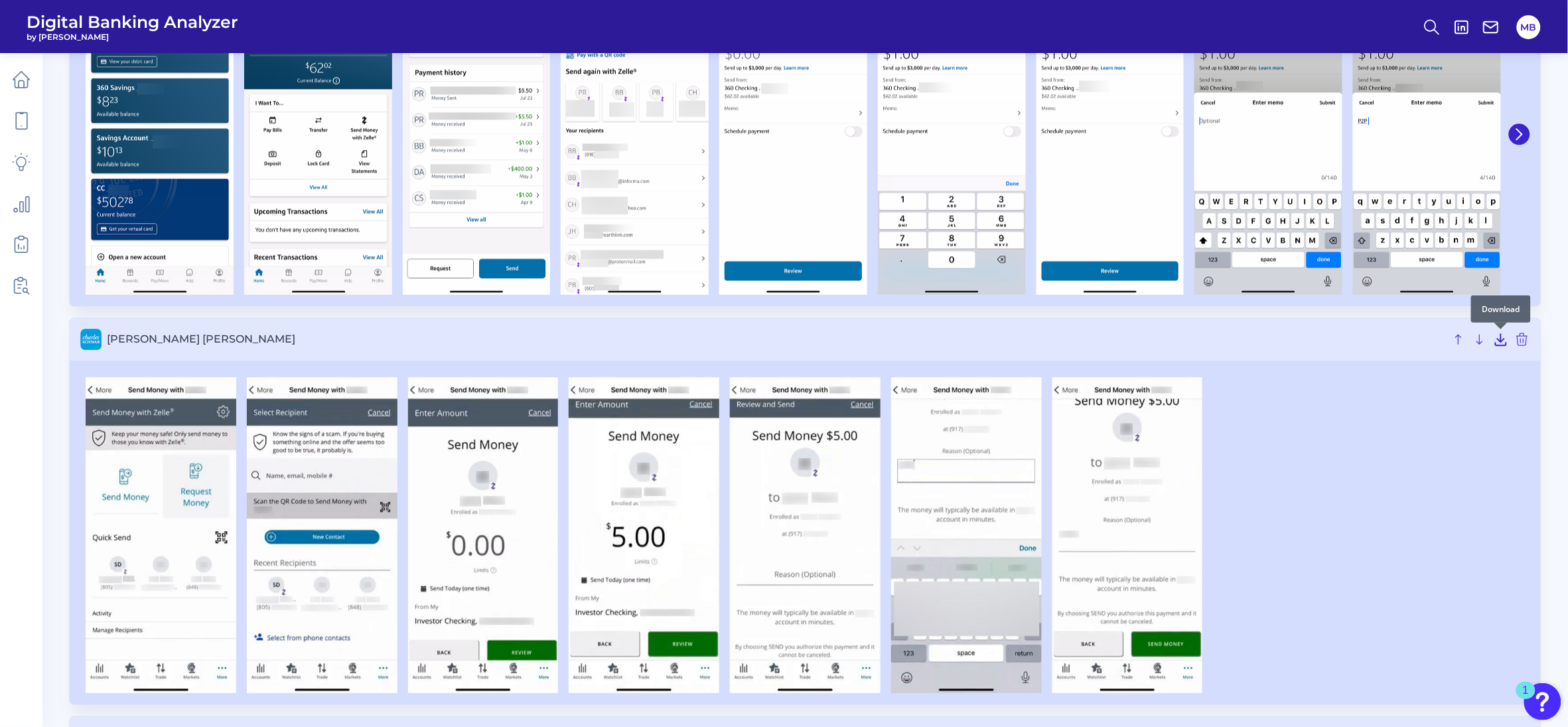
click at [1501, 343] on icon at bounding box center [1501, 338] width 16 height 16
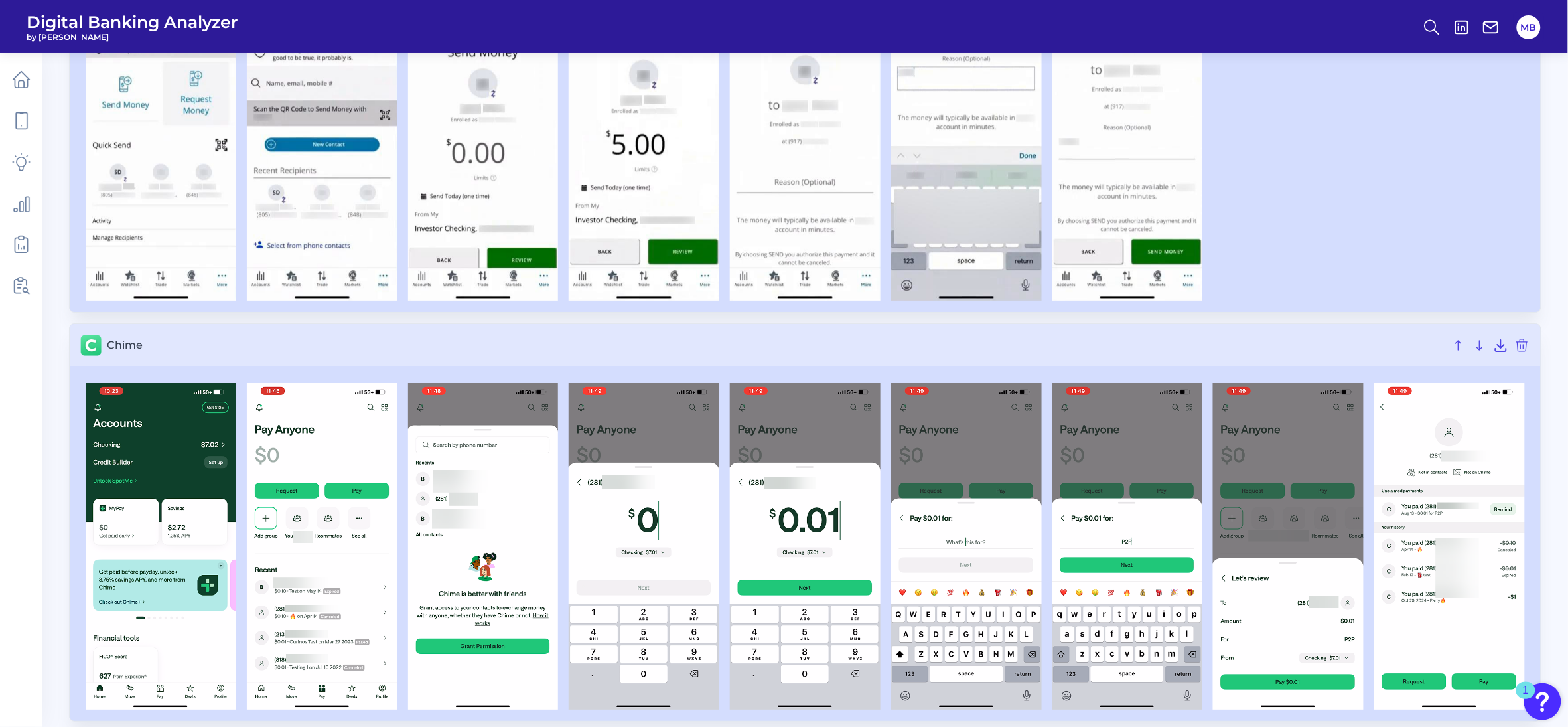
scroll to position [1825, 0]
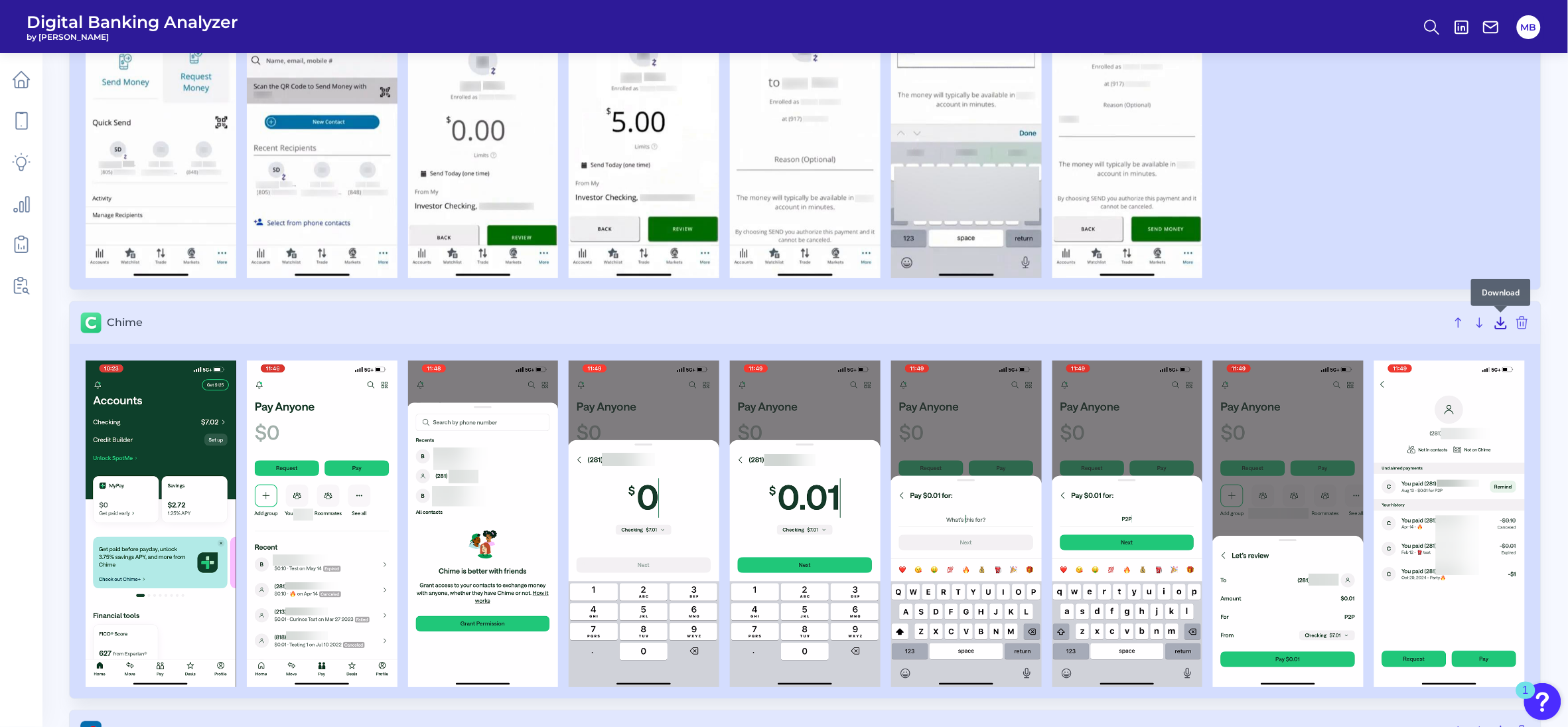
click at [1503, 325] on icon at bounding box center [1500, 322] width 11 height 11
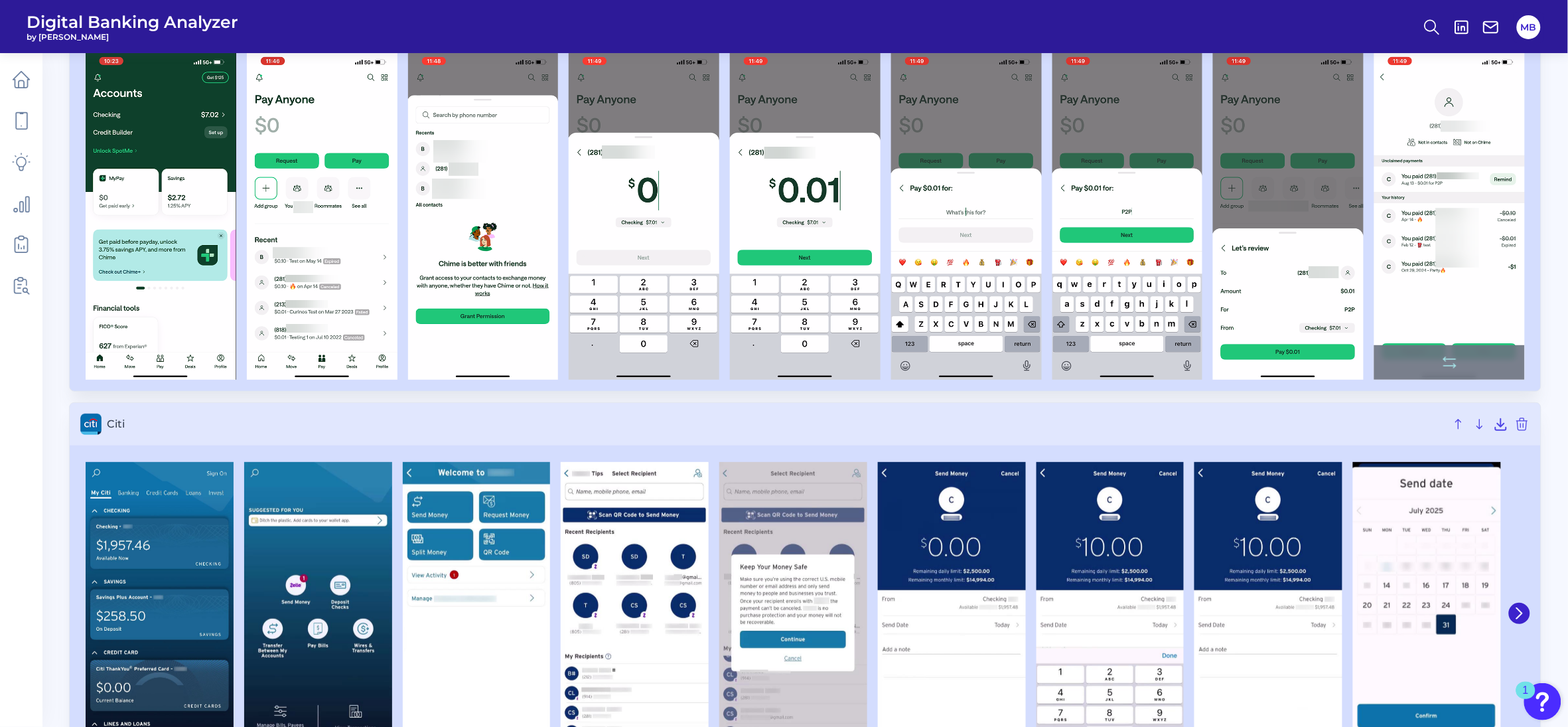
scroll to position [2156, 0]
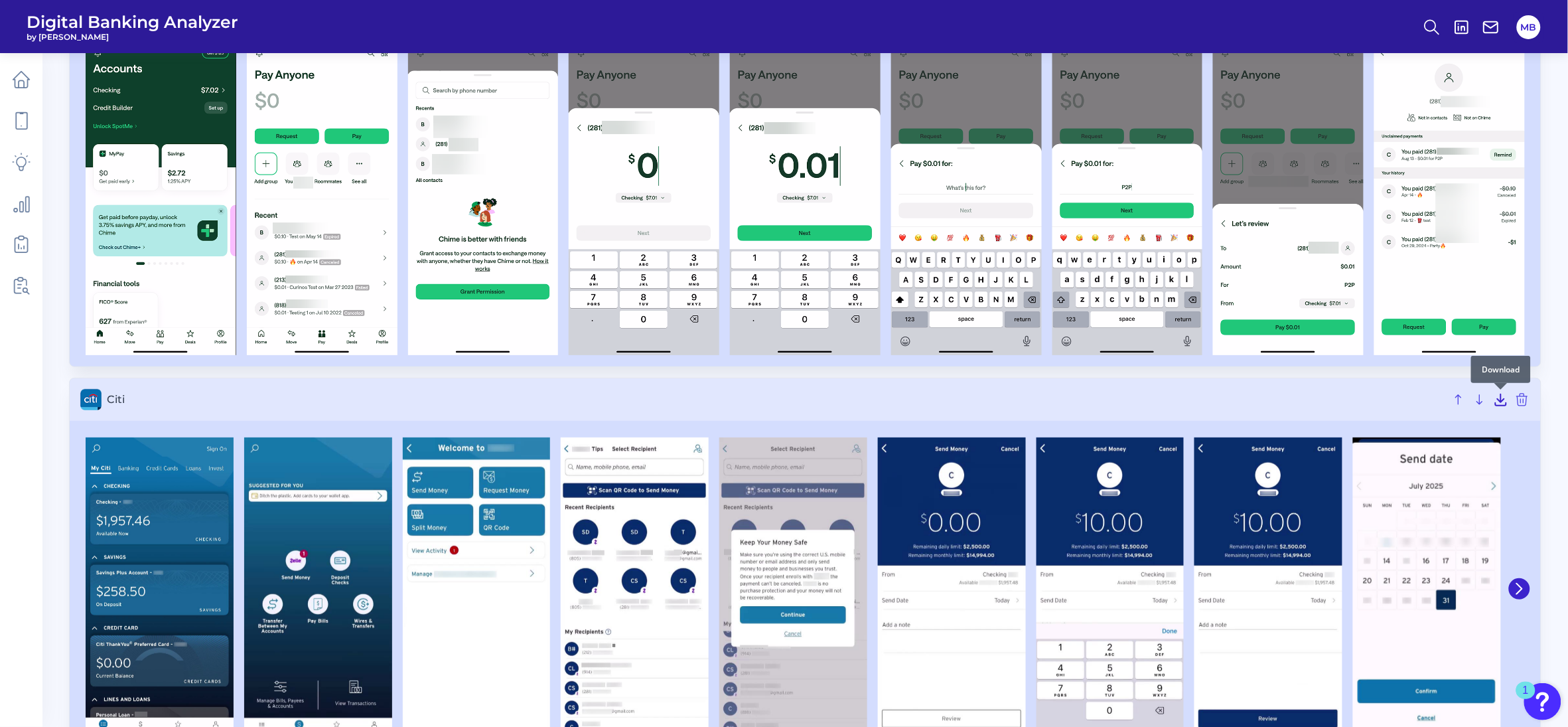
click at [1498, 401] on icon at bounding box center [1500, 399] width 11 height 11
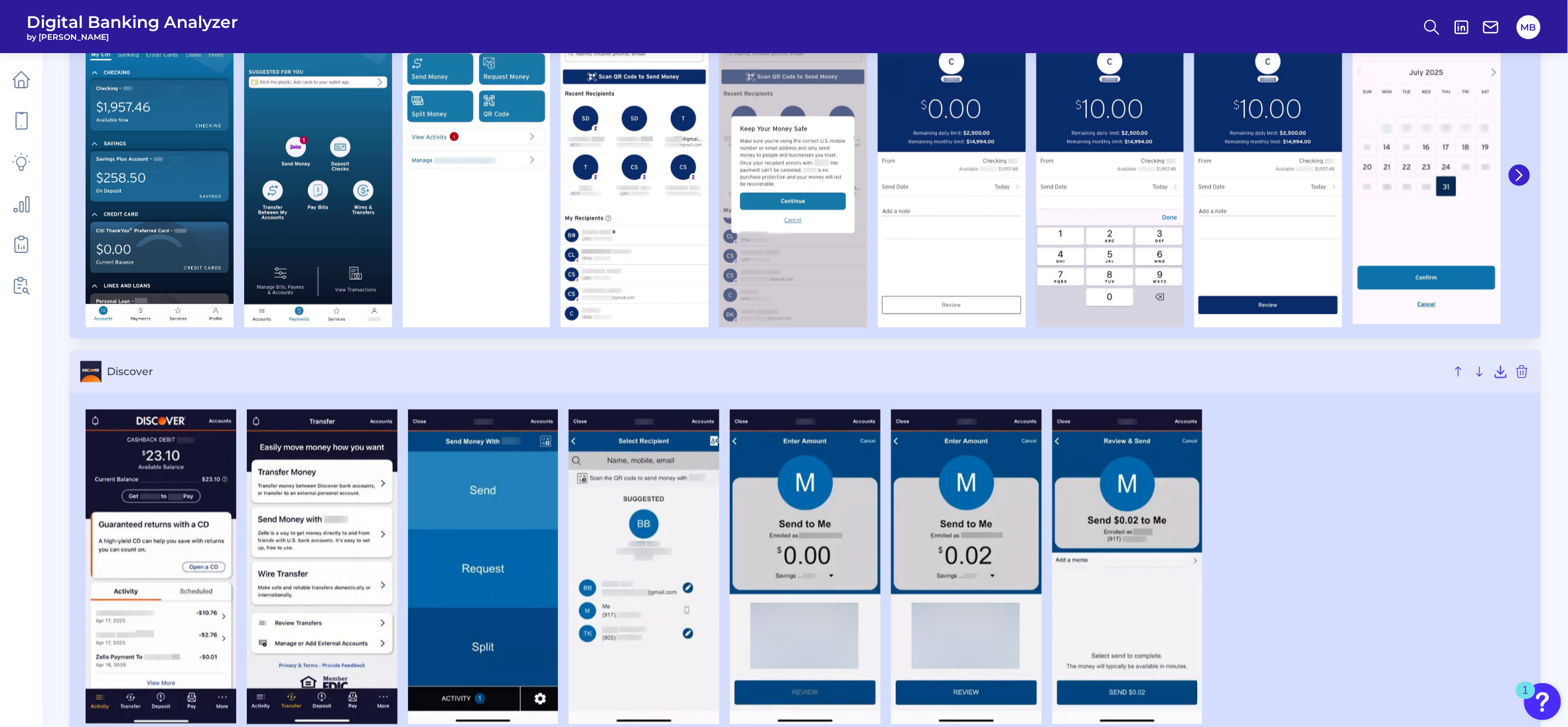
scroll to position [2571, 0]
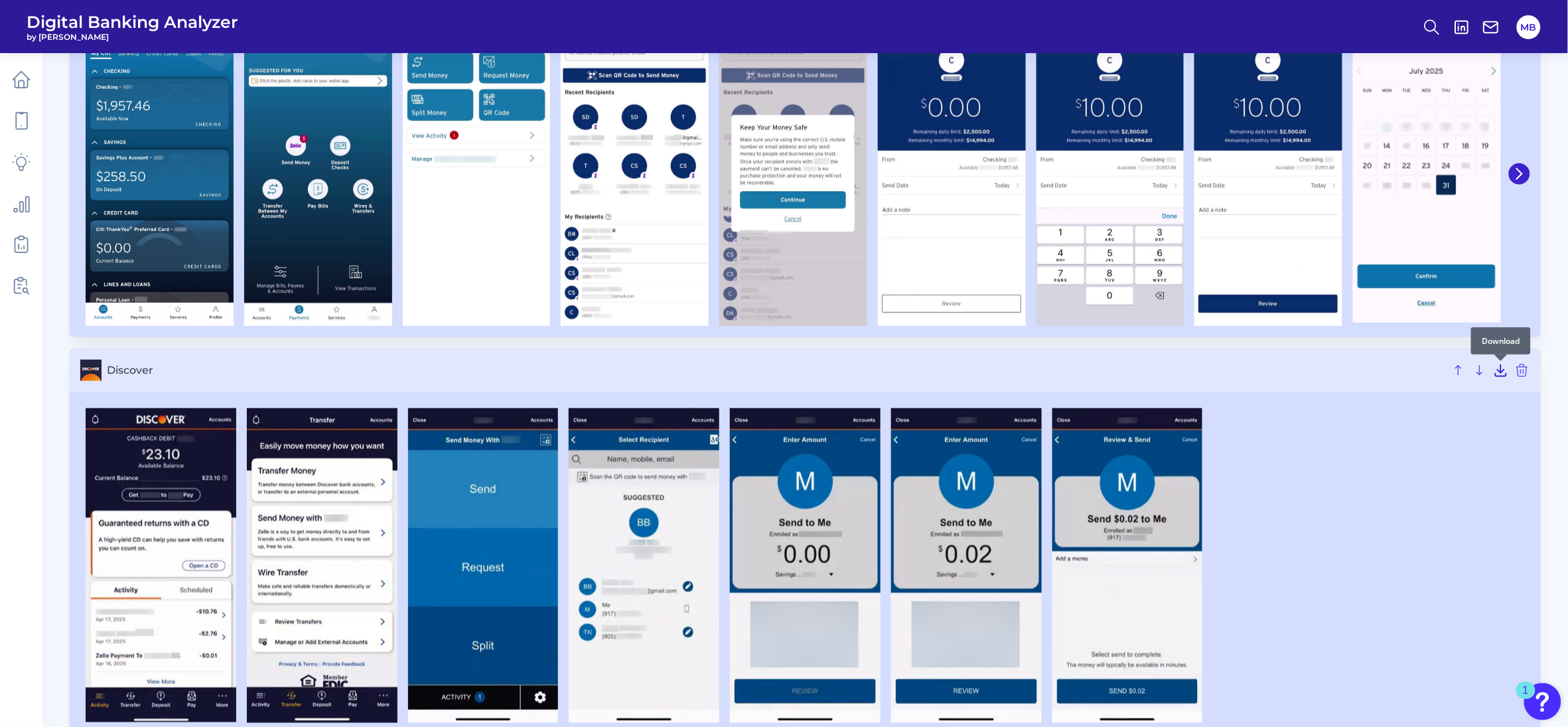
click at [1501, 373] on icon at bounding box center [1500, 370] width 11 height 11
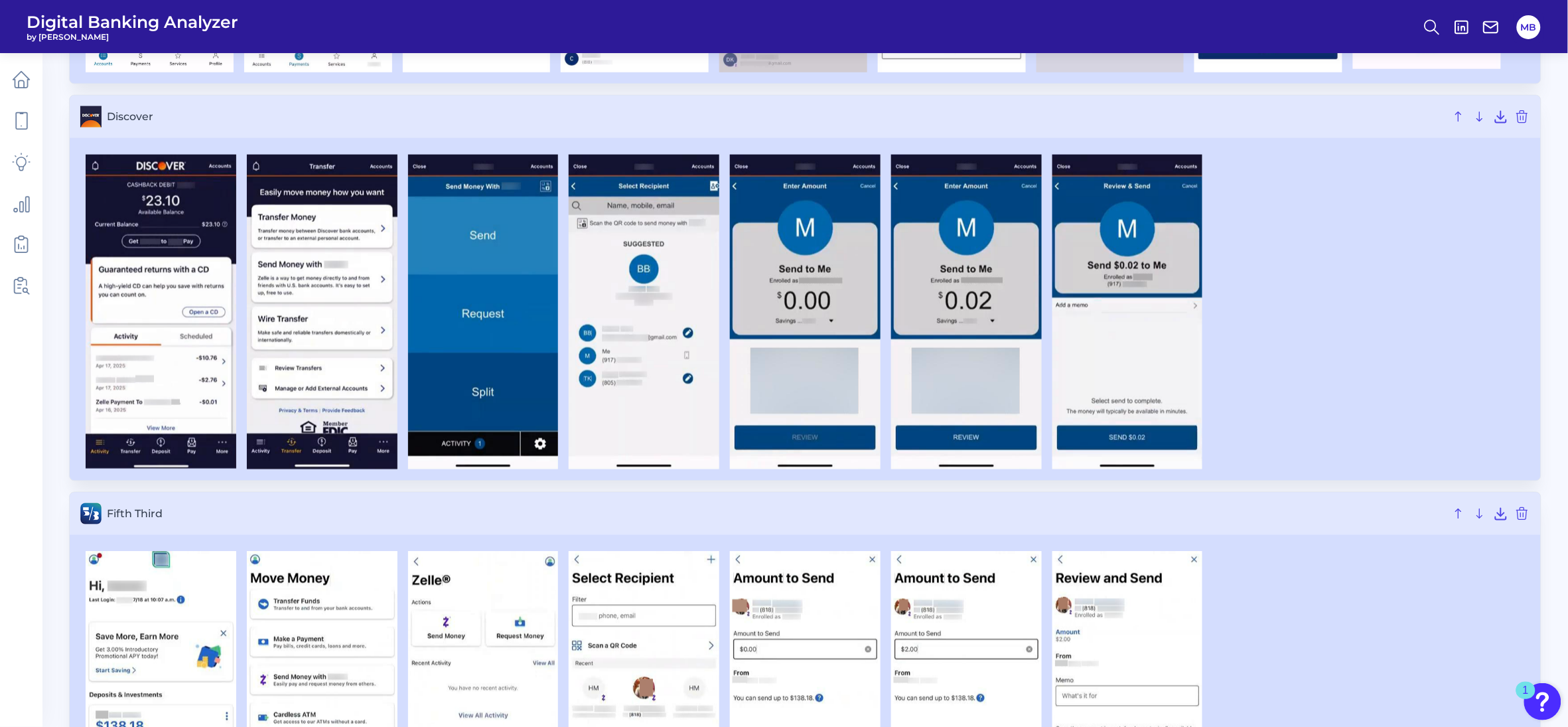
scroll to position [2903, 0]
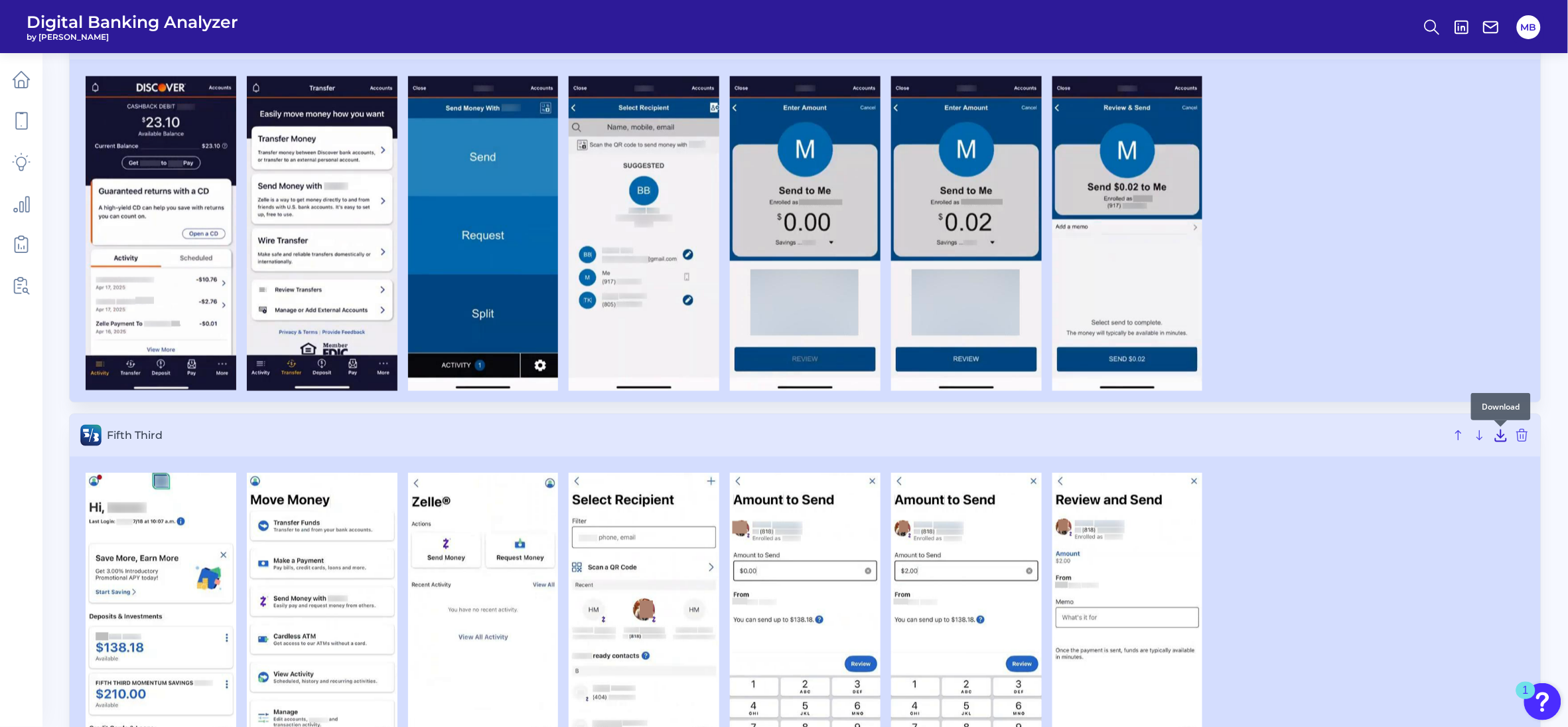
click at [1497, 441] on icon at bounding box center [1501, 436] width 16 height 16
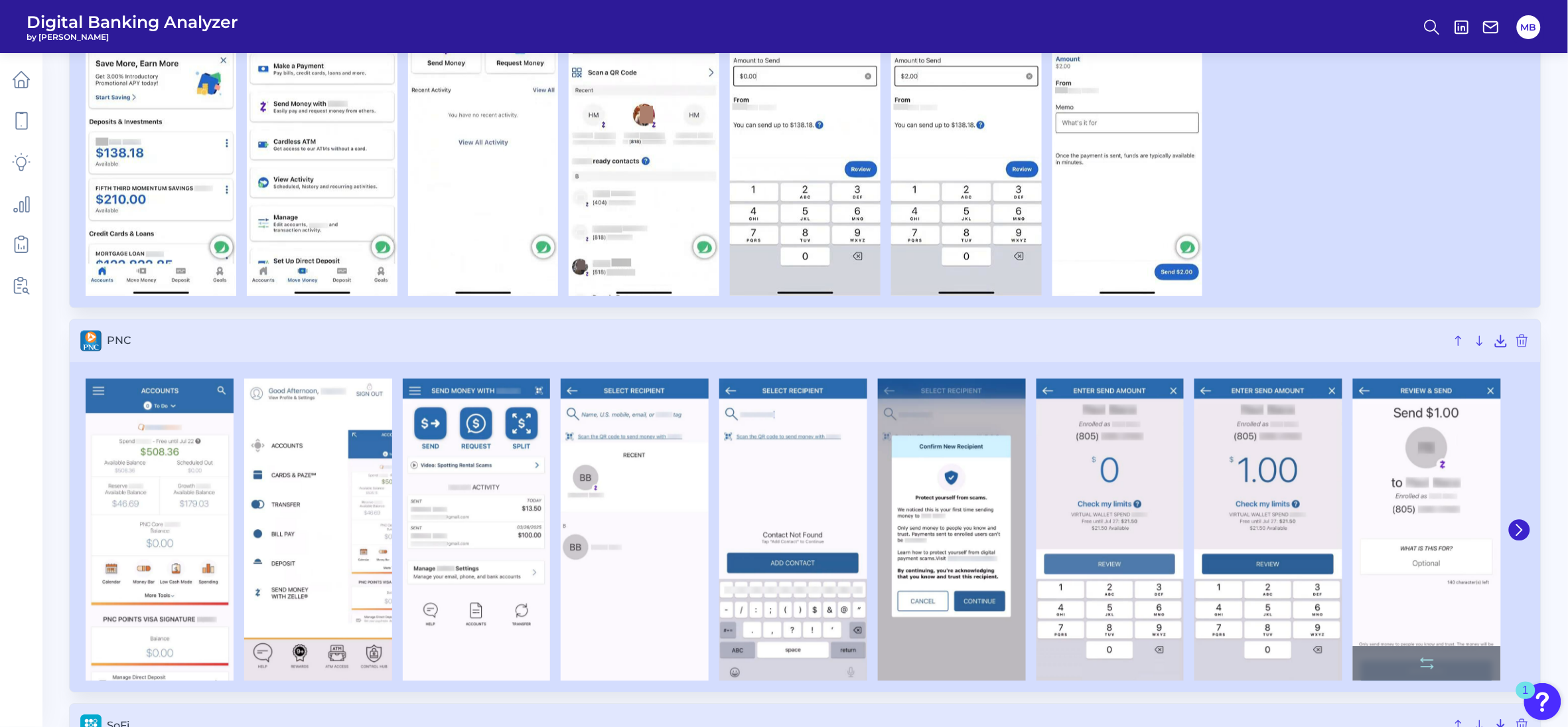
scroll to position [3401, 0]
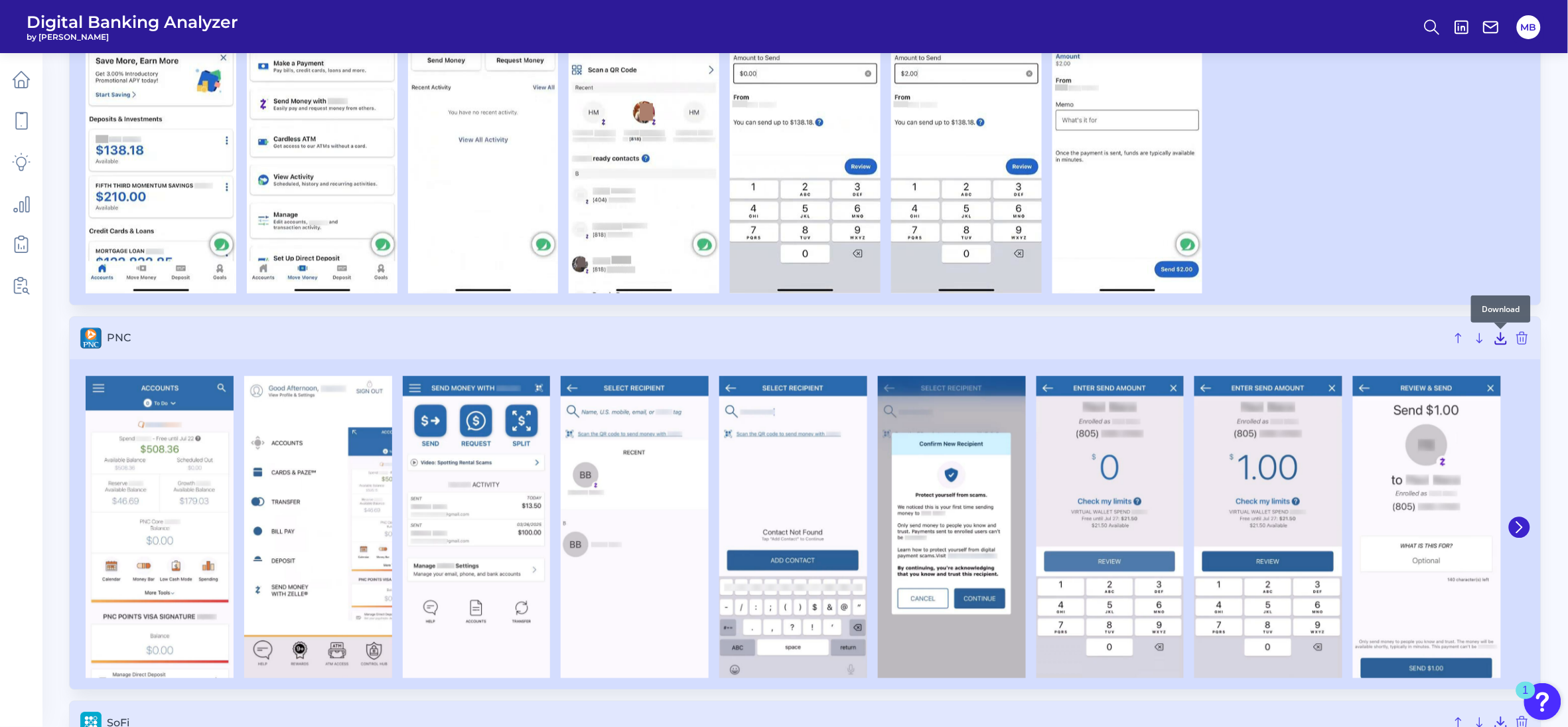
click at [1505, 340] on icon at bounding box center [1501, 338] width 16 height 16
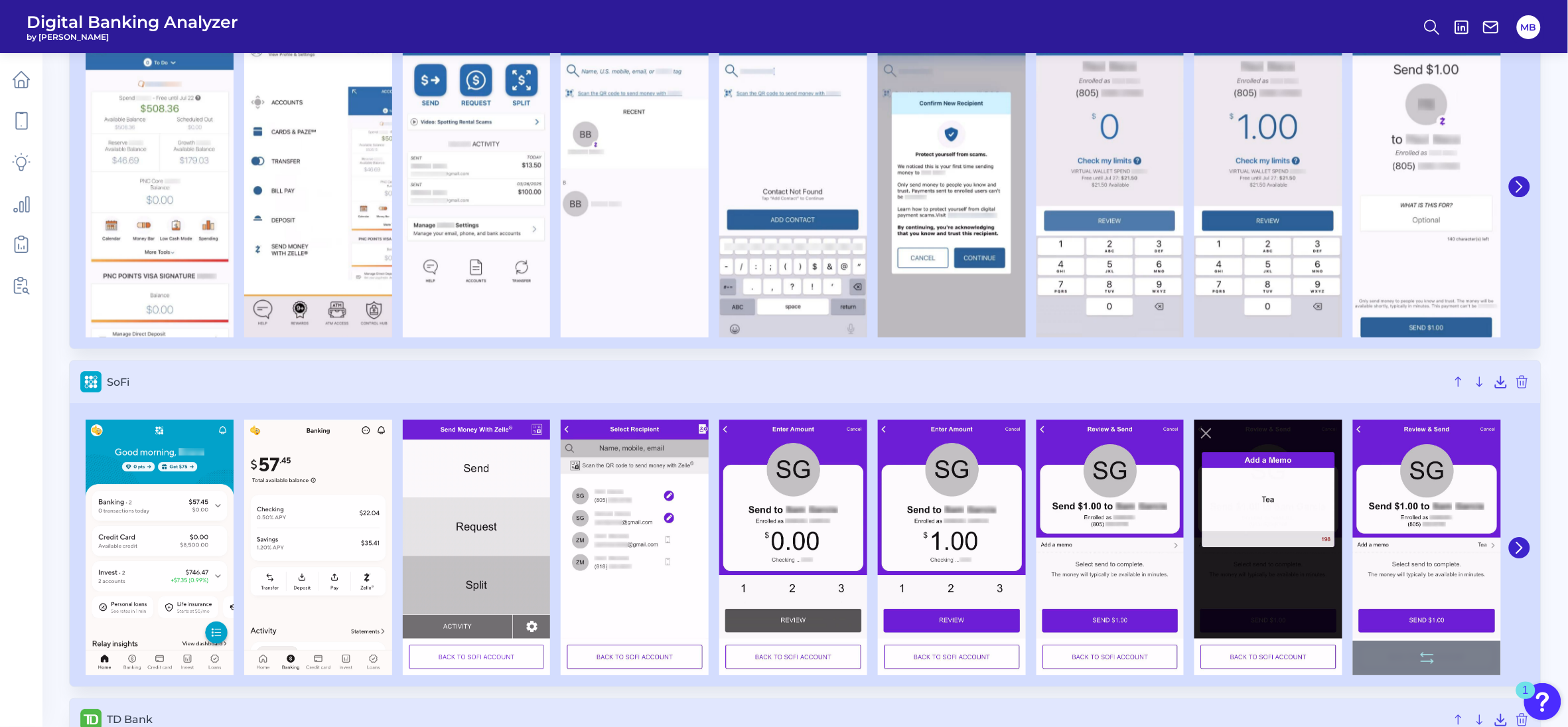
scroll to position [3732, 0]
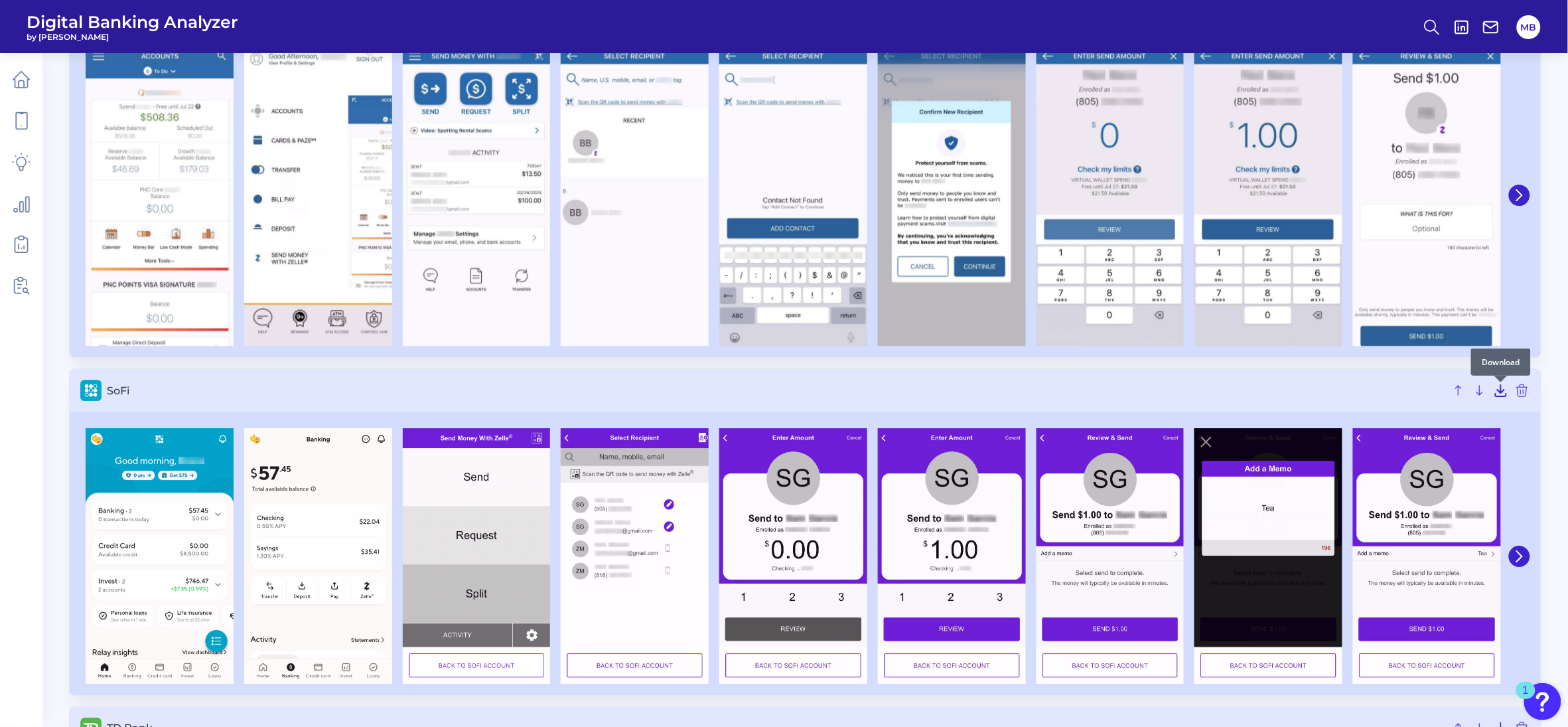
click at [1498, 389] on icon at bounding box center [1501, 390] width 16 height 16
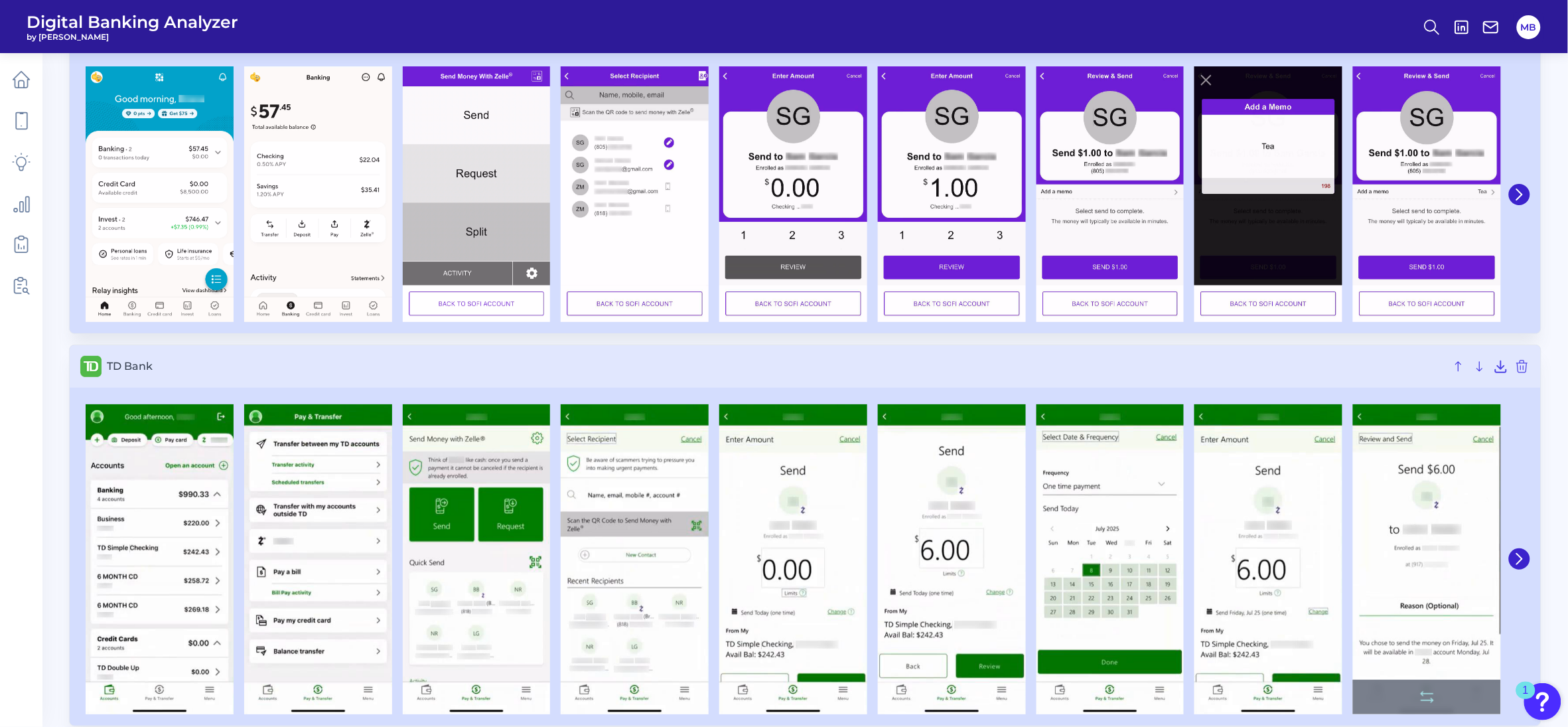
scroll to position [4064, 0]
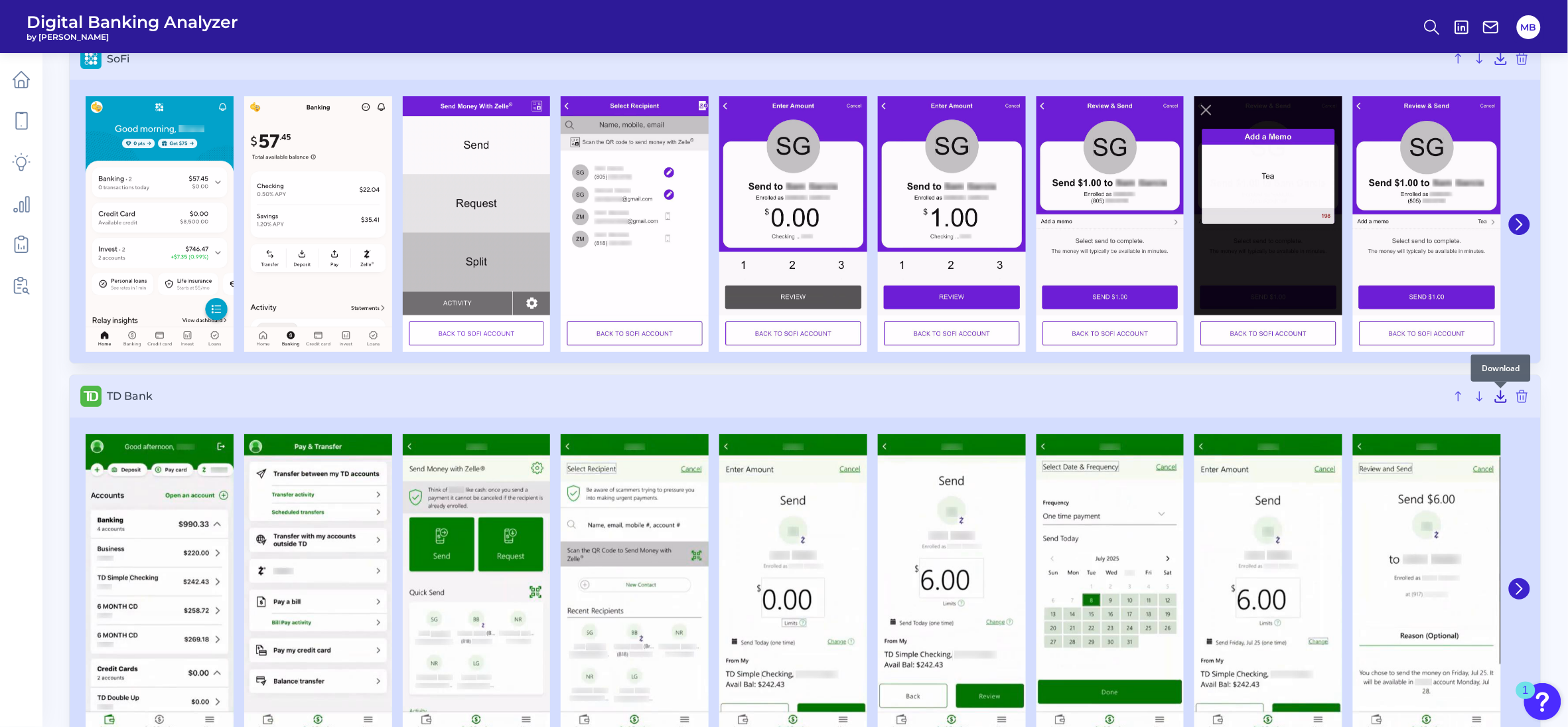
click at [1503, 396] on icon at bounding box center [1501, 396] width 16 height 16
click at [1516, 465] on div at bounding box center [1518, 589] width 24 height 322
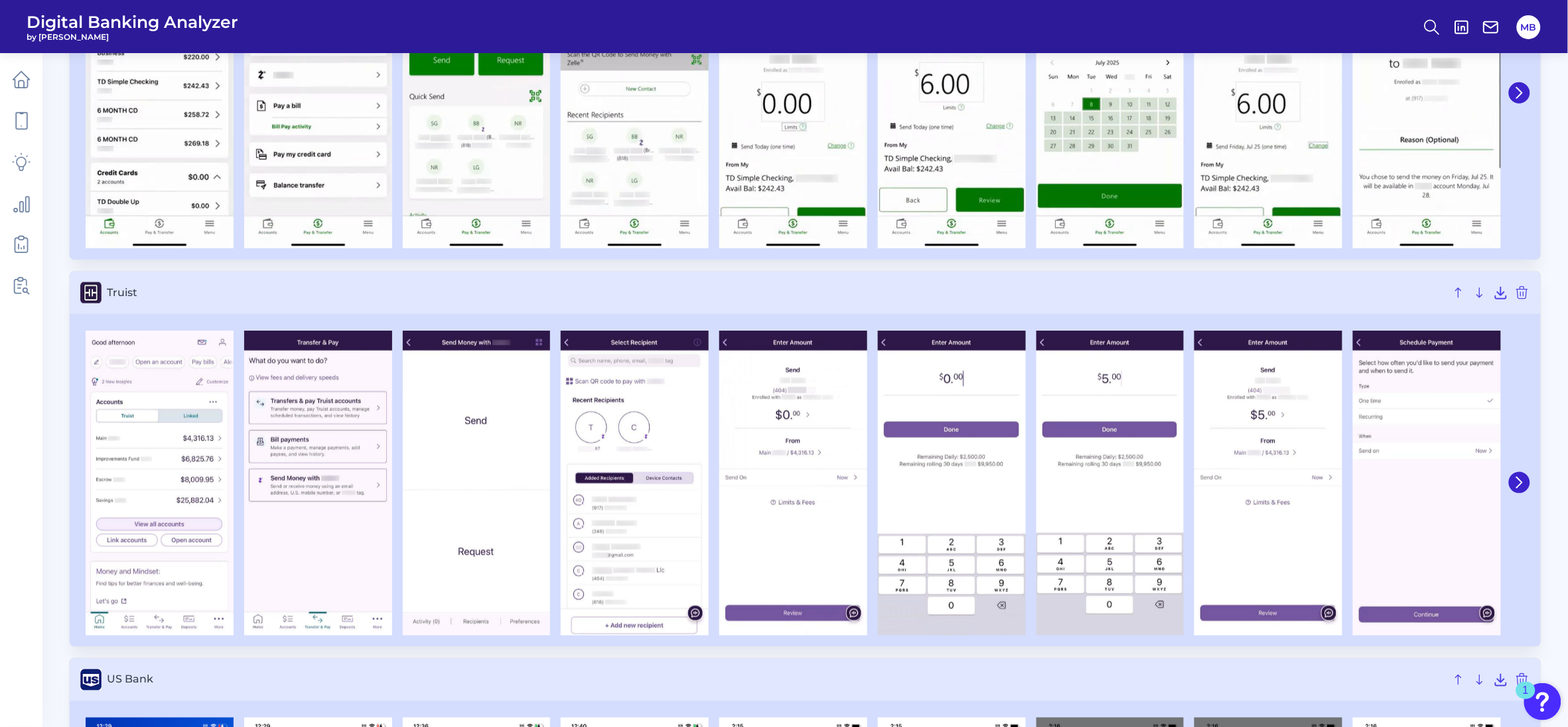
scroll to position [4561, 0]
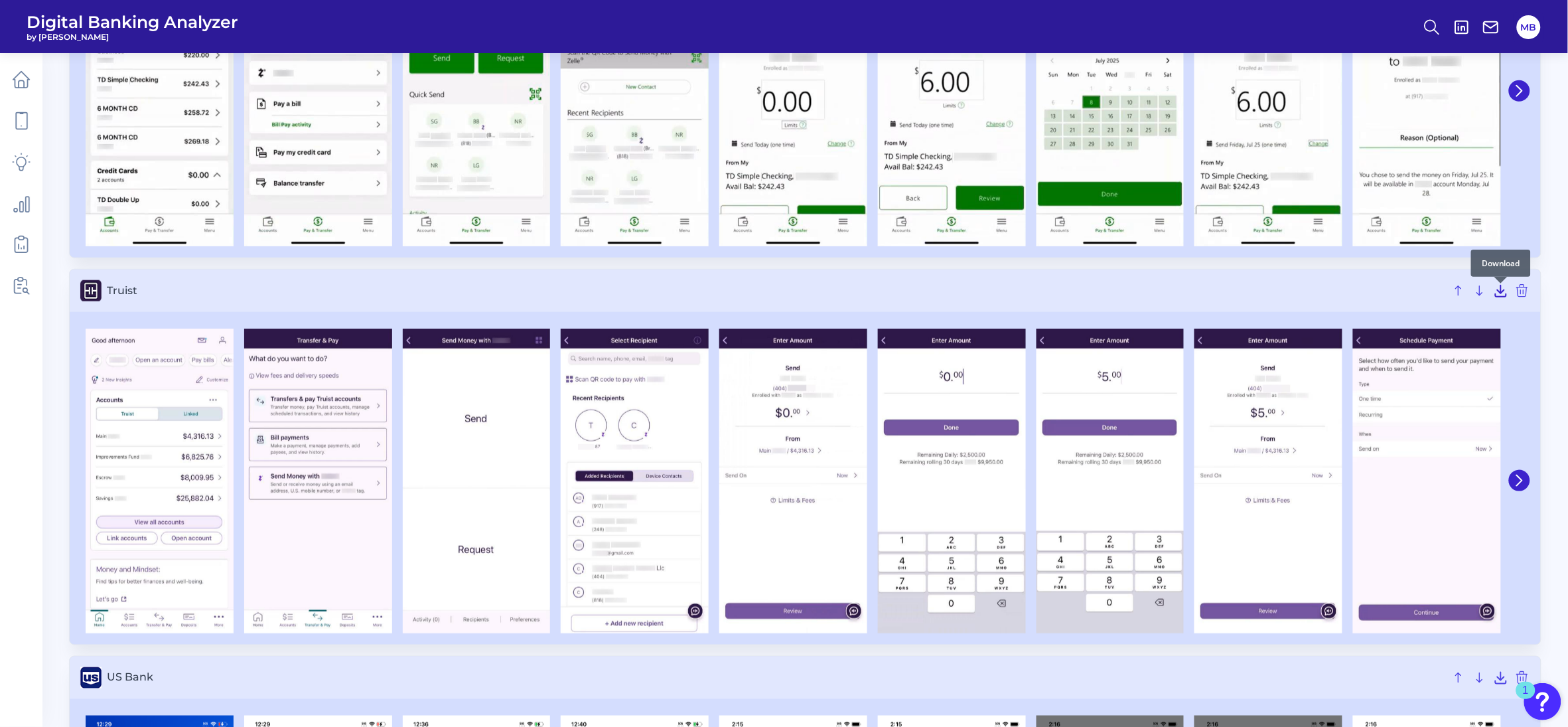
click at [1503, 294] on icon at bounding box center [1500, 290] width 11 height 11
click at [1527, 427] on div at bounding box center [1518, 481] width 24 height 317
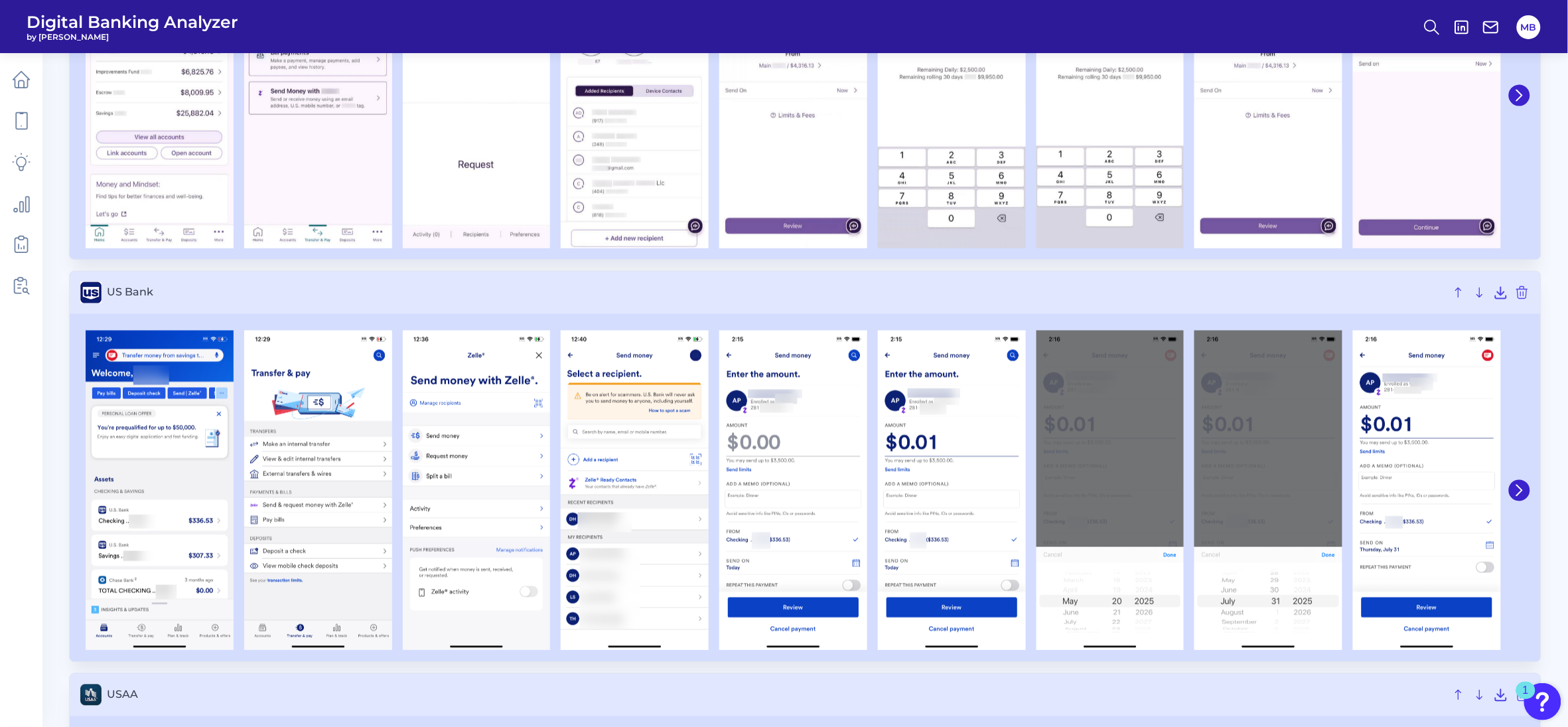
scroll to position [4976, 0]
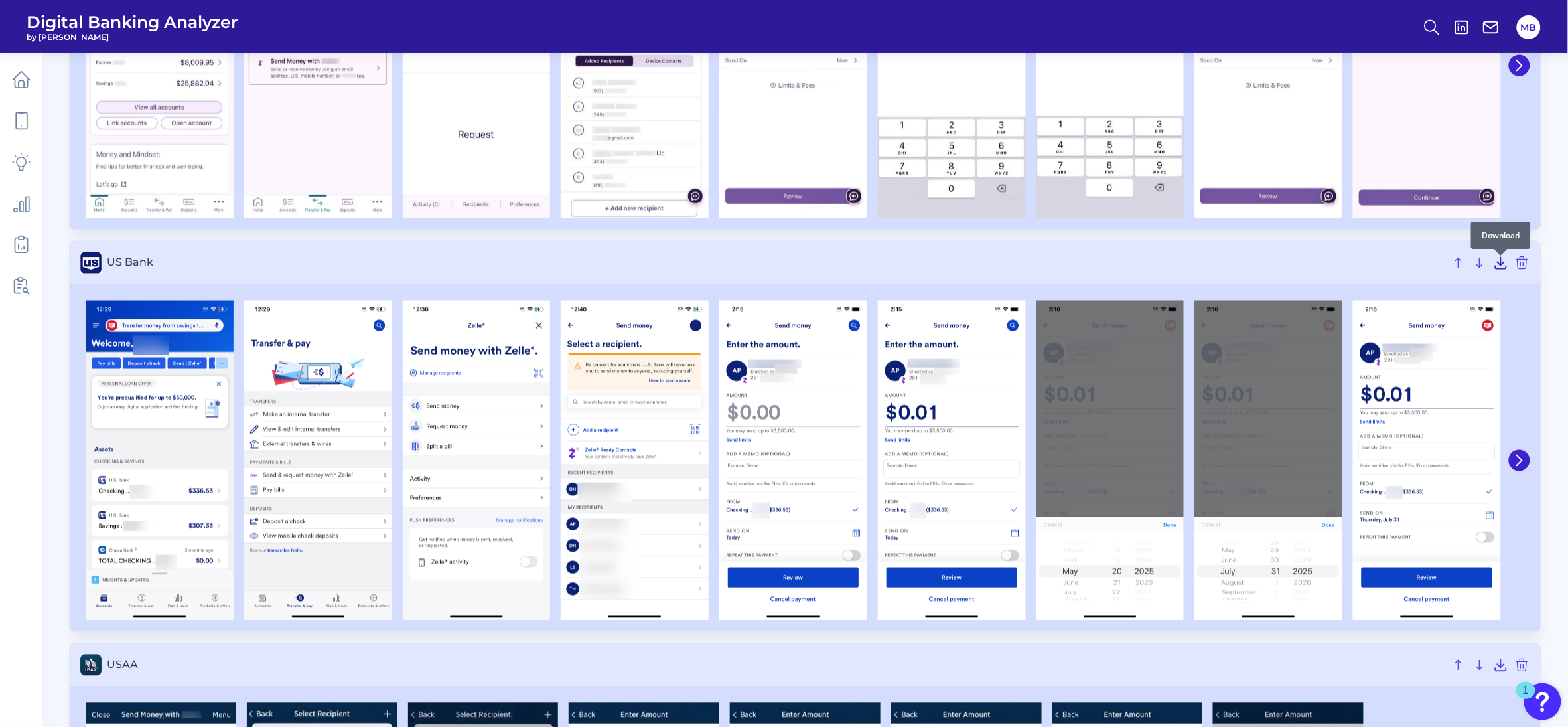
click at [1501, 271] on icon at bounding box center [1501, 263] width 16 height 16
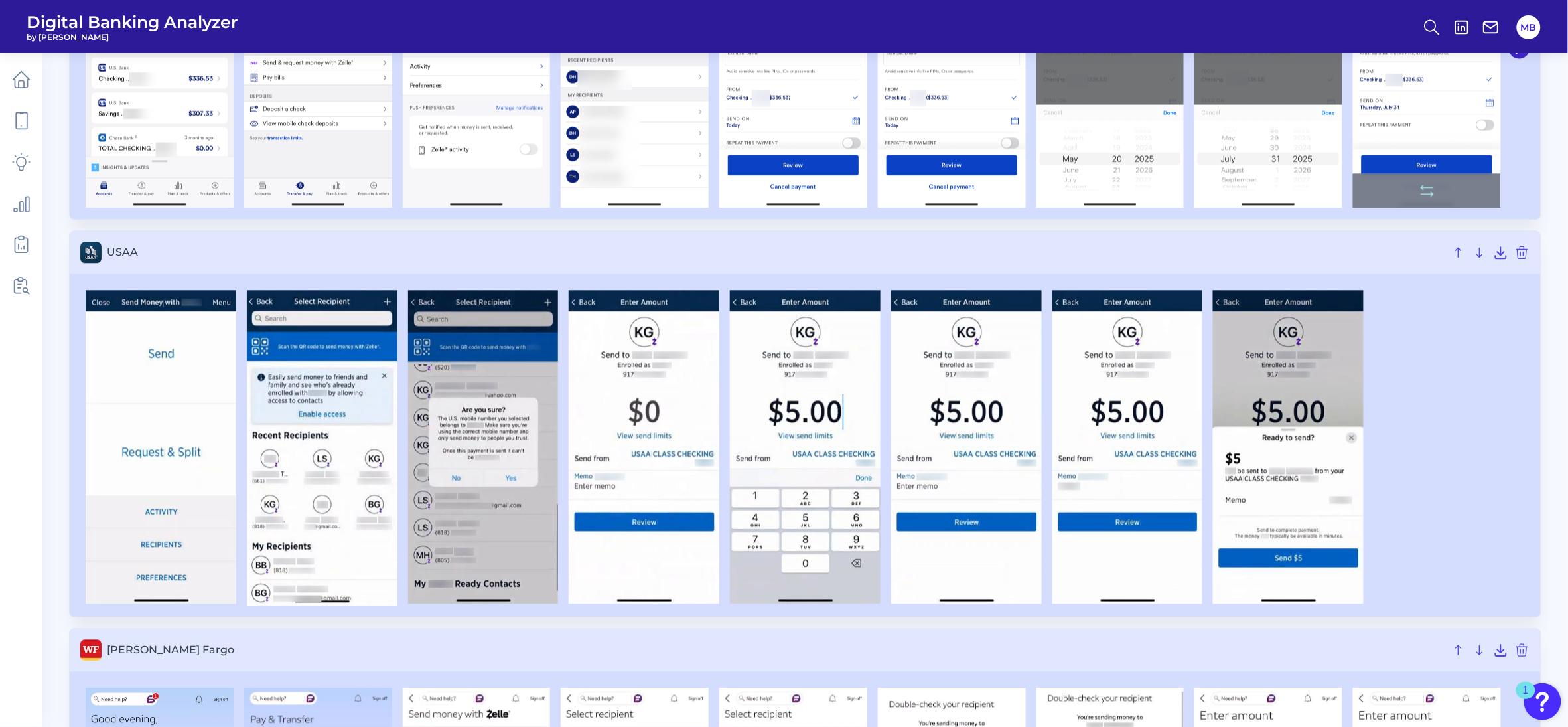
scroll to position [5391, 0]
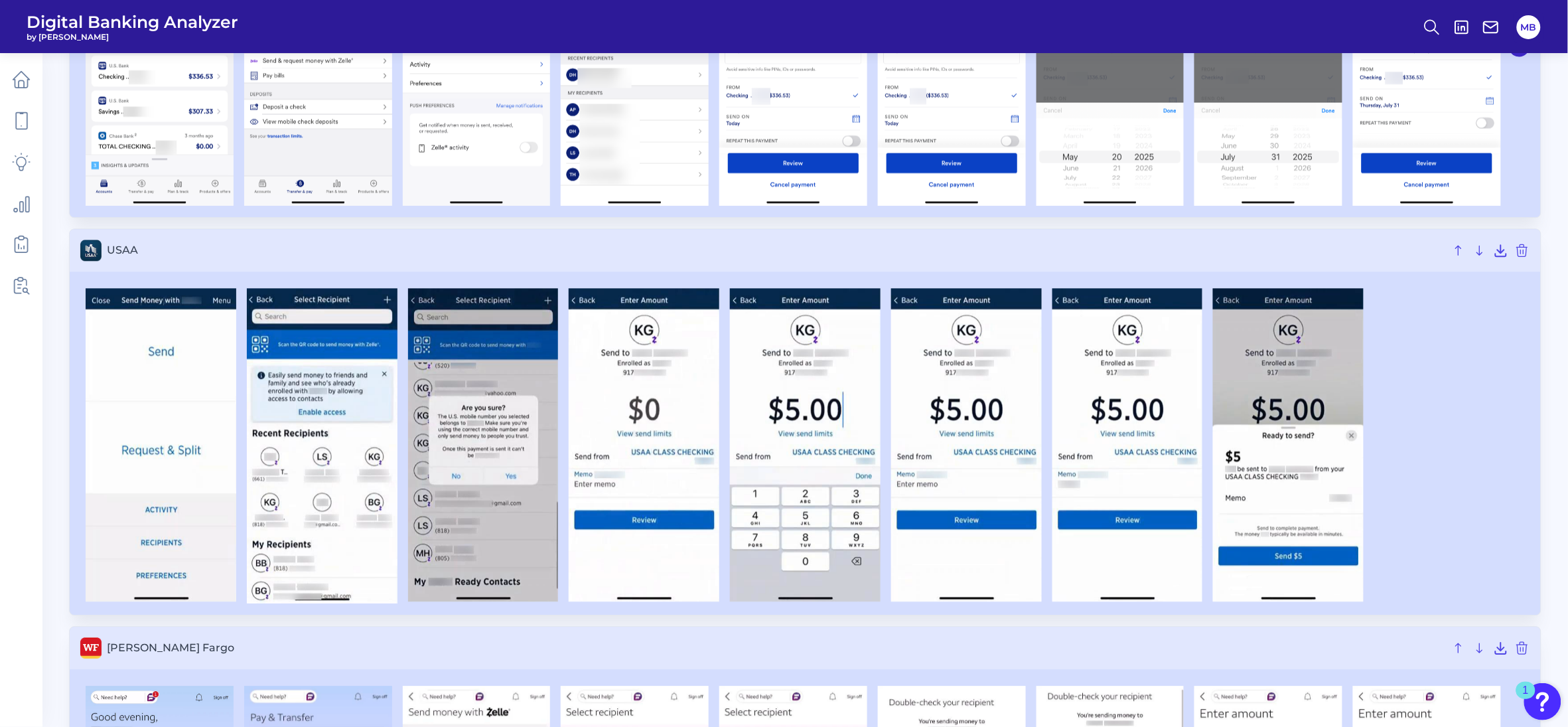
click at [1496, 430] on div at bounding box center [806, 445] width 1450 height 315
click at [1499, 255] on icon at bounding box center [1500, 250] width 11 height 11
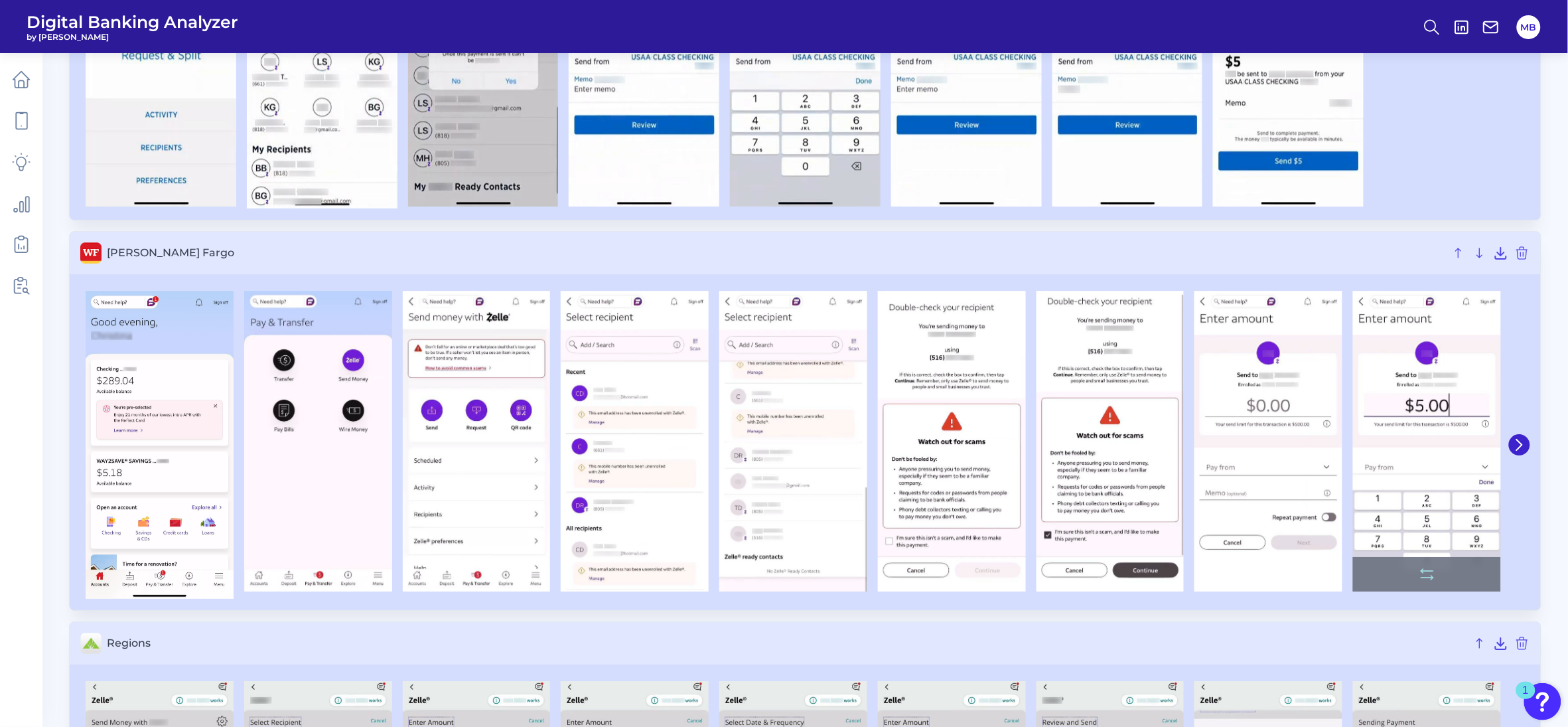
scroll to position [5805, 0]
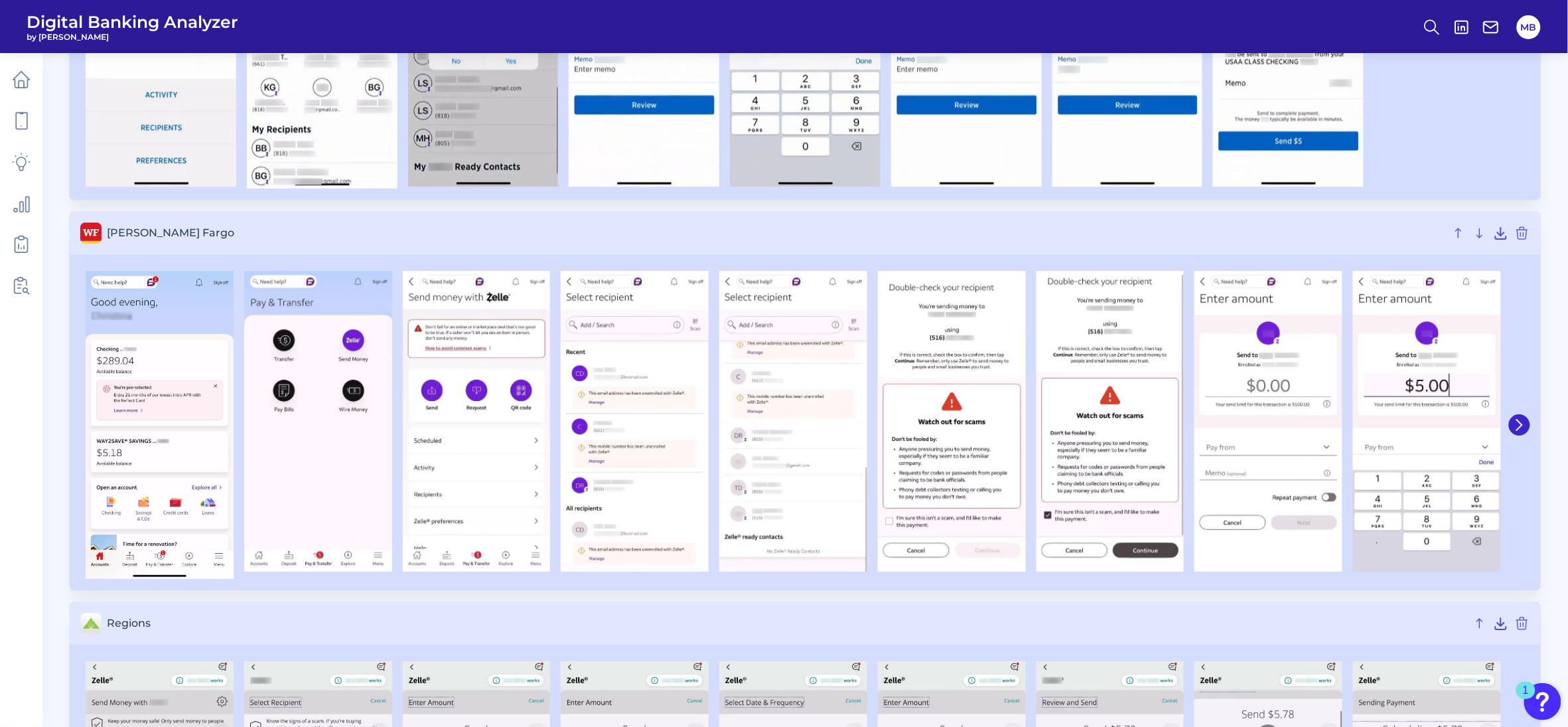
click at [1503, 233] on icon at bounding box center [1501, 233] width 16 height 16
click at [1532, 330] on div at bounding box center [805, 424] width 1471 height 331
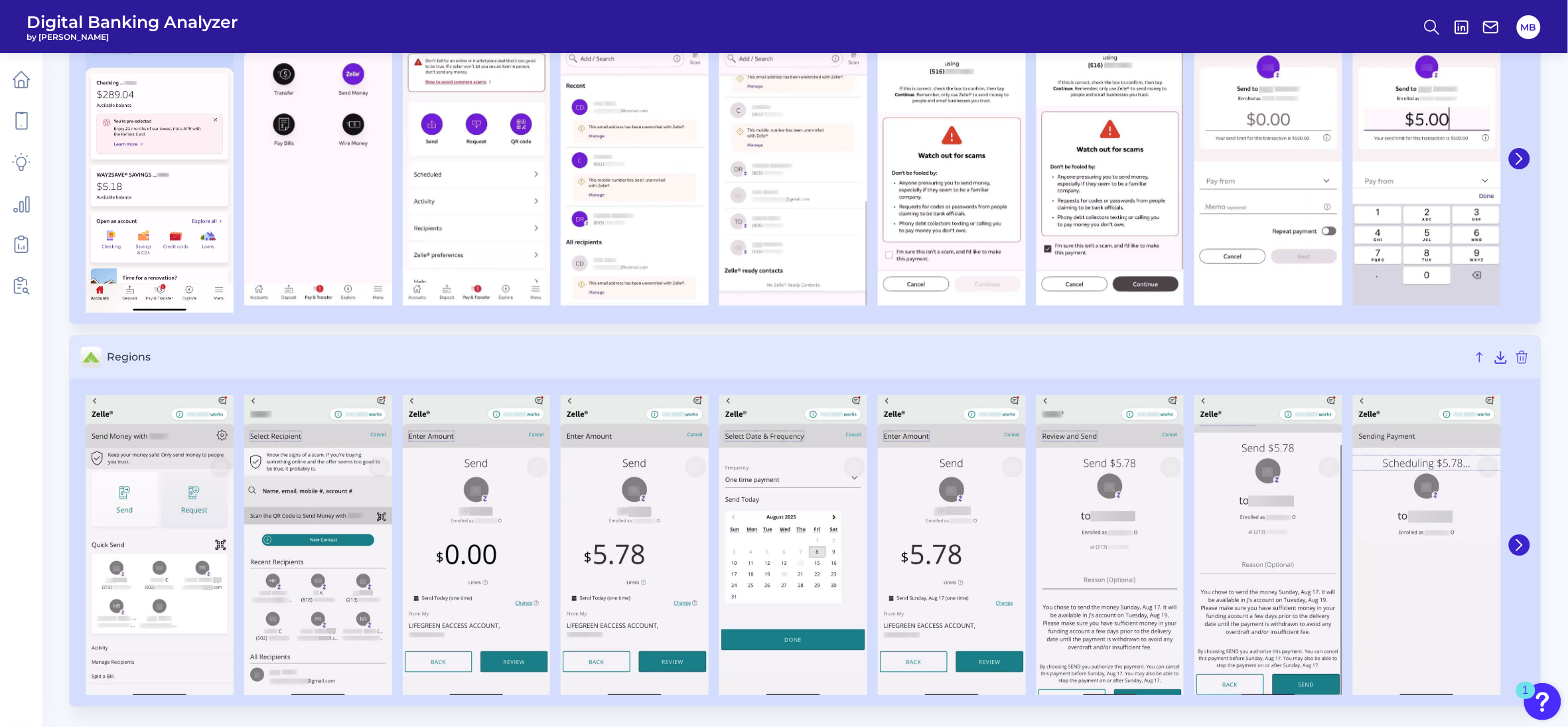
scroll to position [6076, 0]
click at [1499, 353] on icon at bounding box center [1501, 357] width 16 height 16
